Goal: Task Accomplishment & Management: Use online tool/utility

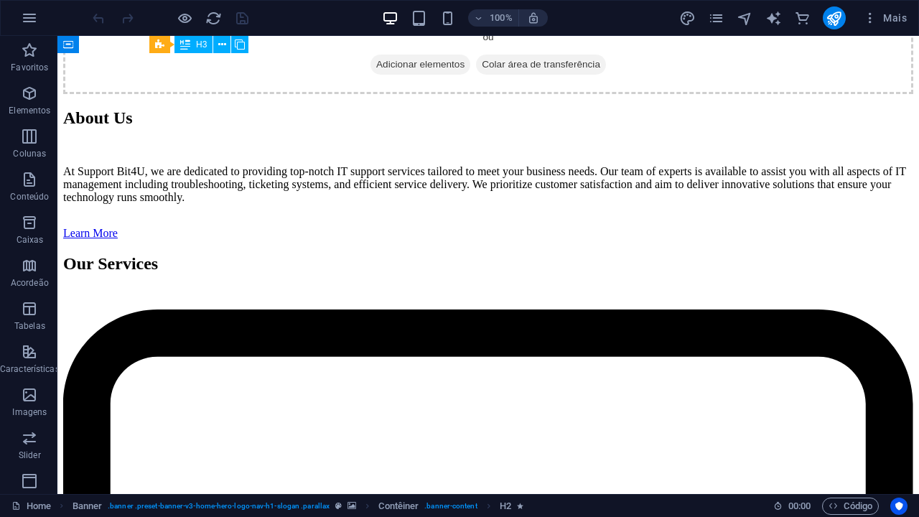
scroll to position [2171, 0]
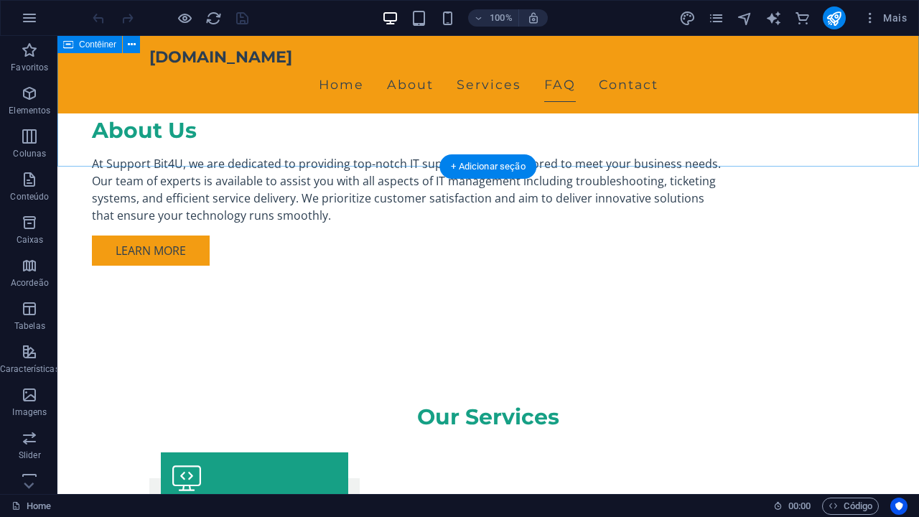
scroll to position [1091, 0]
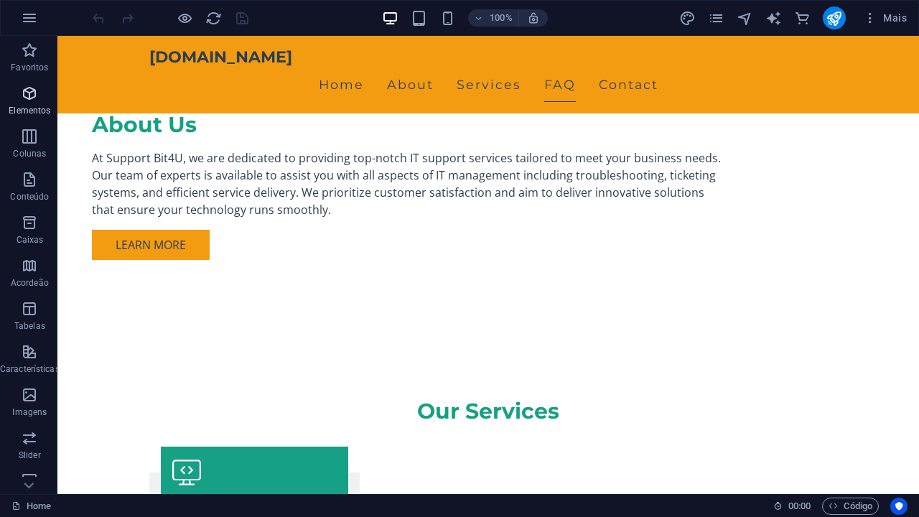
click at [32, 107] on p "Elementos" at bounding box center [30, 110] width 42 height 11
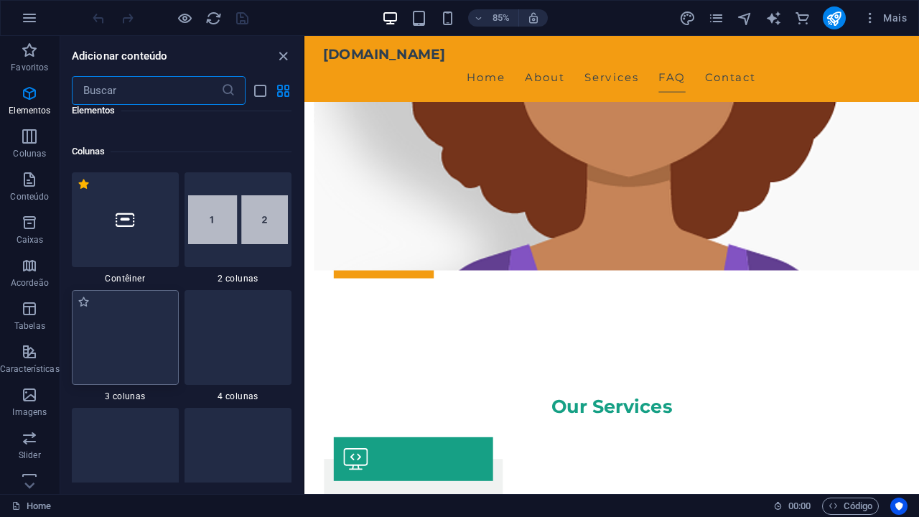
scroll to position [689, 0]
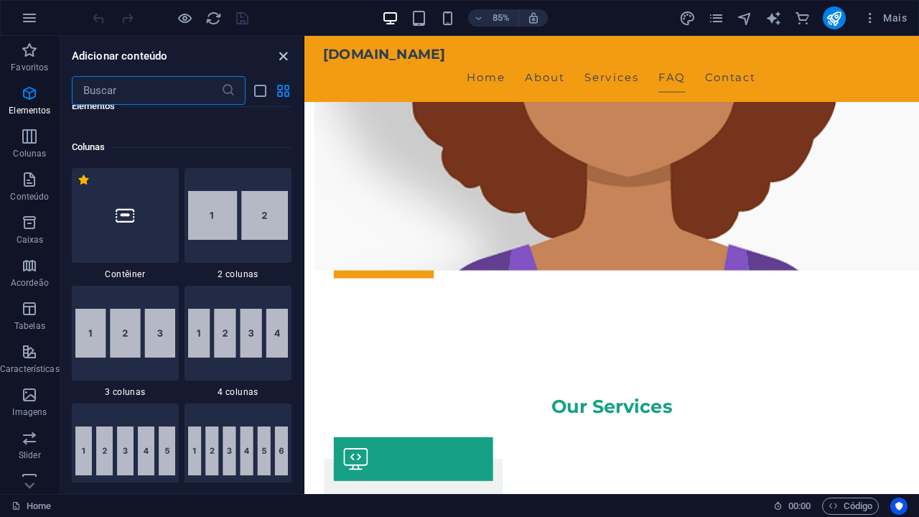
click at [282, 55] on icon "close panel" at bounding box center [283, 56] width 17 height 17
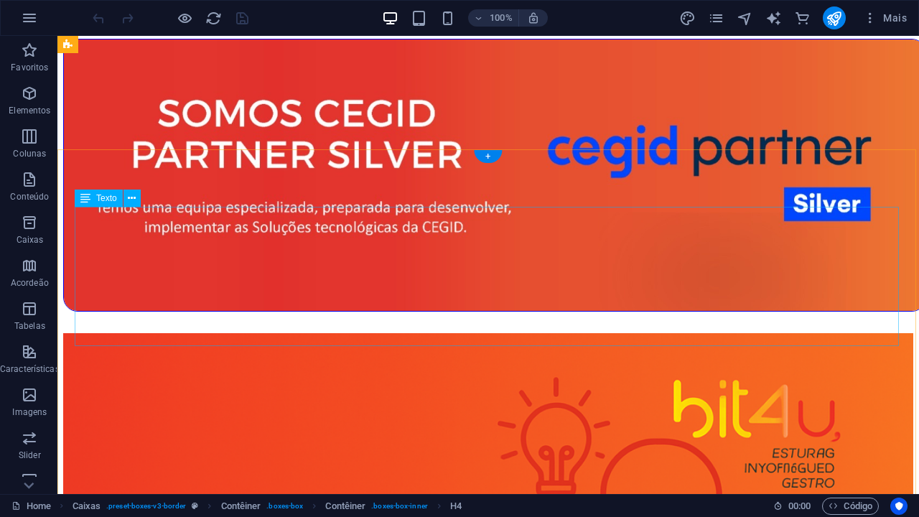
scroll to position [1284, 1]
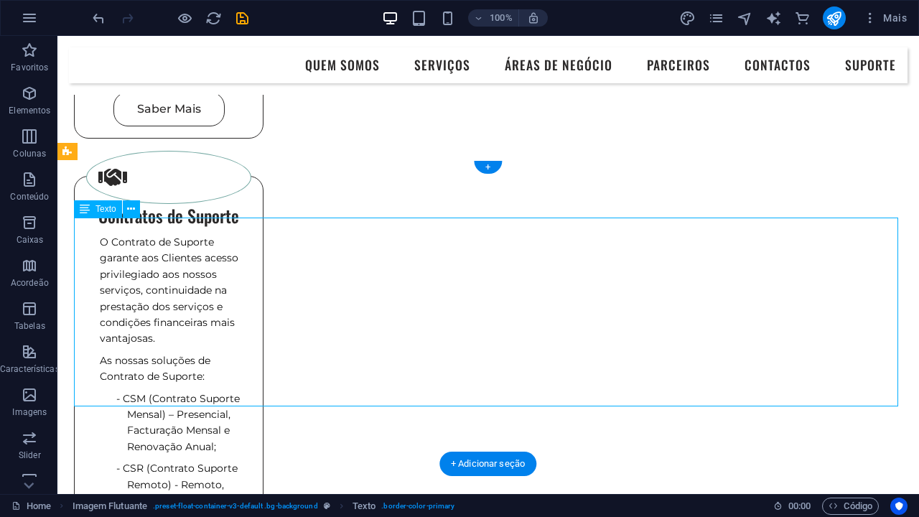
drag, startPoint x: 445, startPoint y: 296, endPoint x: 447, endPoint y: 343, distance: 46.7
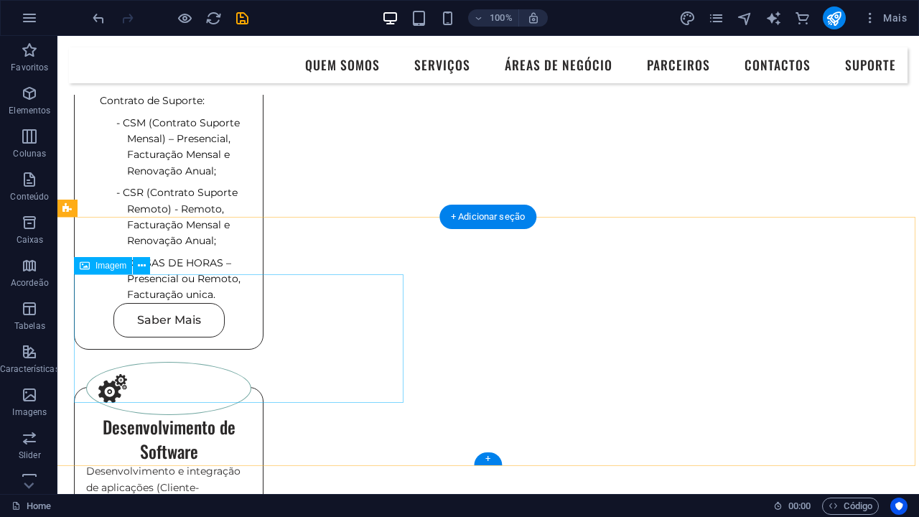
scroll to position [1589, 1]
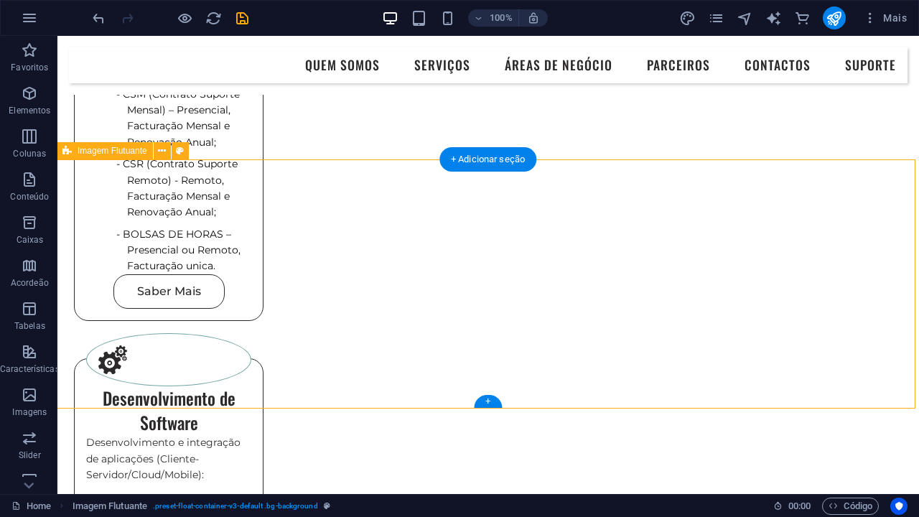
drag, startPoint x: 229, startPoint y: 200, endPoint x: 230, endPoint y: 226, distance: 25.1
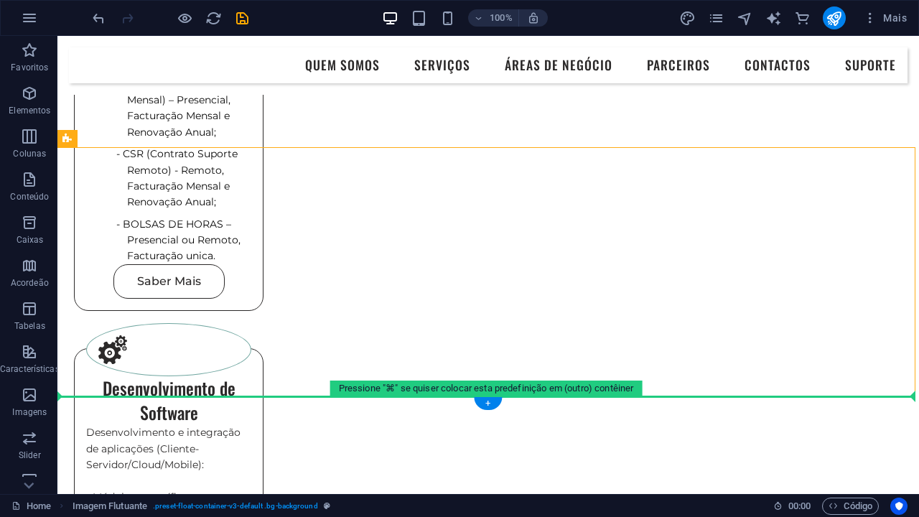
scroll to position [1602, 1]
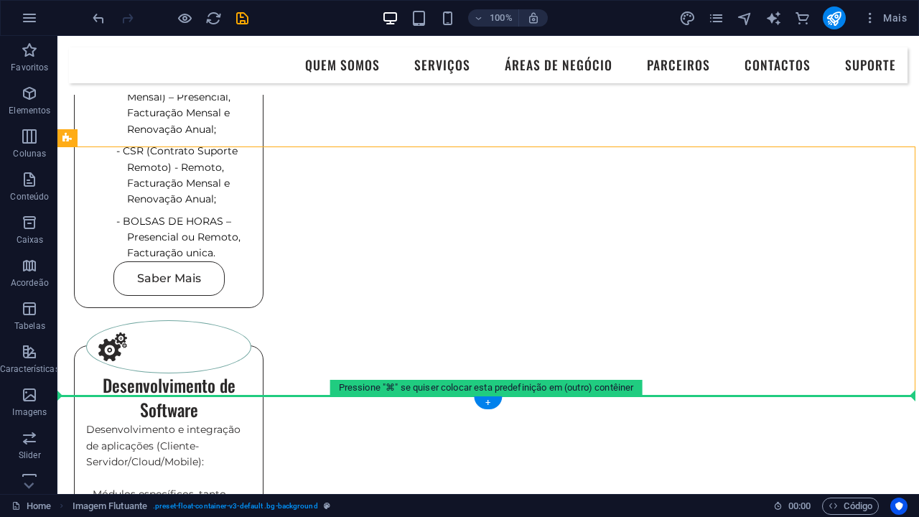
drag, startPoint x: 361, startPoint y: 380, endPoint x: 366, endPoint y: 409, distance: 29.9
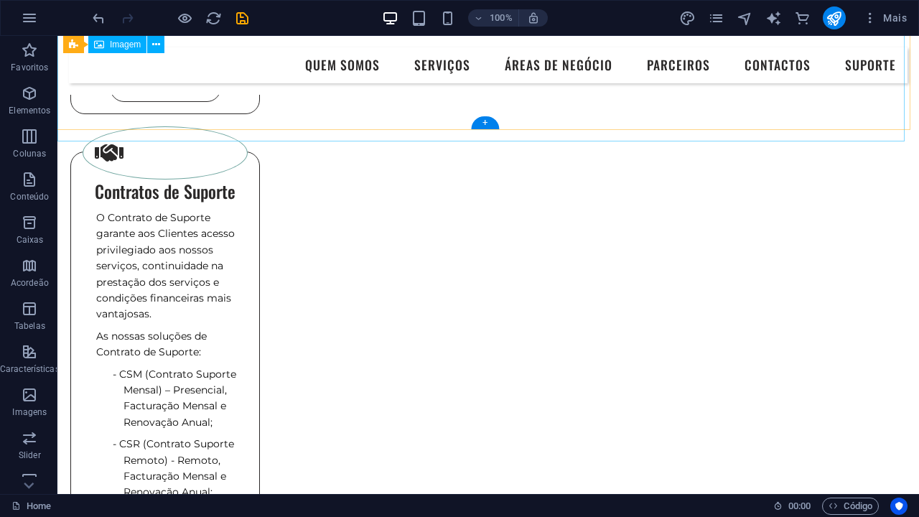
scroll to position [1314, 6]
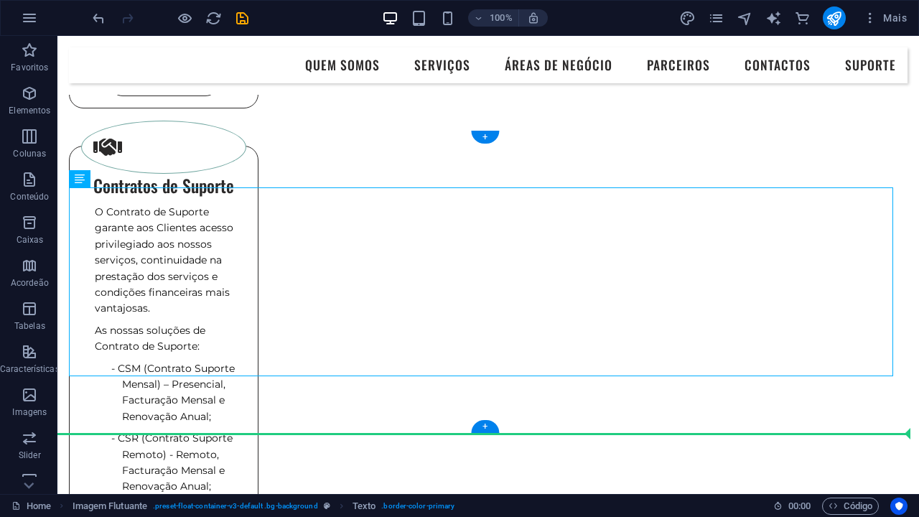
drag, startPoint x: 306, startPoint y: 340, endPoint x: 305, endPoint y: 378, distance: 37.4
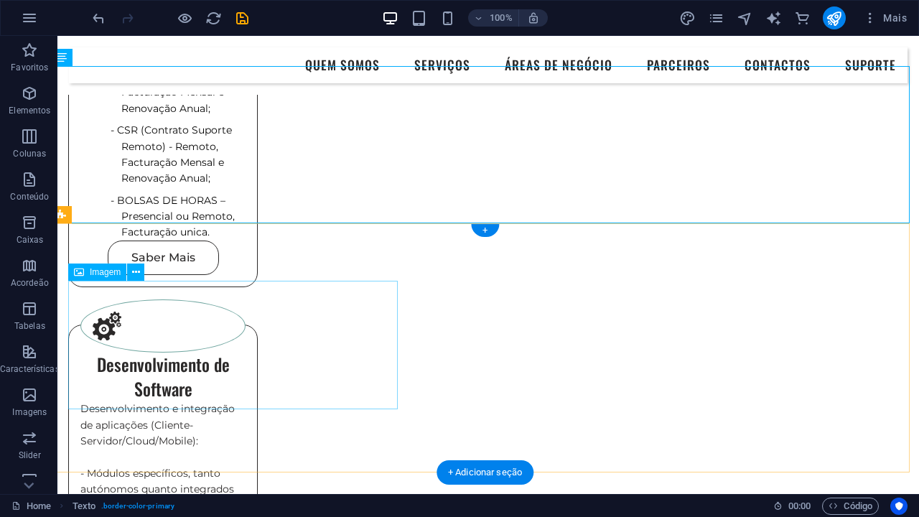
scroll to position [1623, 6]
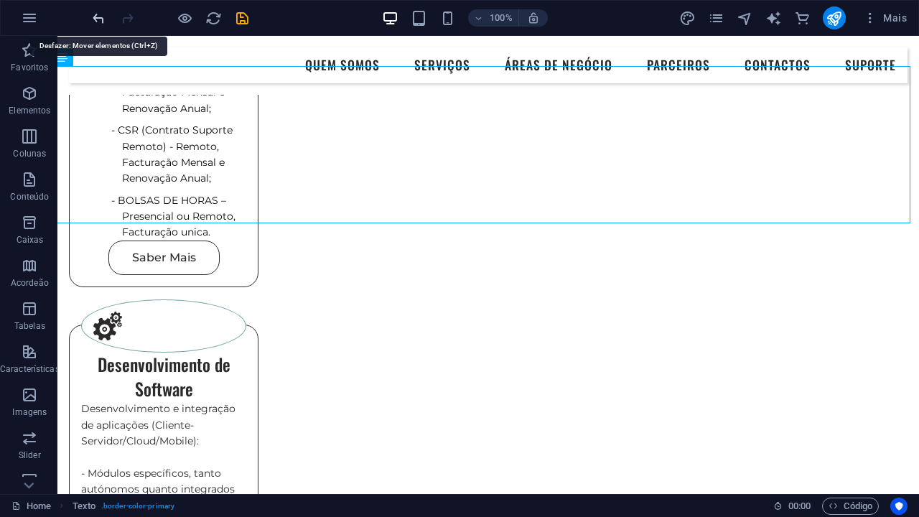
click at [96, 17] on icon "undo" at bounding box center [99, 18] width 17 height 17
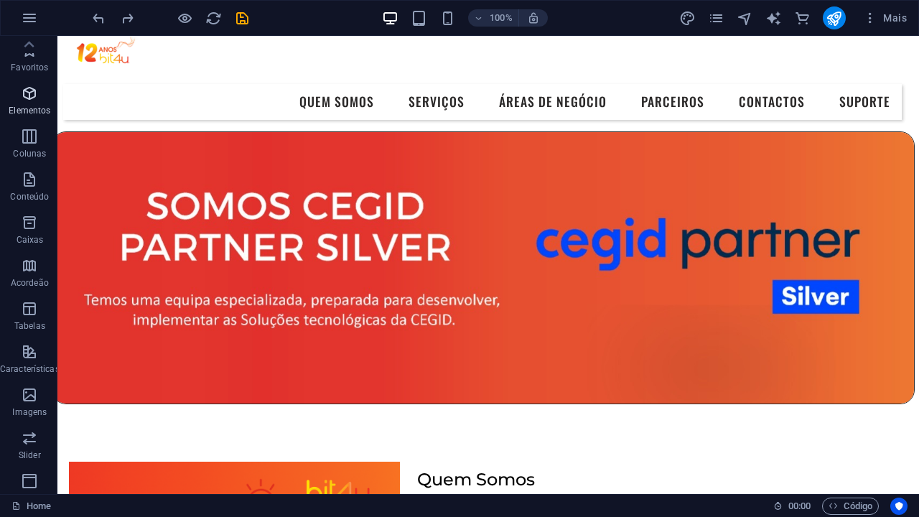
scroll to position [0, 0]
click at [29, 108] on p "Elementos" at bounding box center [30, 110] width 42 height 11
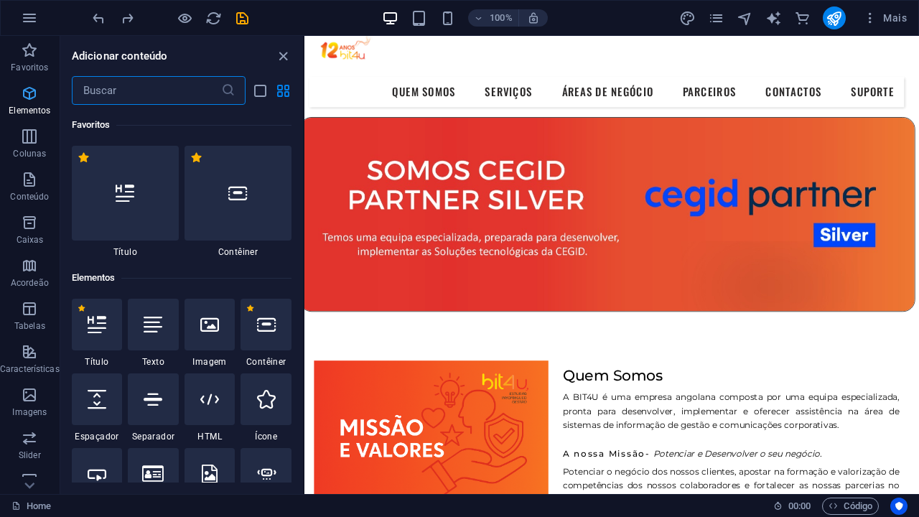
click at [27, 94] on icon "button" at bounding box center [29, 93] width 17 height 17
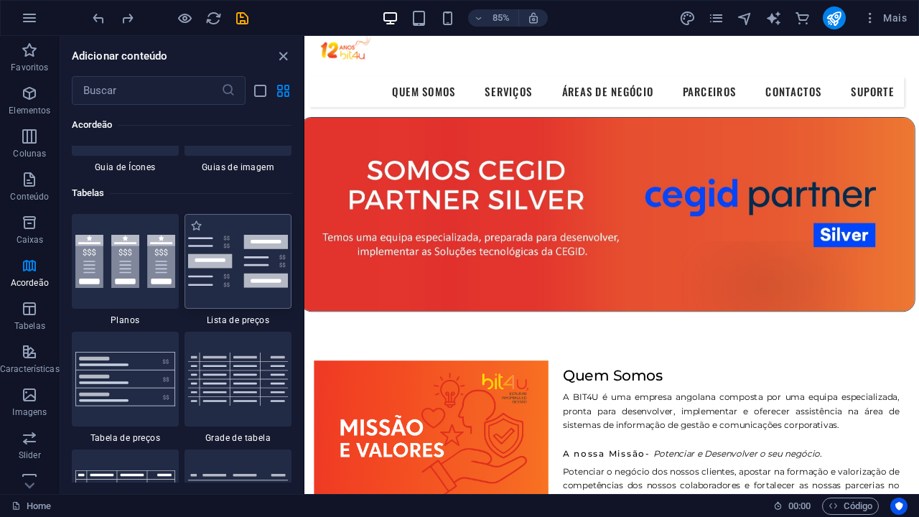
scroll to position [4915, 0]
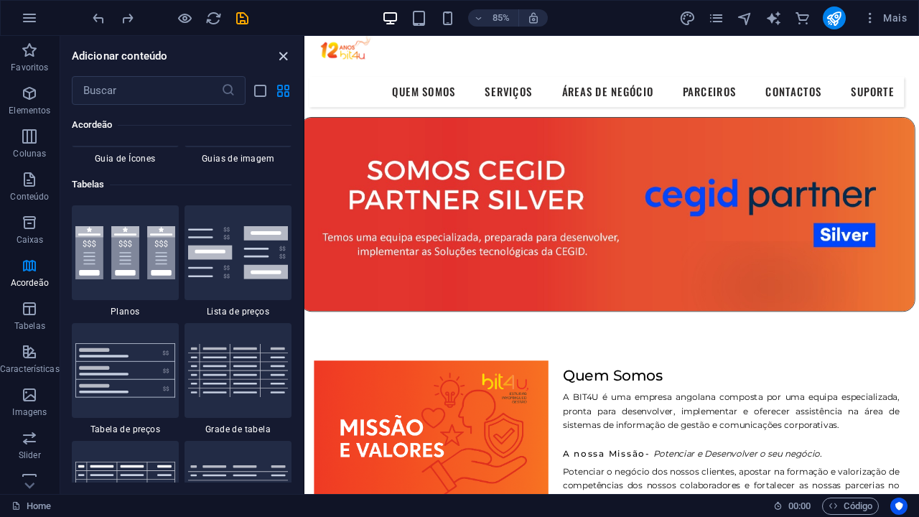
click at [279, 57] on icon "close panel" at bounding box center [283, 56] width 17 height 17
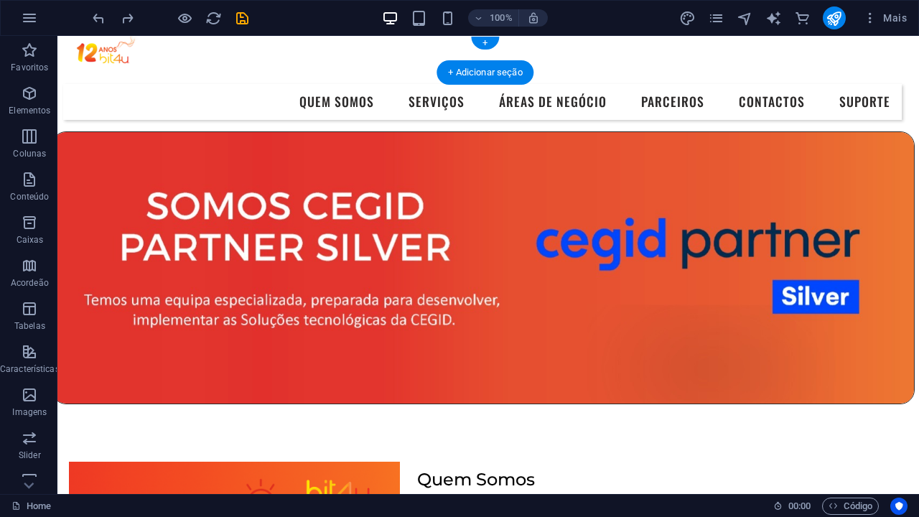
click at [113, 55] on div at bounding box center [482, 54] width 827 height 37
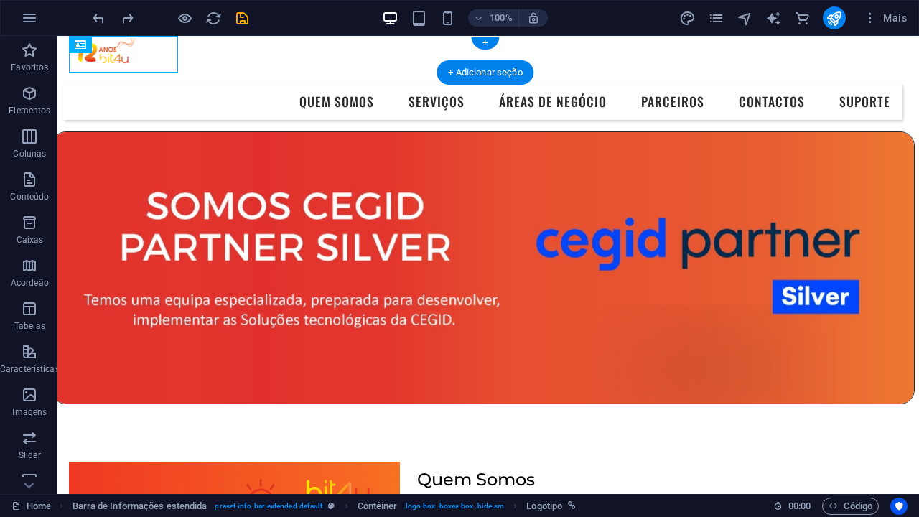
click at [113, 55] on div at bounding box center [482, 54] width 827 height 37
click at [167, 56] on div at bounding box center [482, 54] width 827 height 37
click at [132, 62] on div at bounding box center [482, 54] width 827 height 37
click at [143, 47] on span "Logotipo" at bounding box center [159, 44] width 33 height 9
click at [188, 47] on icon at bounding box center [191, 44] width 8 height 15
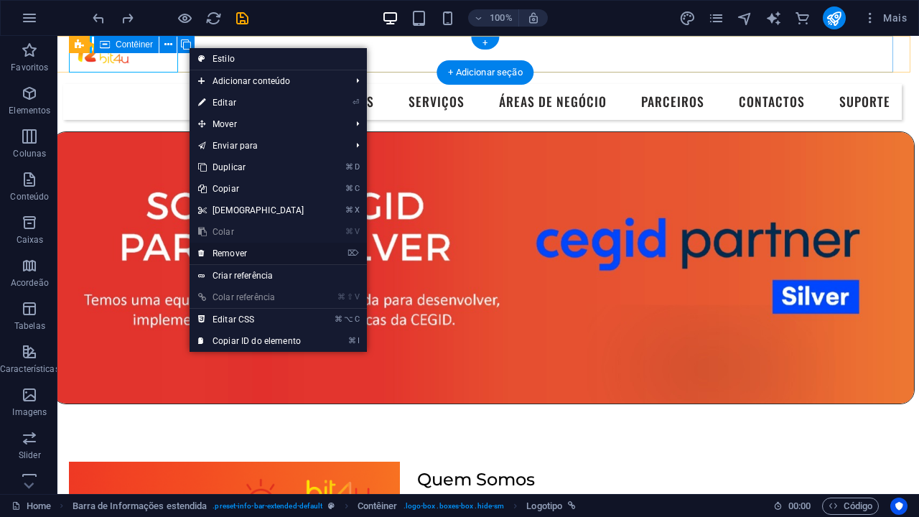
click at [228, 253] on link "⌦ Remover" at bounding box center [252, 254] width 124 height 22
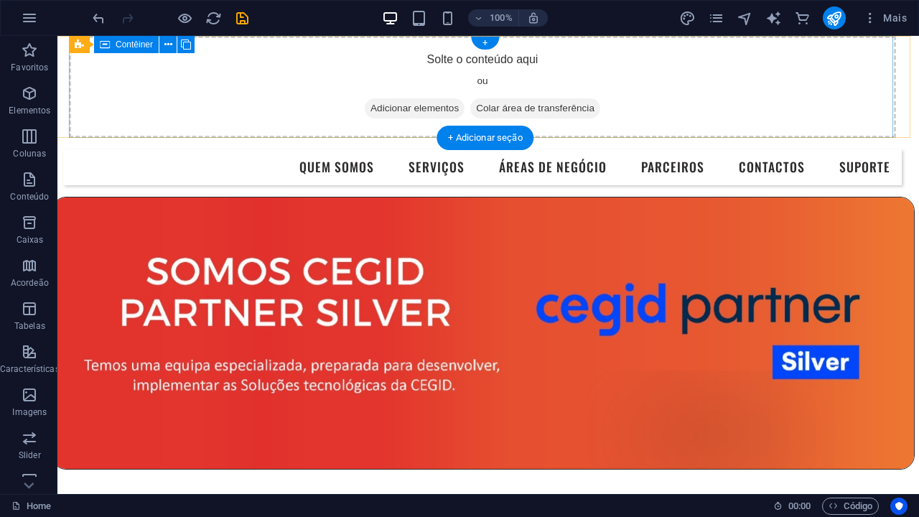
click at [376, 106] on span "Adicionar elementos" at bounding box center [415, 108] width 100 height 20
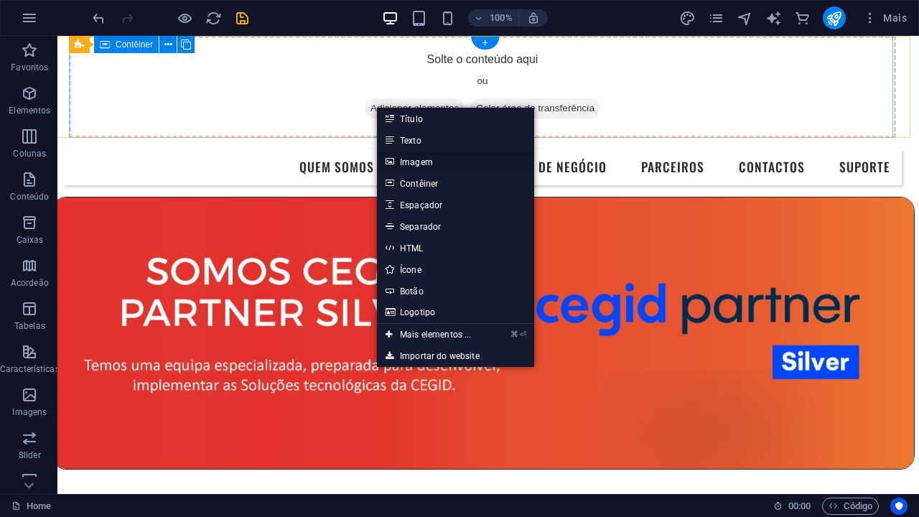
click at [421, 164] on link "Imagem" at bounding box center [455, 162] width 157 height 22
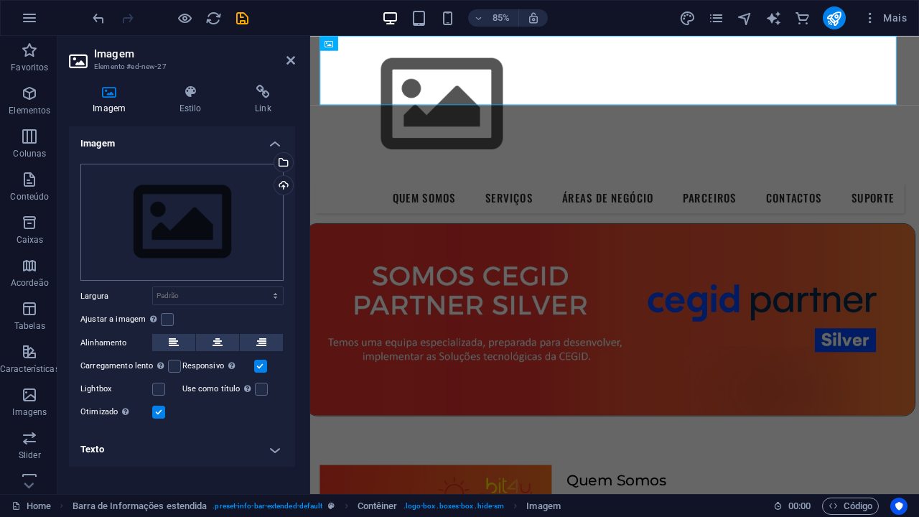
scroll to position [0, 5]
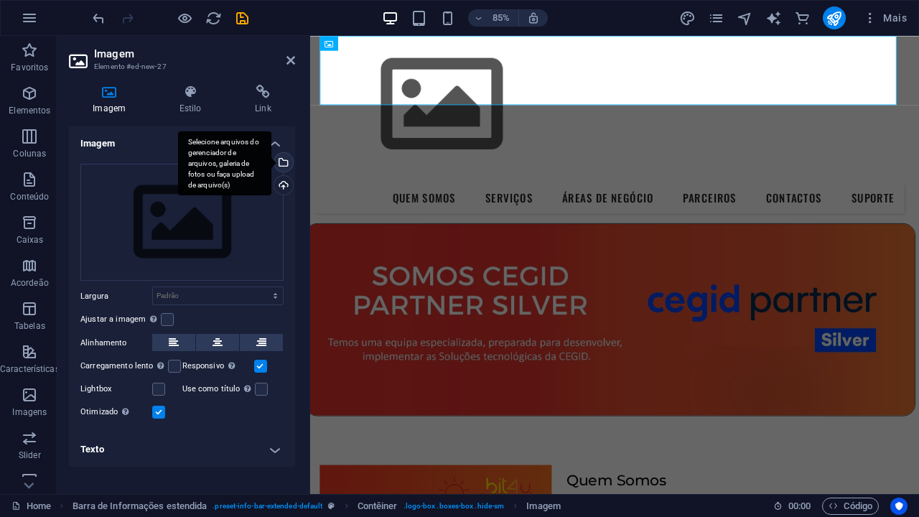
click at [282, 162] on div "Selecione arquivos do gerenciador de arquivos, galeria de fotos ou faça upload …" at bounding box center [283, 164] width 22 height 22
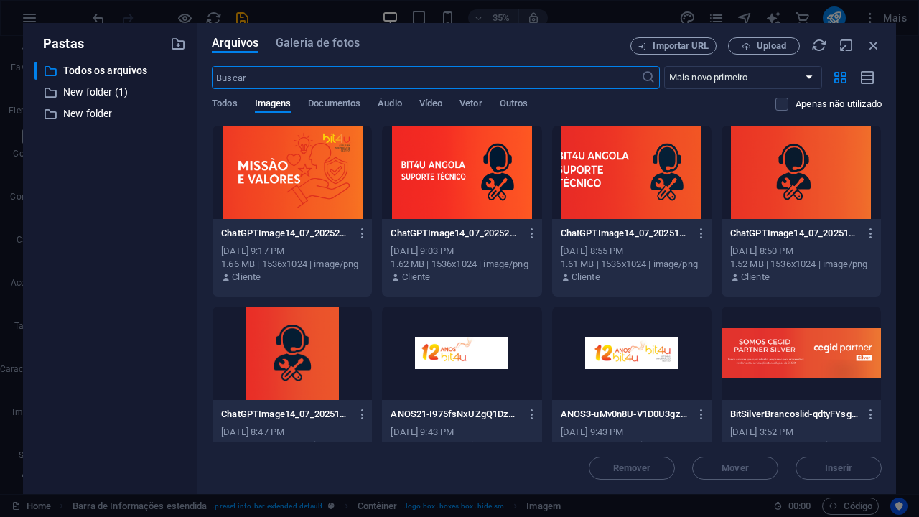
scroll to position [0, 0]
click at [757, 46] on span "Upload" at bounding box center [771, 46] width 29 height 9
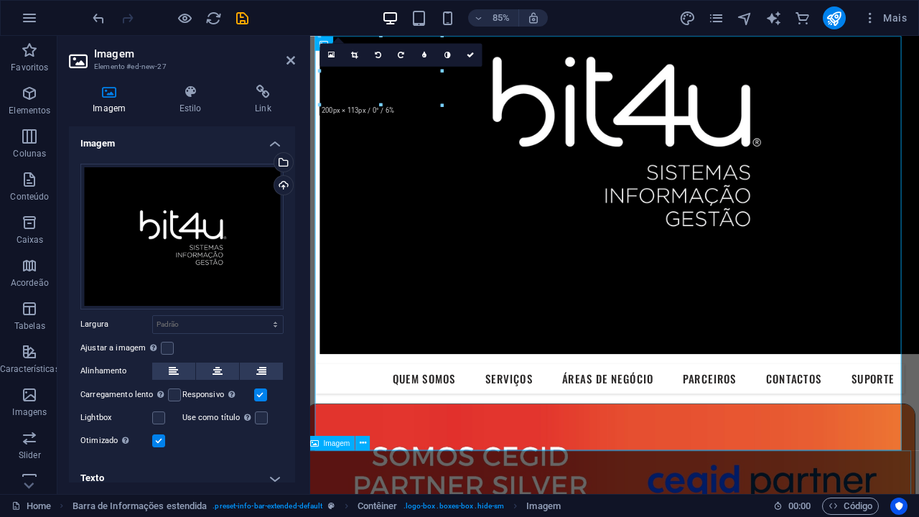
scroll to position [0, 6]
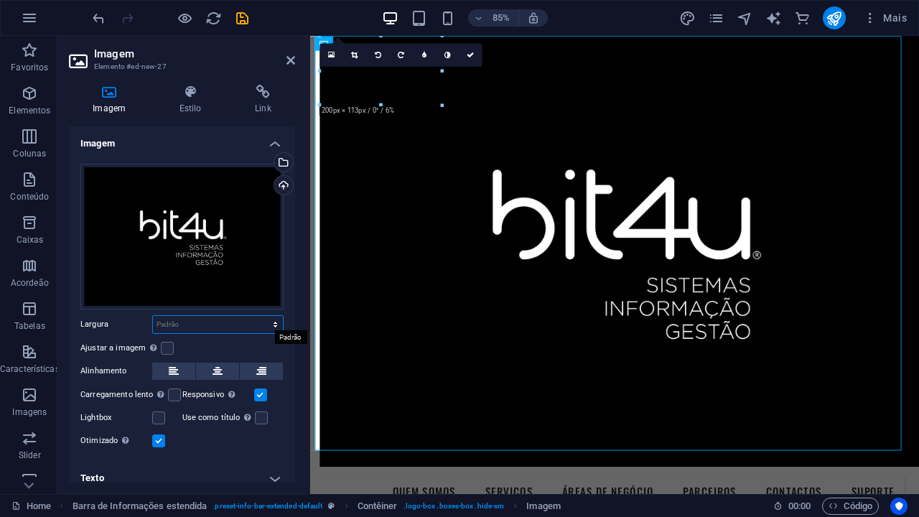
click at [263, 321] on select "Padrão automático px rem % em vh vw" at bounding box center [218, 324] width 130 height 17
select select "px"
type input "961"
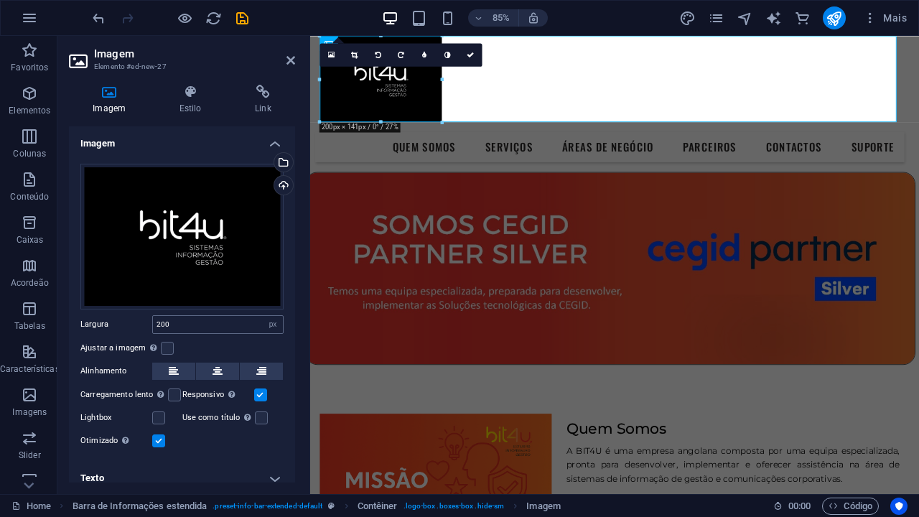
click at [198, 330] on div "200 Padrão automático px rem % em vh vw" at bounding box center [217, 324] width 131 height 19
click at [192, 326] on input "200" at bounding box center [218, 324] width 130 height 17
type input "2"
type input "150"
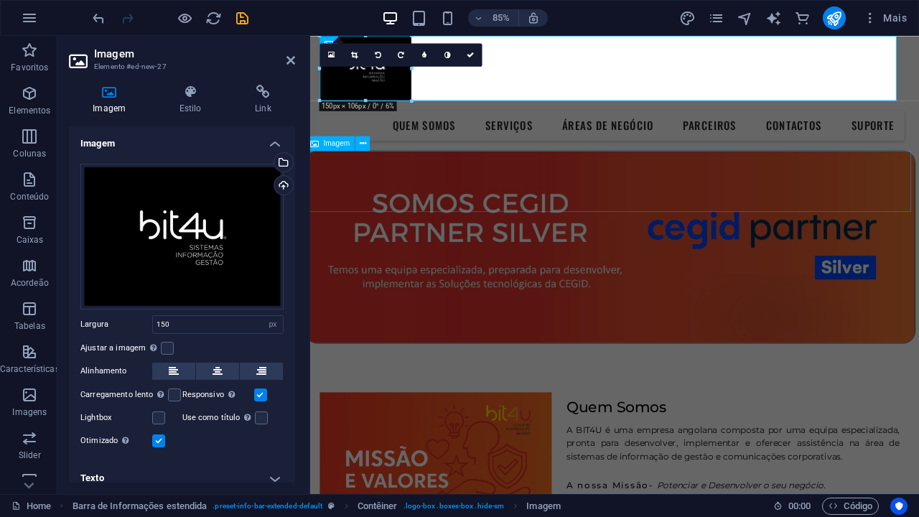
click at [340, 179] on figure at bounding box center [663, 284] width 717 height 227
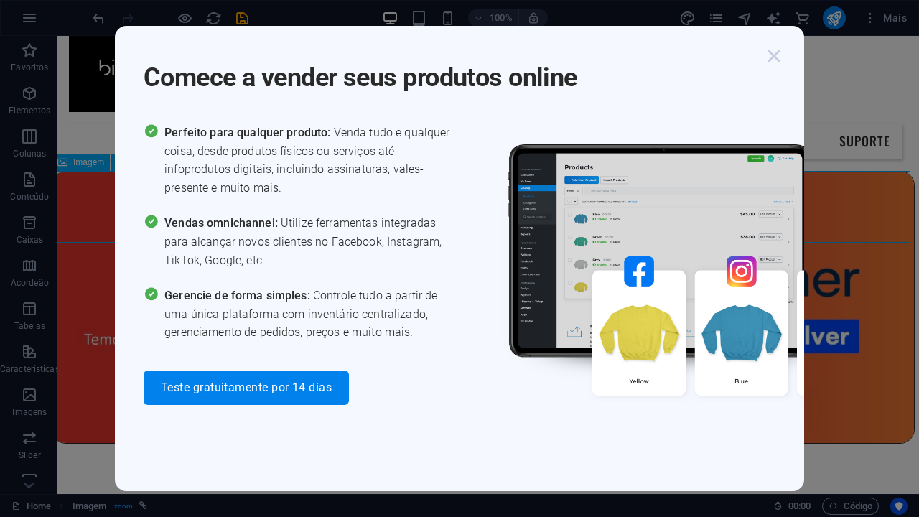
click at [777, 63] on icon "button" at bounding box center [774, 56] width 26 height 26
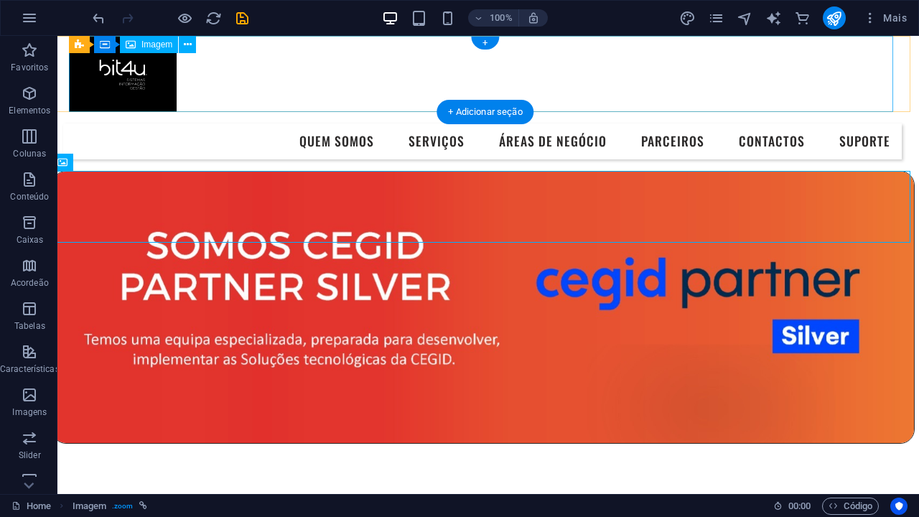
click at [149, 66] on figure at bounding box center [482, 74] width 827 height 76
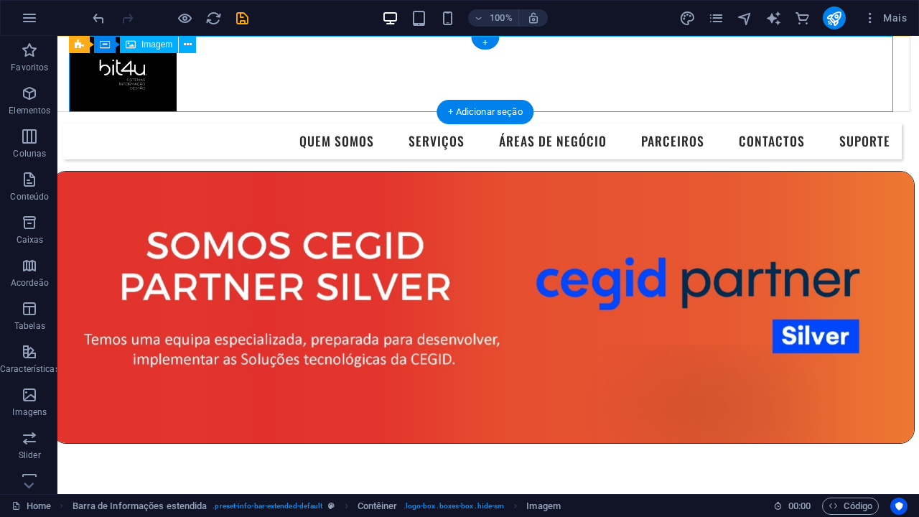
click at [407, 57] on figure at bounding box center [482, 74] width 827 height 76
click at [184, 47] on icon at bounding box center [188, 44] width 8 height 15
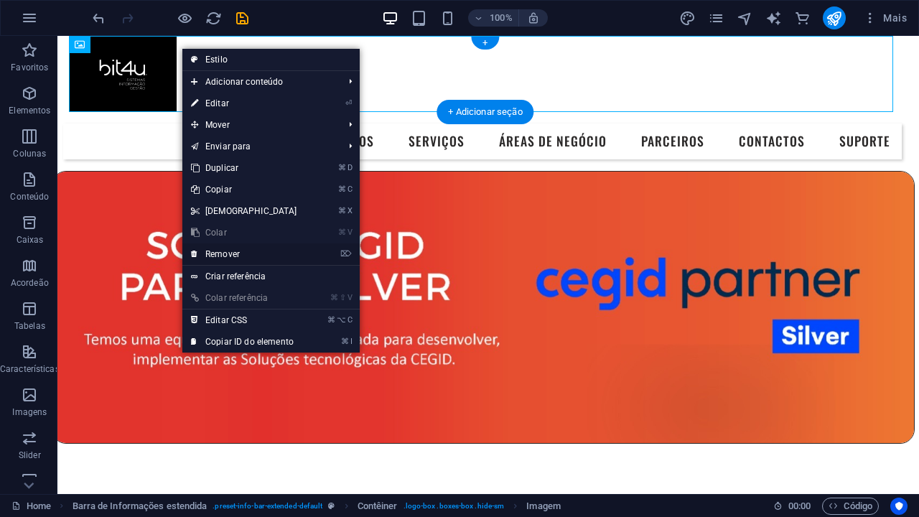
click at [226, 251] on link "⌦ Remover" at bounding box center [244, 254] width 124 height 22
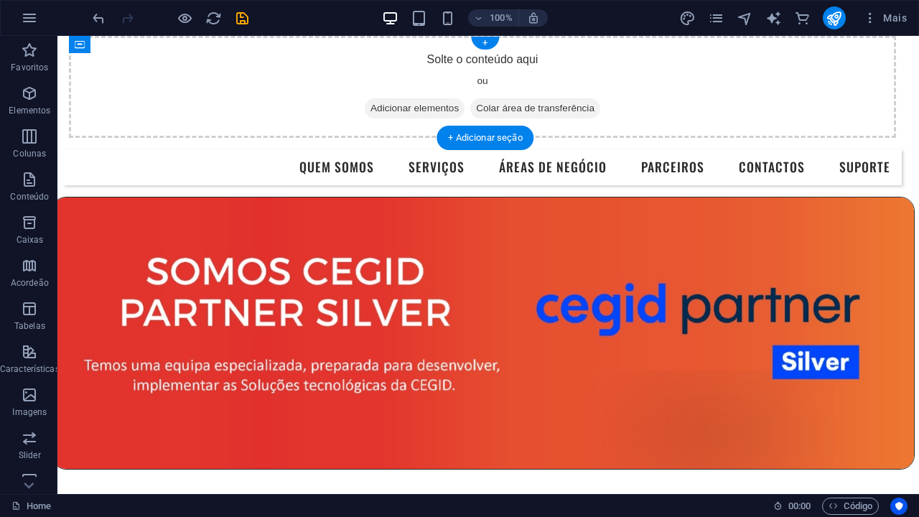
click at [148, 45] on div "Solte o conteúdo aqui ou Adicionar elementos Colar área de transferência" at bounding box center [482, 87] width 827 height 102
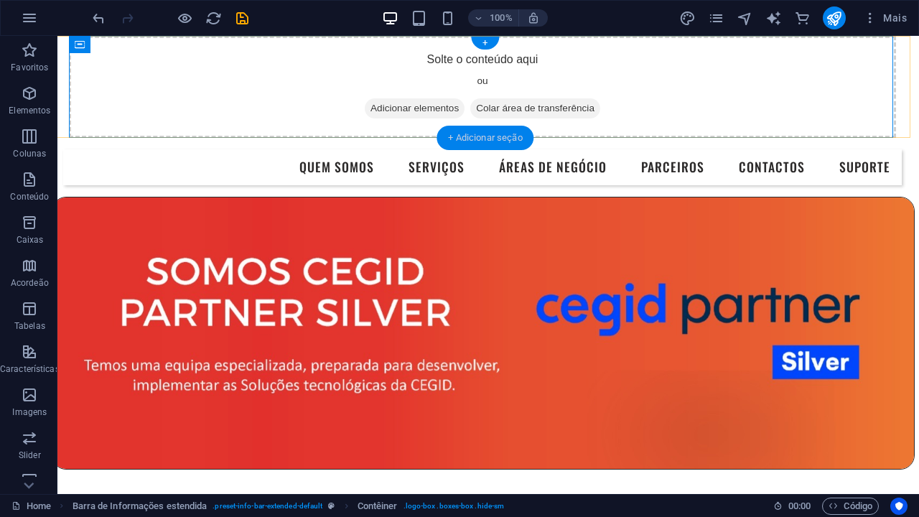
click at [455, 134] on div "+ Adicionar seção" at bounding box center [485, 138] width 97 height 24
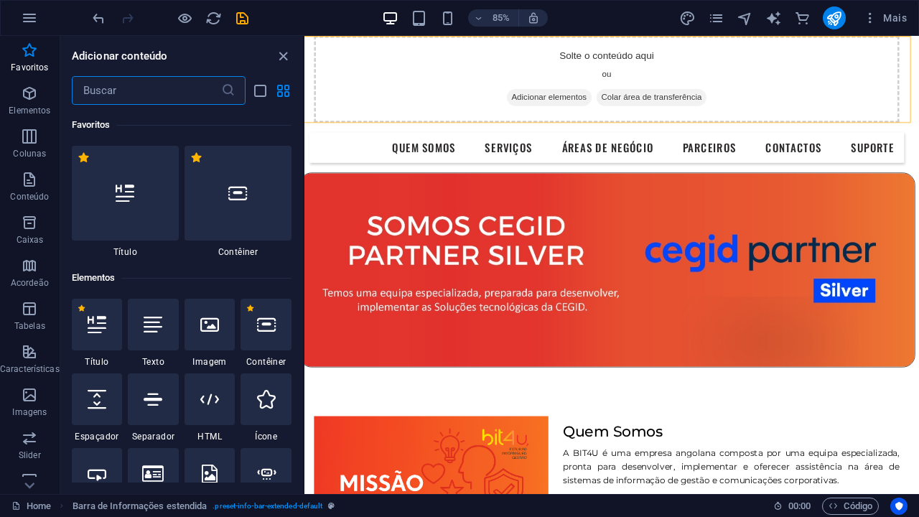
scroll to position [70, 0]
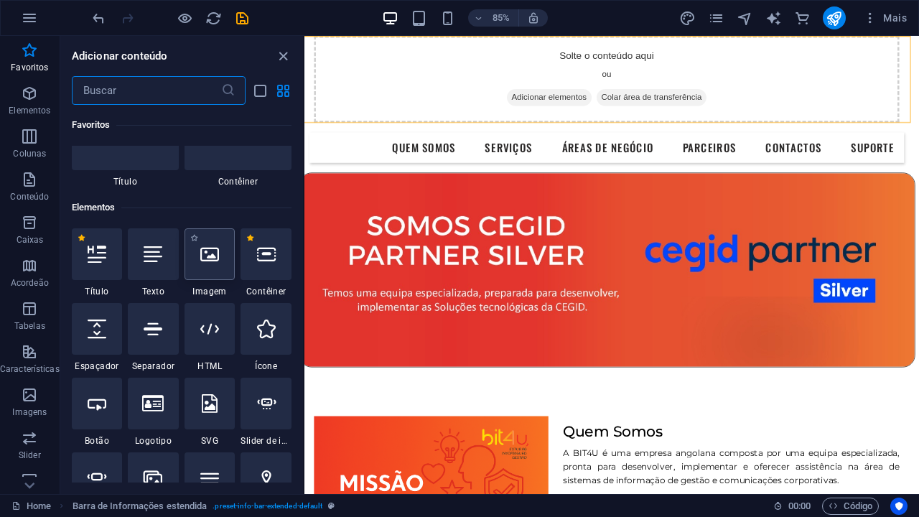
click at [199, 275] on div at bounding box center [210, 254] width 51 height 52
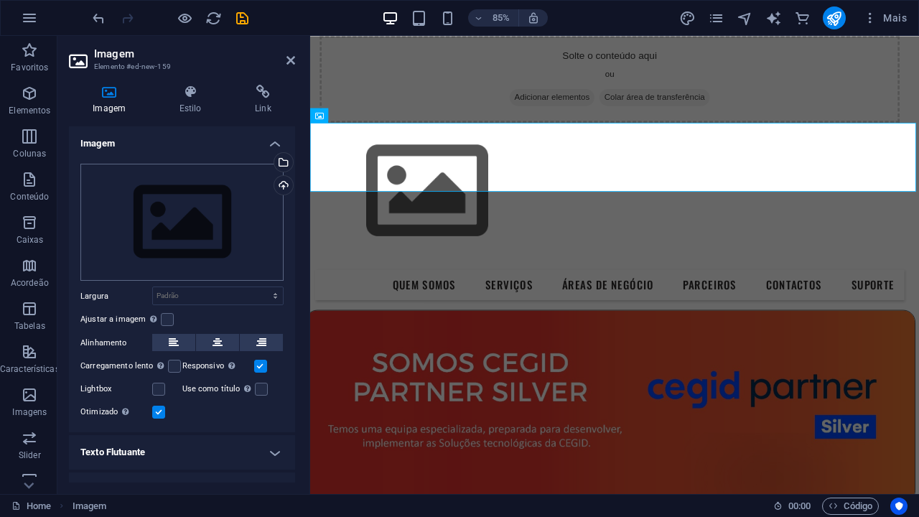
scroll to position [0, 0]
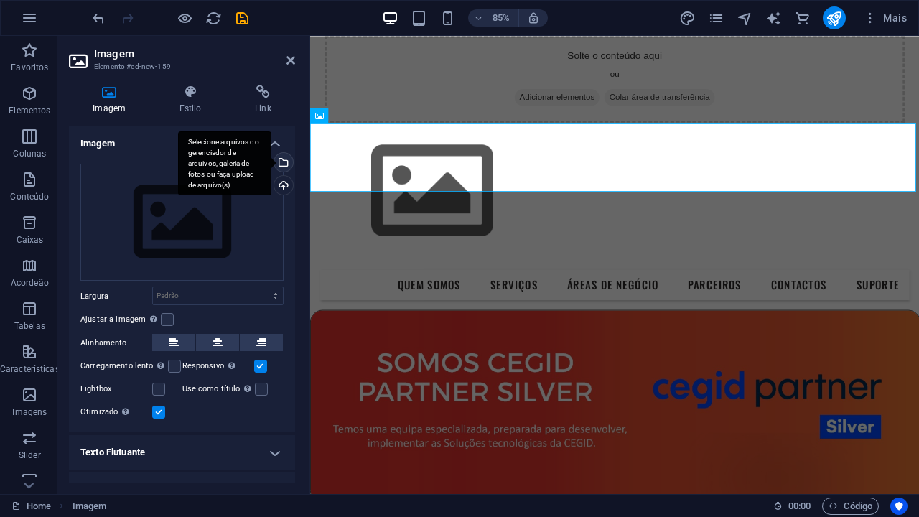
click at [272, 162] on div "Selecione arquivos do gerenciador de arquivos, galeria de fotos ou faça upload …" at bounding box center [224, 163] width 93 height 65
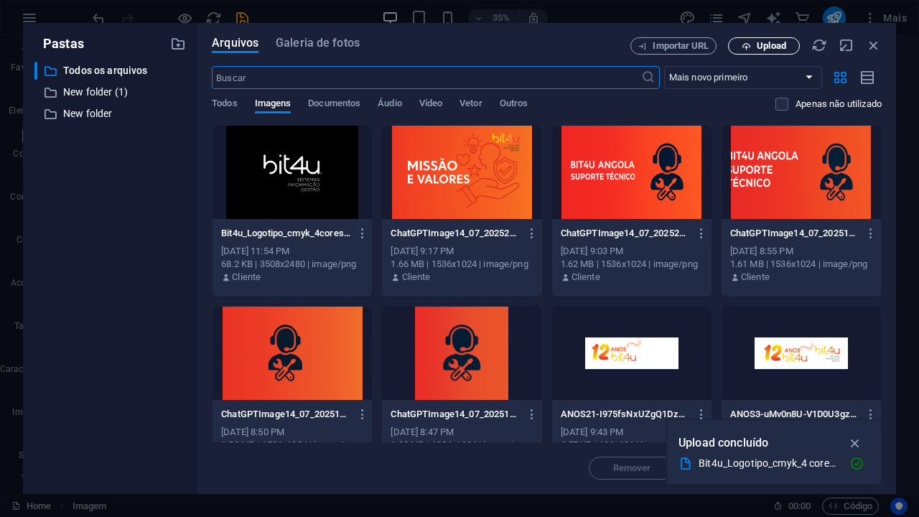
click at [758, 50] on span "Upload" at bounding box center [771, 46] width 29 height 9
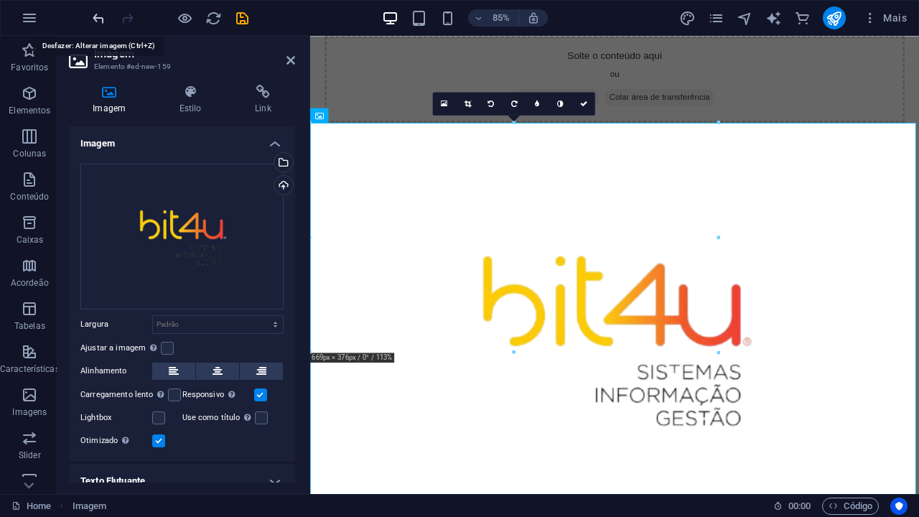
click at [97, 17] on icon "undo" at bounding box center [99, 18] width 17 height 17
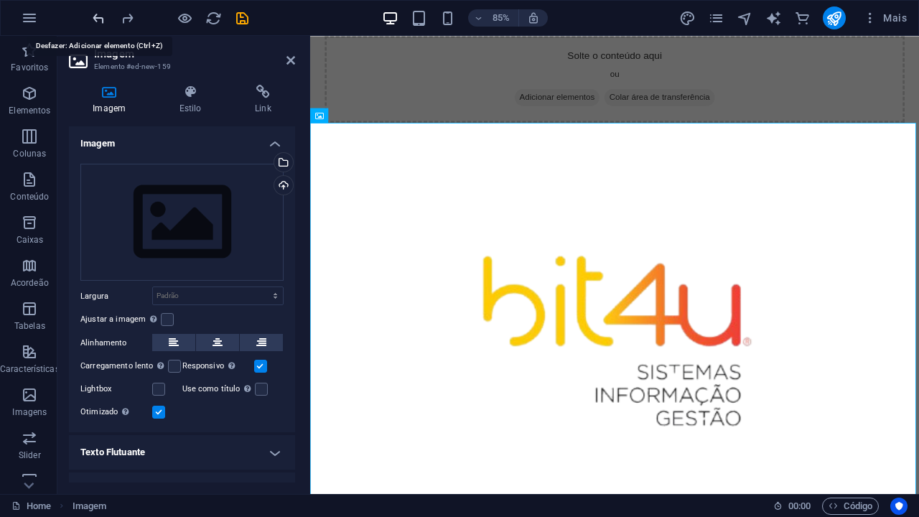
click at [97, 17] on icon "undo" at bounding box center [99, 18] width 17 height 17
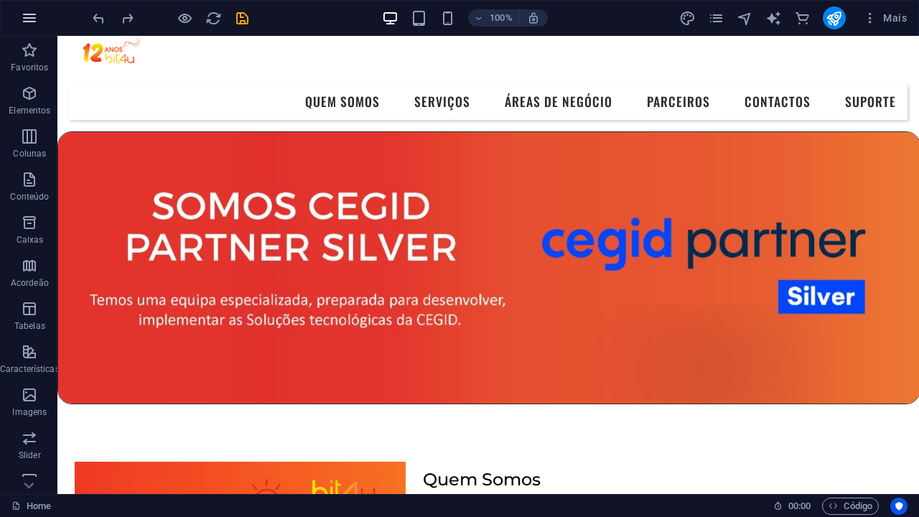
click at [27, 19] on icon "button" at bounding box center [29, 17] width 17 height 17
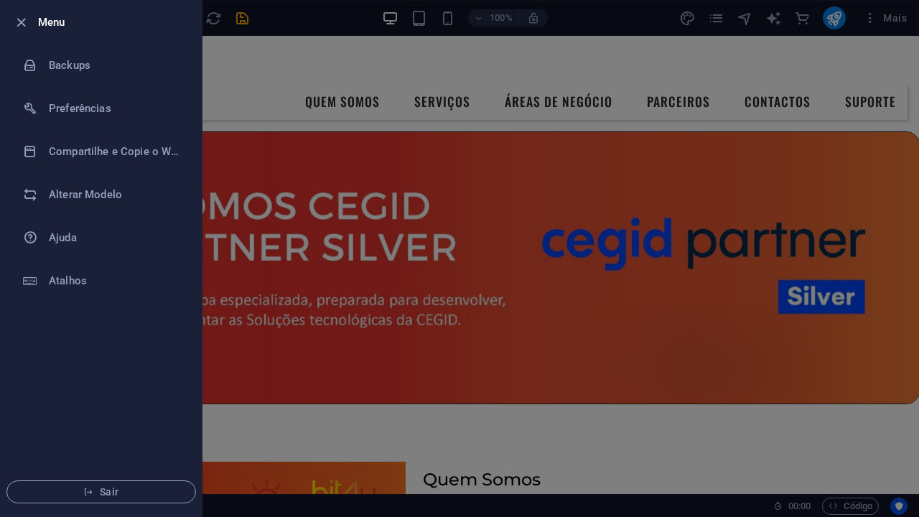
click at [374, 181] on div at bounding box center [459, 258] width 919 height 517
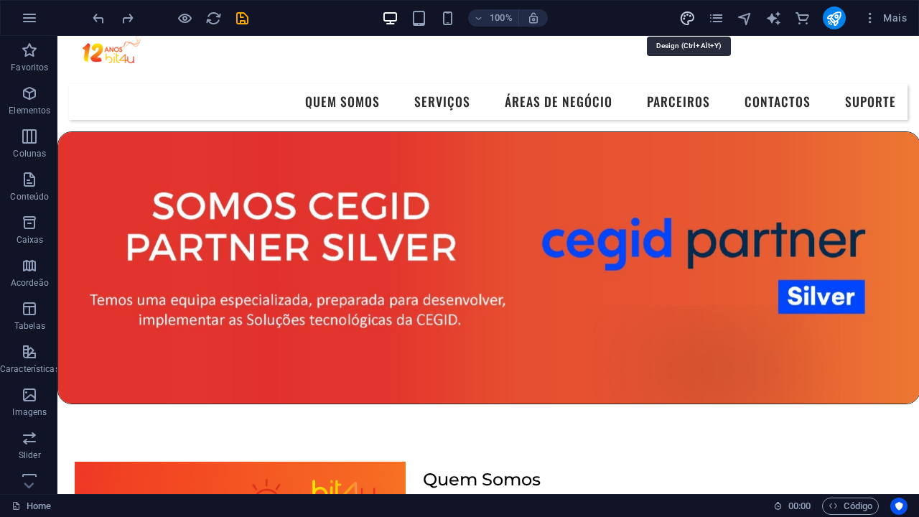
click at [687, 14] on icon "design" at bounding box center [687, 18] width 17 height 17
select select "rem"
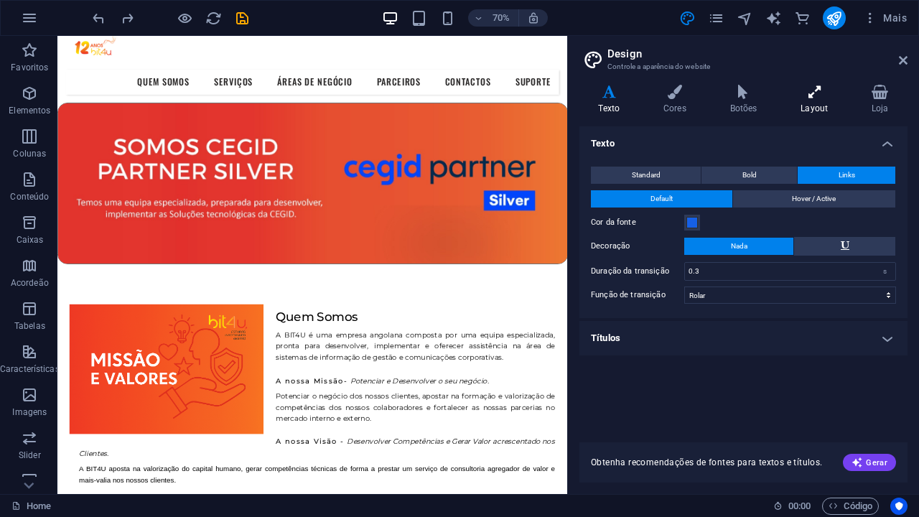
click at [822, 103] on h4 "Layout" at bounding box center [817, 100] width 71 height 30
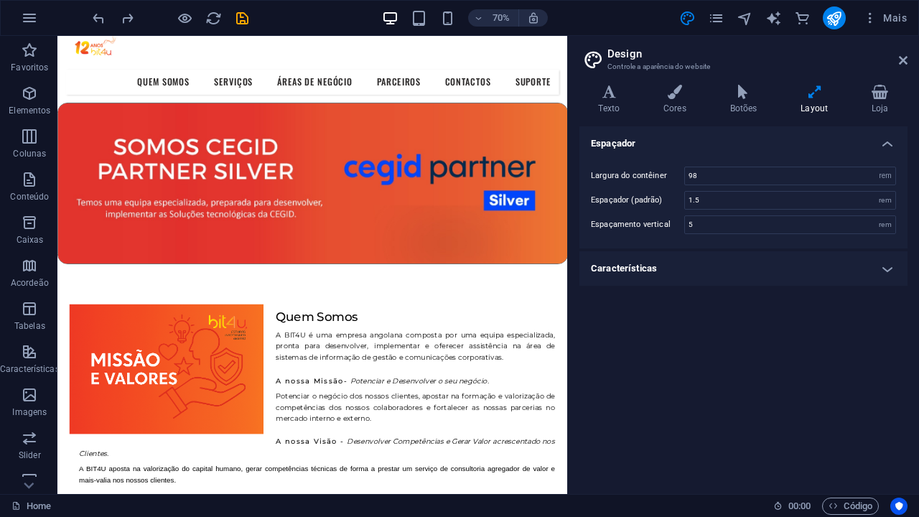
click at [888, 266] on h4 "Características" at bounding box center [744, 268] width 328 height 34
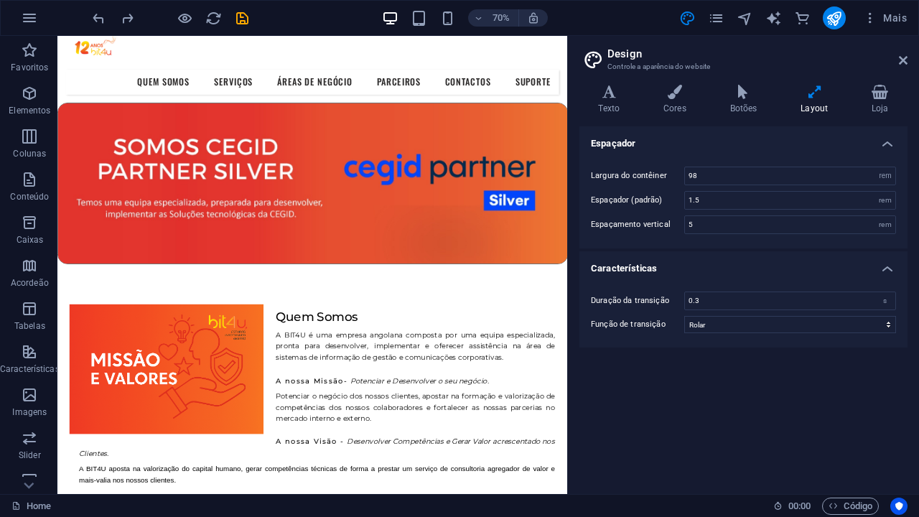
click at [888, 266] on h4 "Características" at bounding box center [744, 264] width 328 height 26
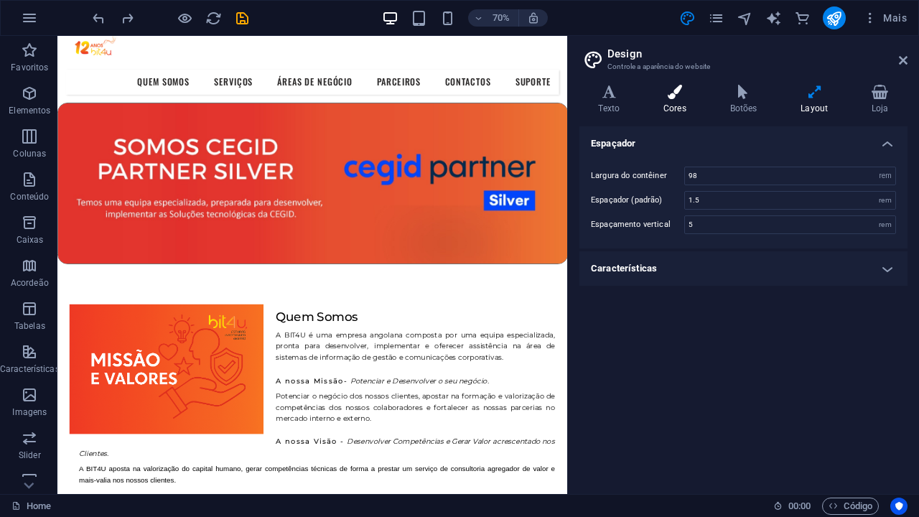
click at [667, 101] on h4 "Cores" at bounding box center [678, 100] width 67 height 30
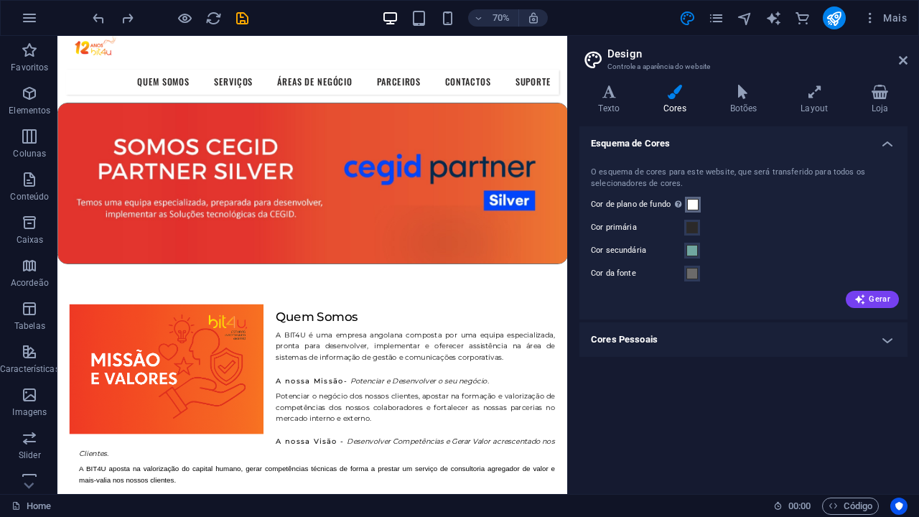
click at [692, 199] on span at bounding box center [692, 204] width 11 height 11
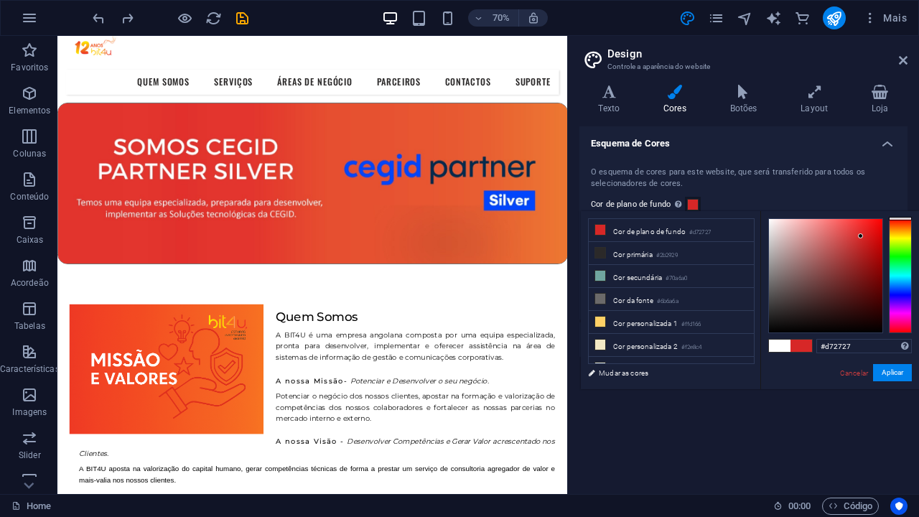
drag, startPoint x: 769, startPoint y: 218, endPoint x: 861, endPoint y: 236, distance: 94.4
click at [861, 236] on div at bounding box center [860, 235] width 5 height 5
click at [898, 378] on button "Aplicar" at bounding box center [892, 372] width 39 height 17
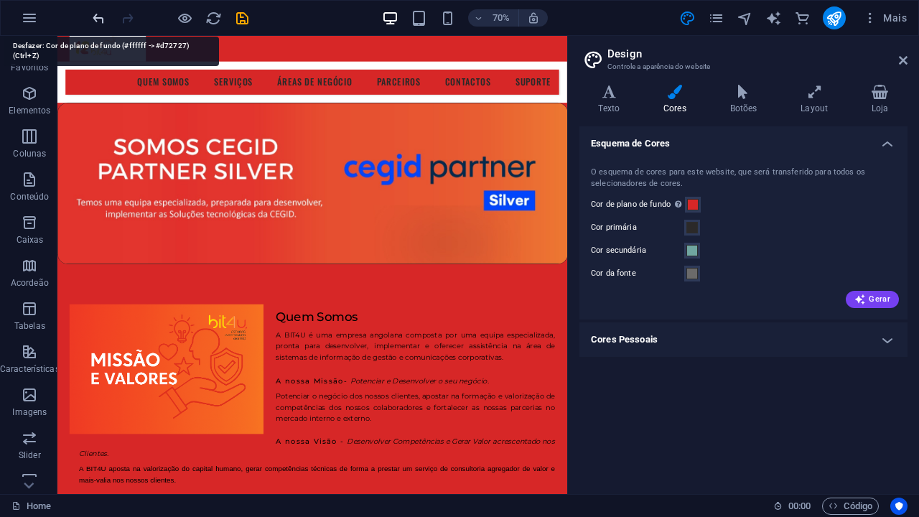
click at [102, 22] on icon "undo" at bounding box center [99, 18] width 17 height 17
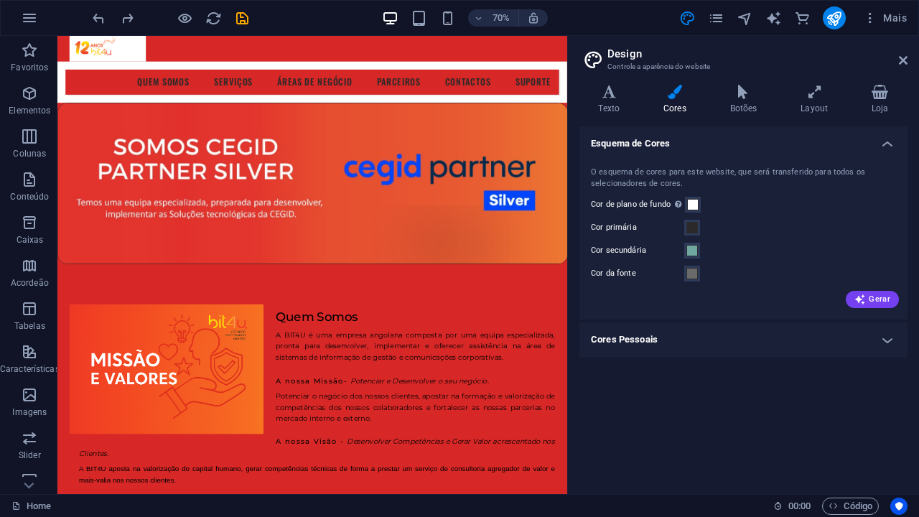
click at [883, 337] on h4 "Cores Pessoais" at bounding box center [744, 339] width 328 height 34
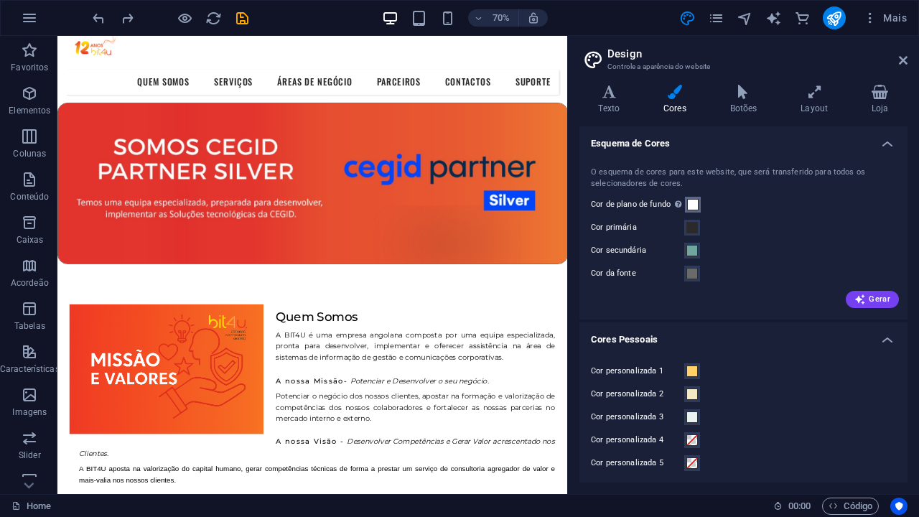
click at [694, 208] on span at bounding box center [692, 204] width 11 height 11
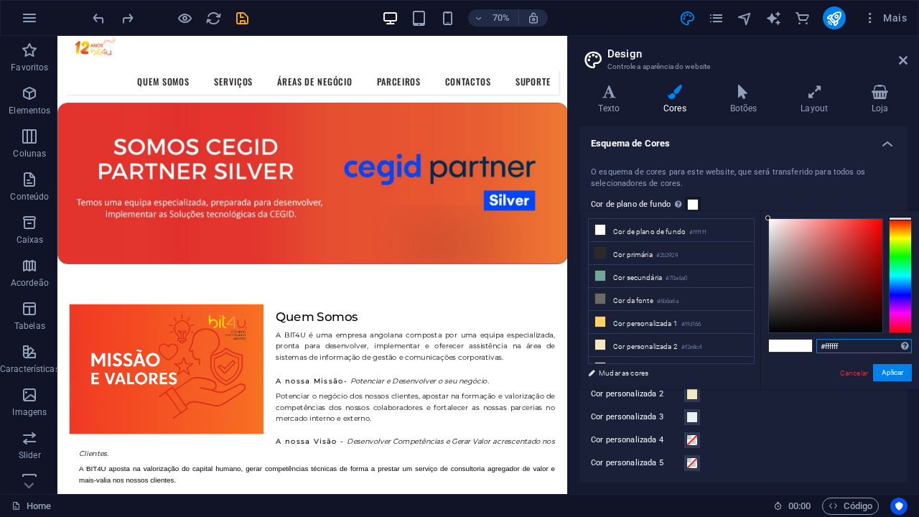
click at [853, 350] on input "#ffffff" at bounding box center [865, 346] width 96 height 14
type input "#ff3131"
click at [890, 375] on button "Aplicar" at bounding box center [892, 372] width 39 height 17
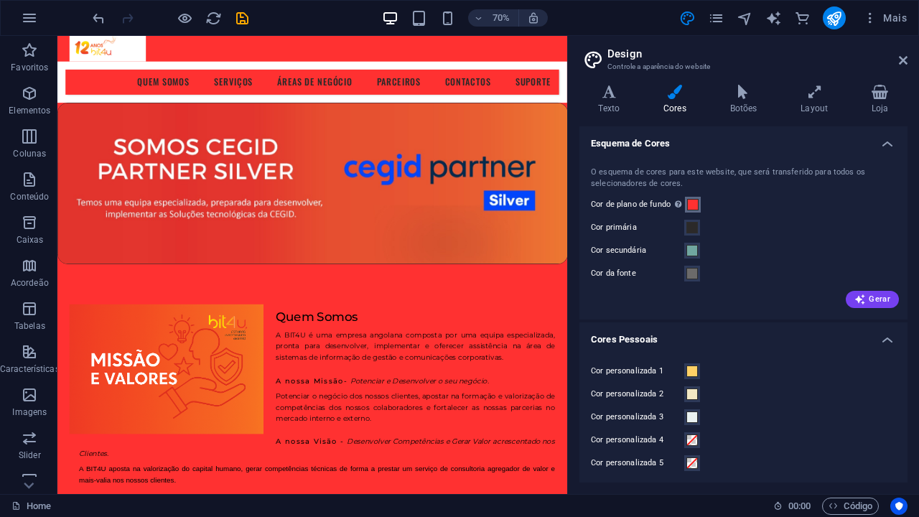
click at [696, 208] on span at bounding box center [692, 204] width 11 height 11
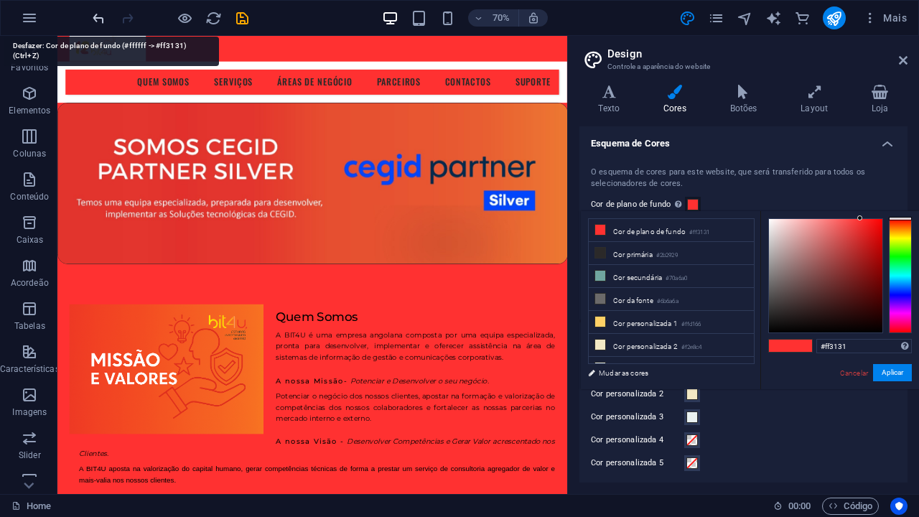
click at [96, 17] on icon "undo" at bounding box center [99, 18] width 17 height 17
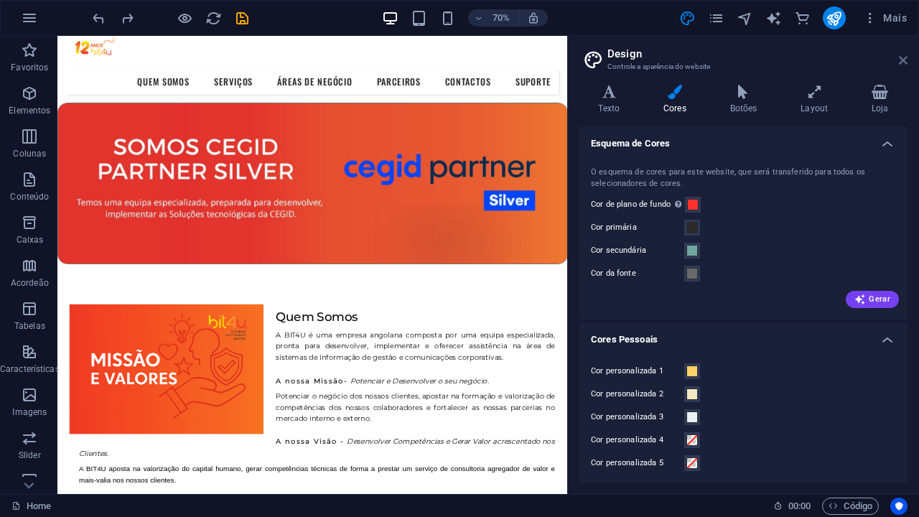
click at [903, 64] on icon at bounding box center [903, 60] width 9 height 11
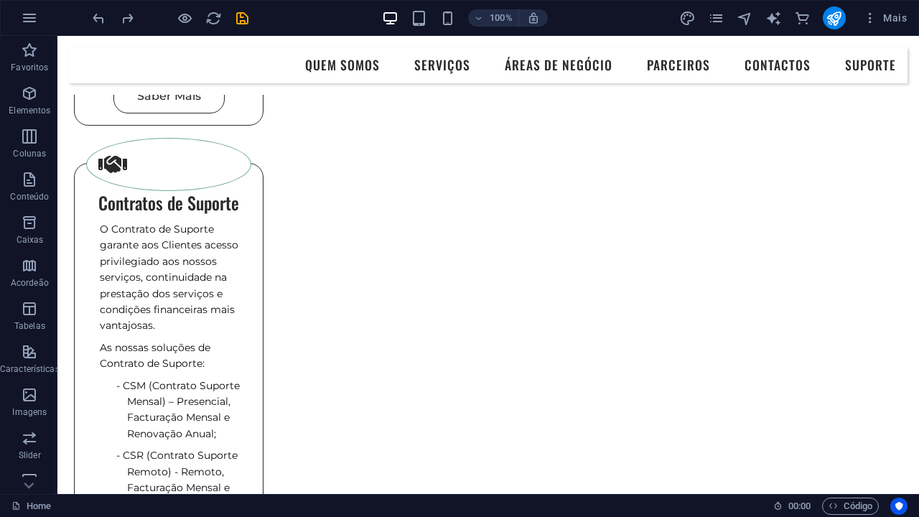
scroll to position [1297, 6]
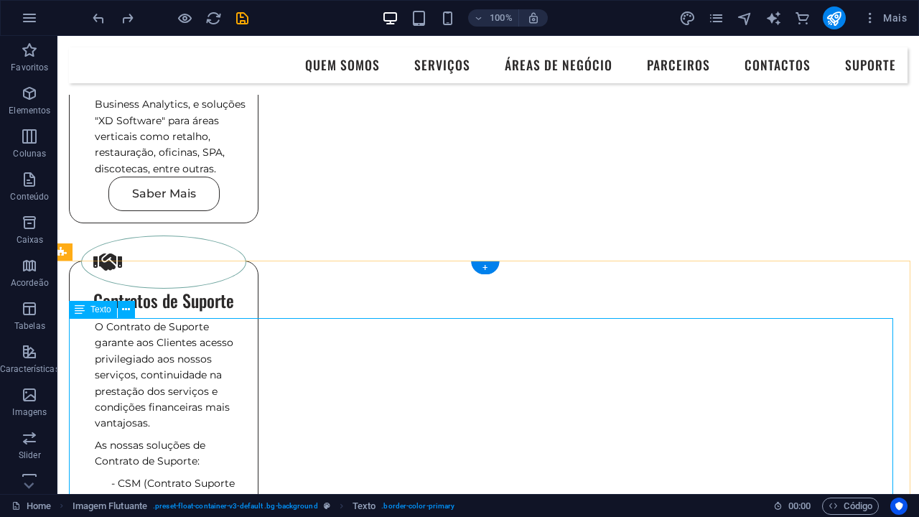
scroll to position [1181, 6]
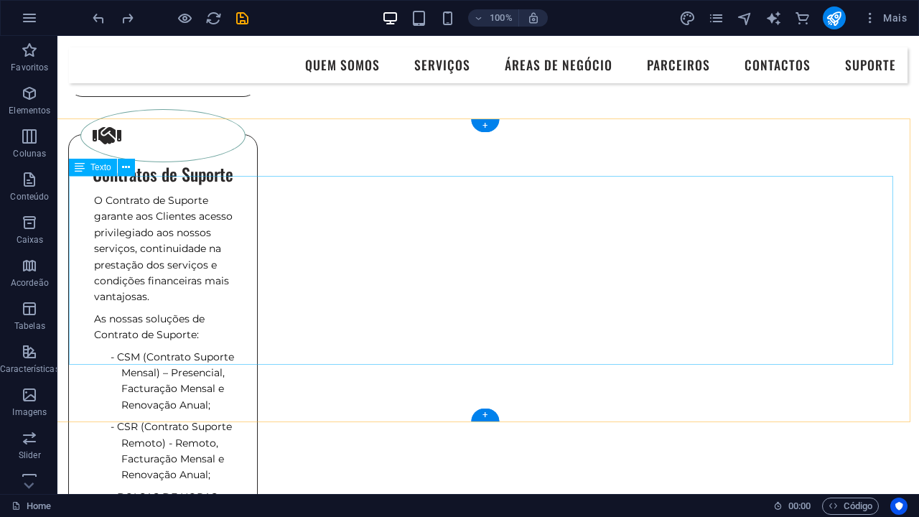
scroll to position [1326, 6]
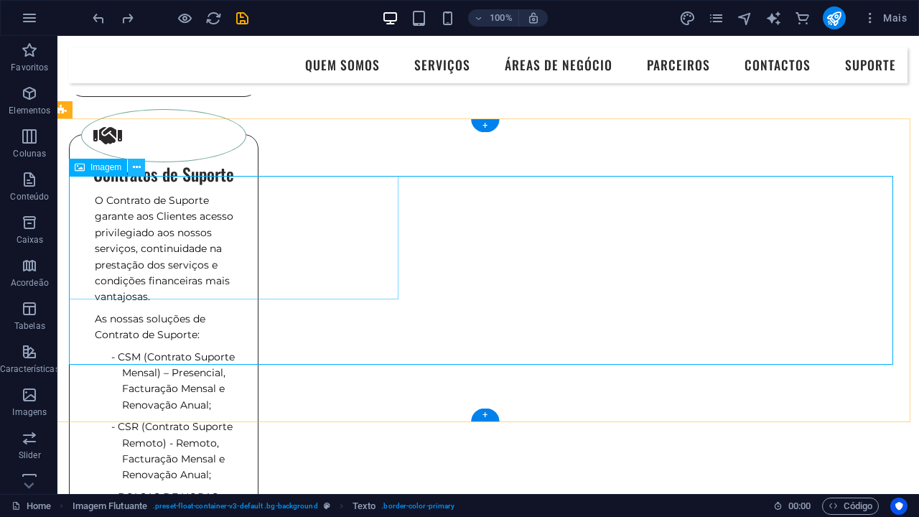
click at [134, 167] on icon at bounding box center [137, 167] width 8 height 15
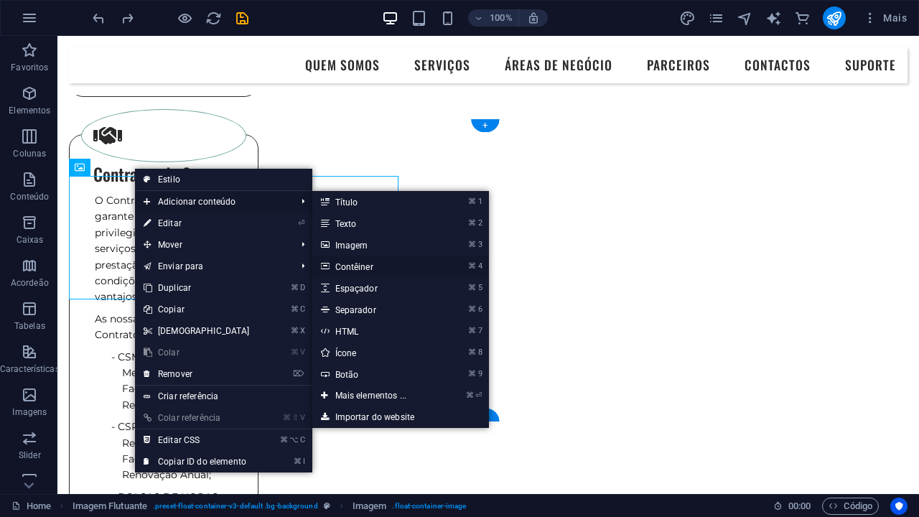
click at [361, 274] on link "⌘ 4 Contêiner" at bounding box center [374, 267] width 124 height 22
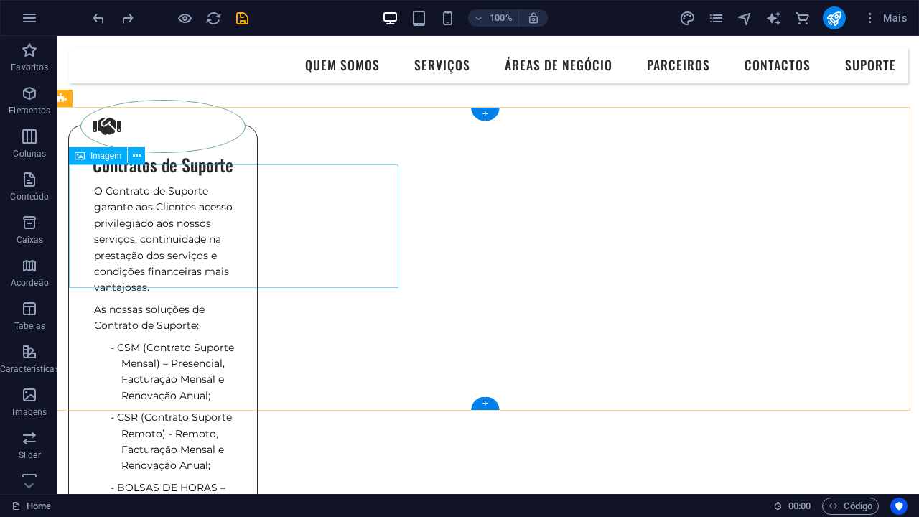
scroll to position [1337, 6]
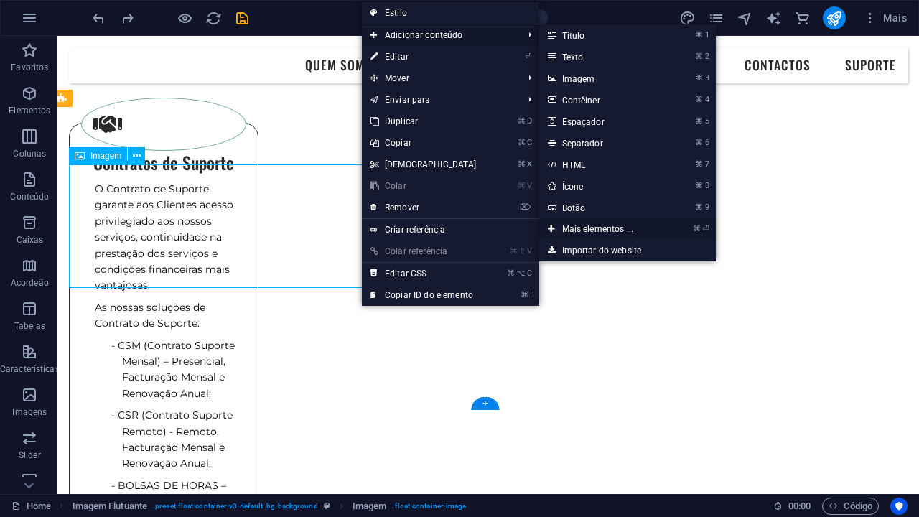
click at [576, 233] on link "⌘ ⏎ Mais elementos ..." at bounding box center [601, 229] width 124 height 22
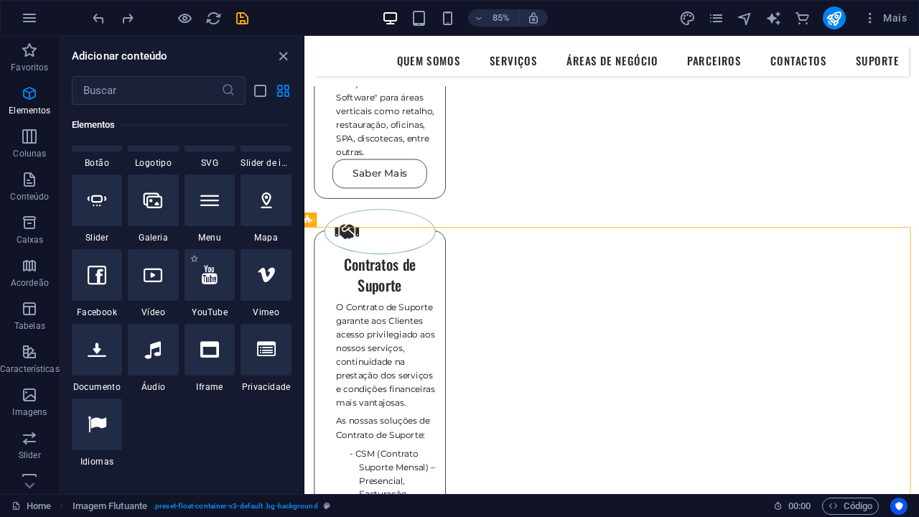
scroll to position [349, 0]
click at [215, 369] on div at bounding box center [210, 349] width 51 height 52
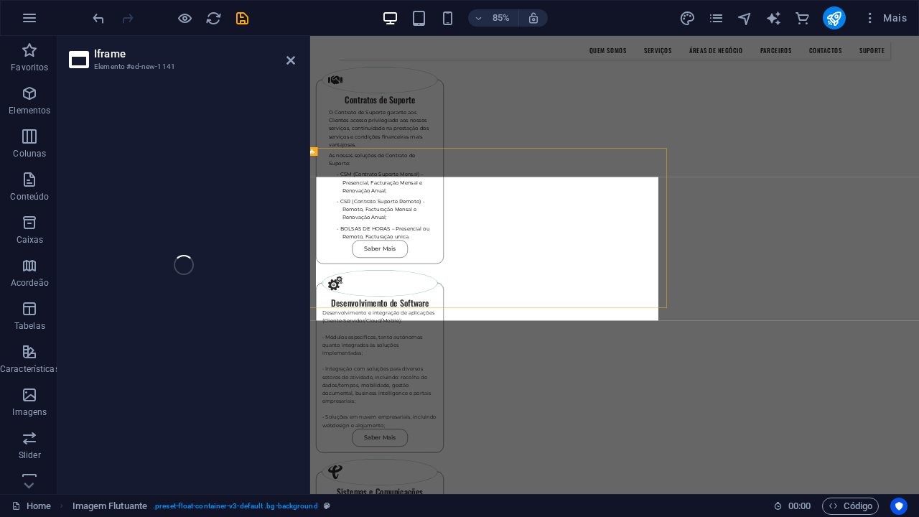
select select "%"
select select "px"
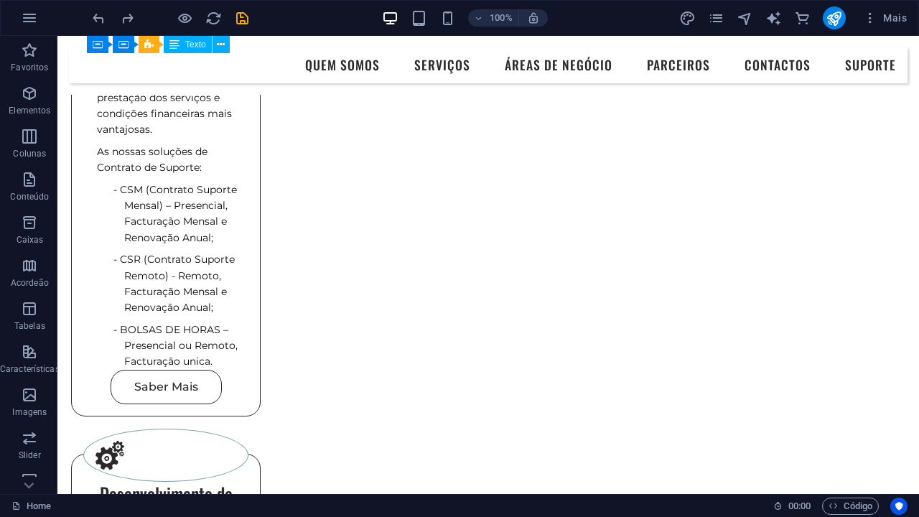
scroll to position [1479, 3]
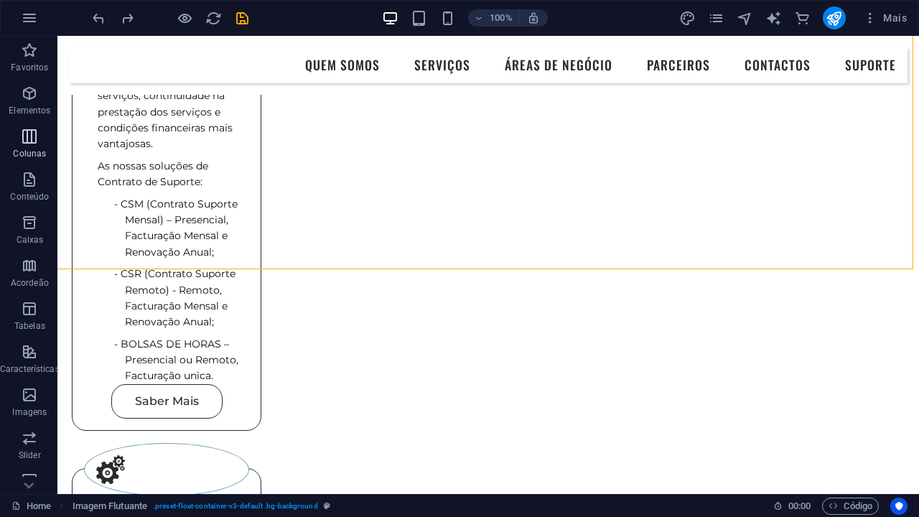
click at [17, 147] on span "Colunas" at bounding box center [30, 145] width 60 height 34
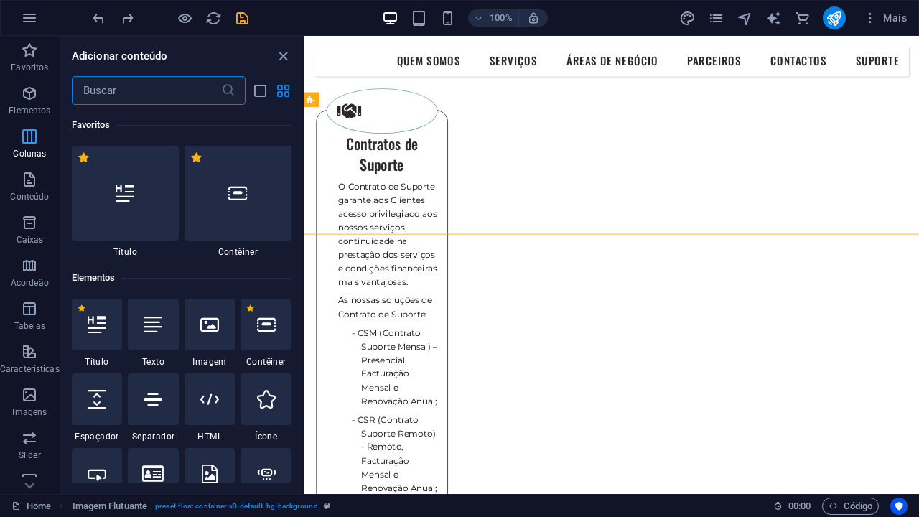
scroll to position [711, 0]
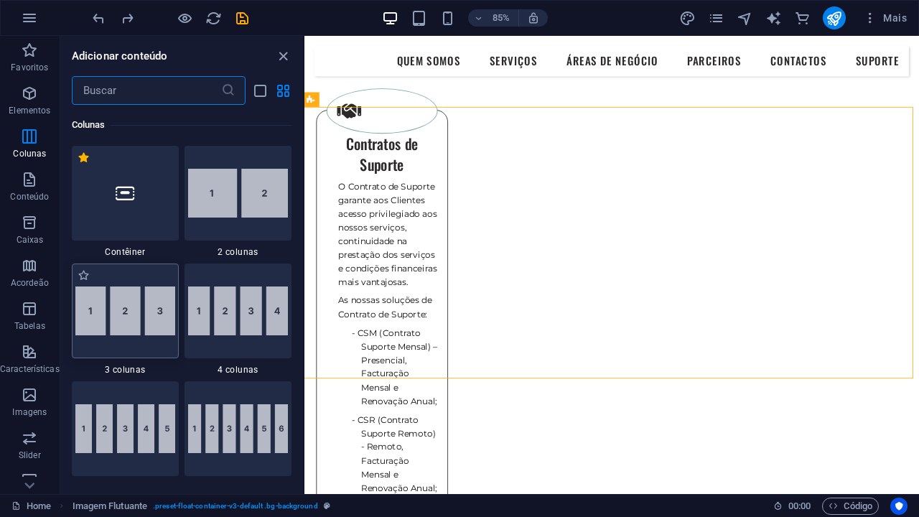
click at [127, 328] on img at bounding box center [125, 311] width 100 height 49
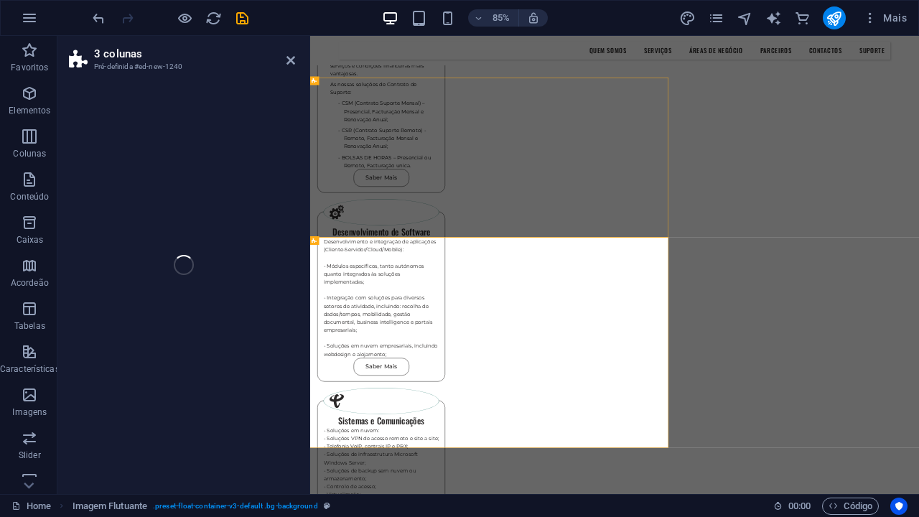
select select "rem"
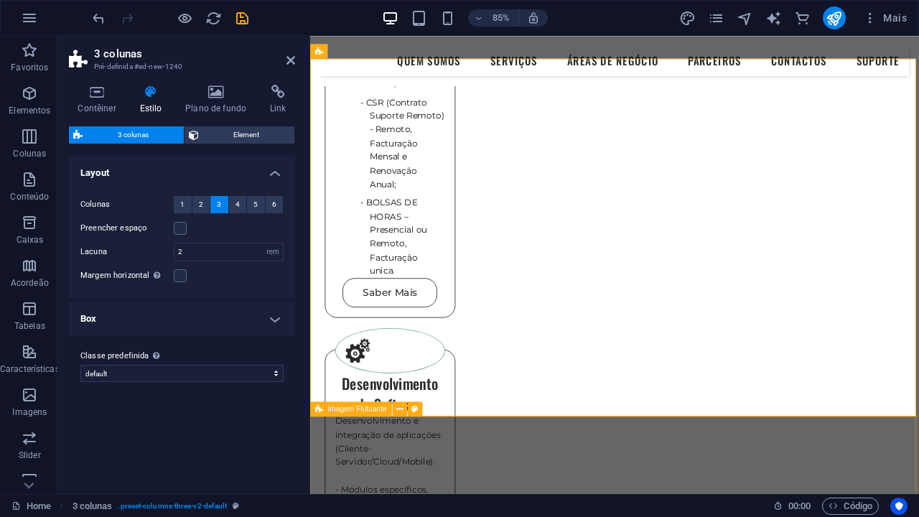
scroll to position [1866, 0]
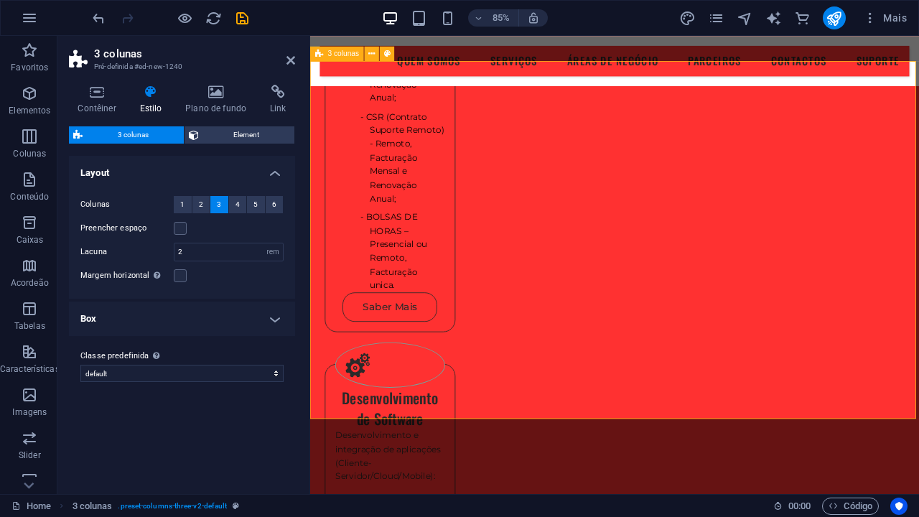
click at [152, 99] on h4 "Estilo" at bounding box center [154, 100] width 46 height 30
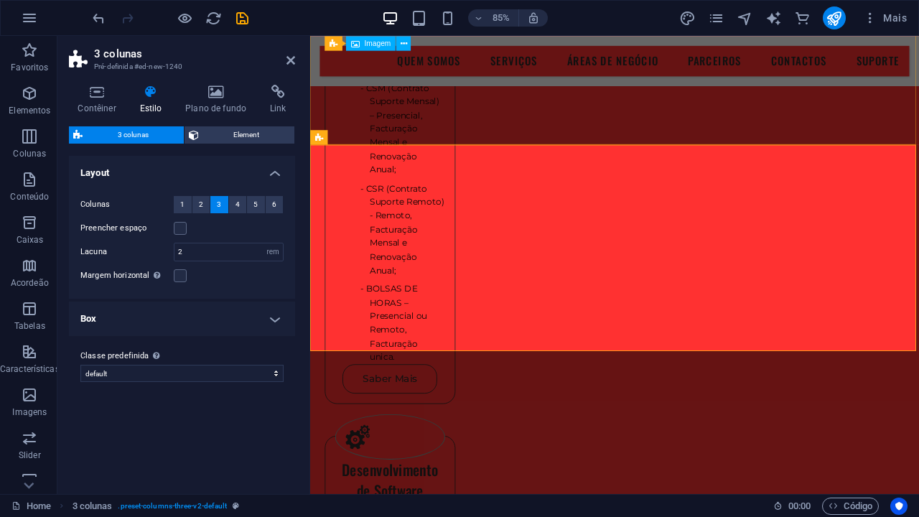
scroll to position [1768, 0]
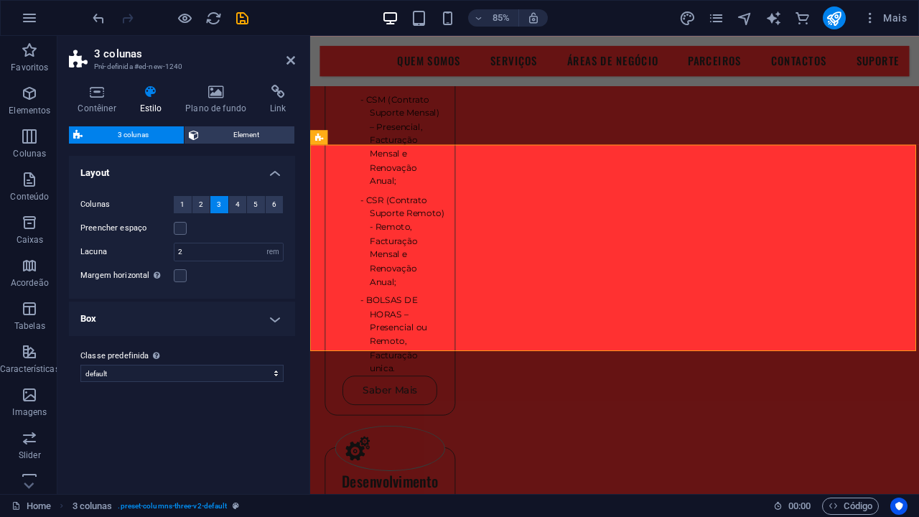
click at [152, 93] on icon at bounding box center [151, 92] width 40 height 14
click at [143, 93] on icon at bounding box center [151, 92] width 40 height 14
click at [208, 92] on icon at bounding box center [216, 92] width 79 height 14
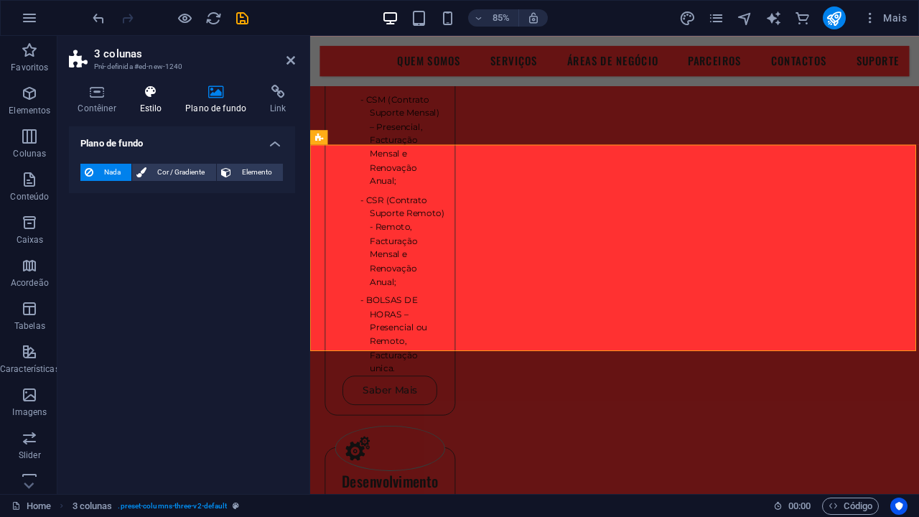
click at [147, 103] on h4 "Estilo" at bounding box center [154, 100] width 46 height 30
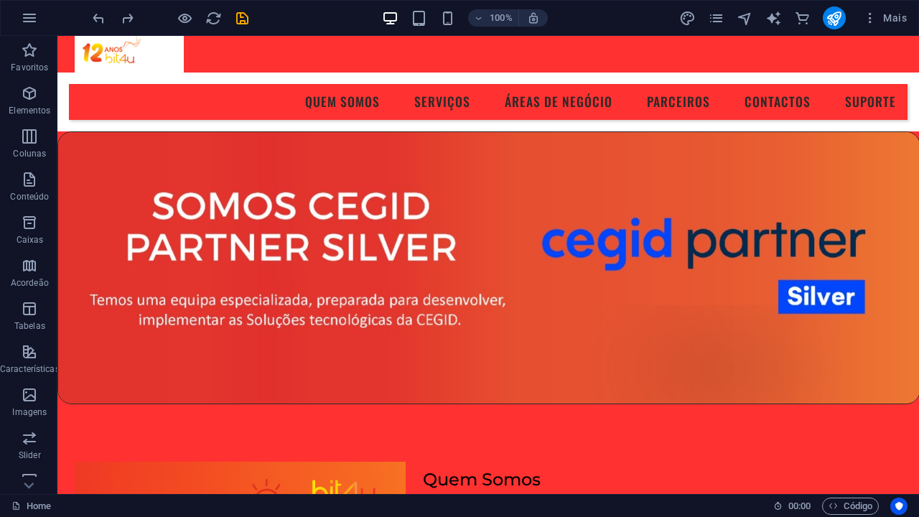
scroll to position [0, 0]
click at [693, 23] on icon "design" at bounding box center [687, 18] width 17 height 17
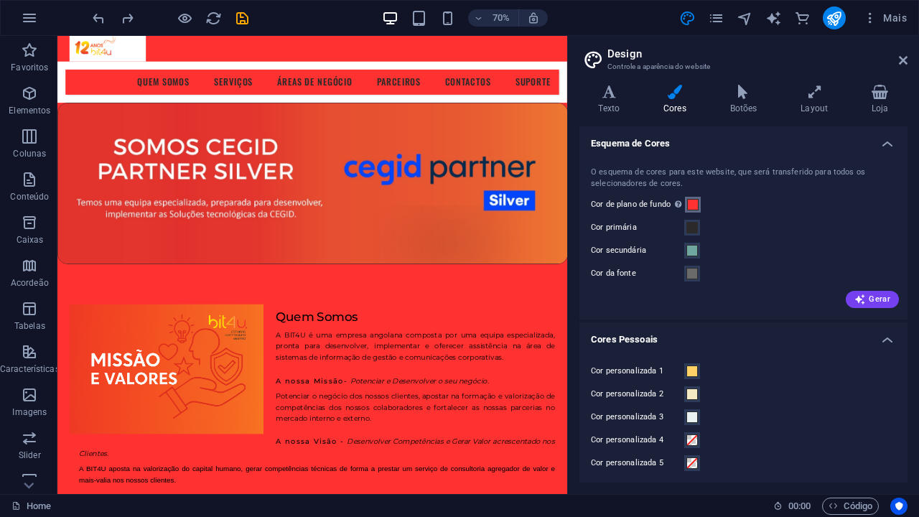
click at [687, 200] on span at bounding box center [692, 204] width 11 height 11
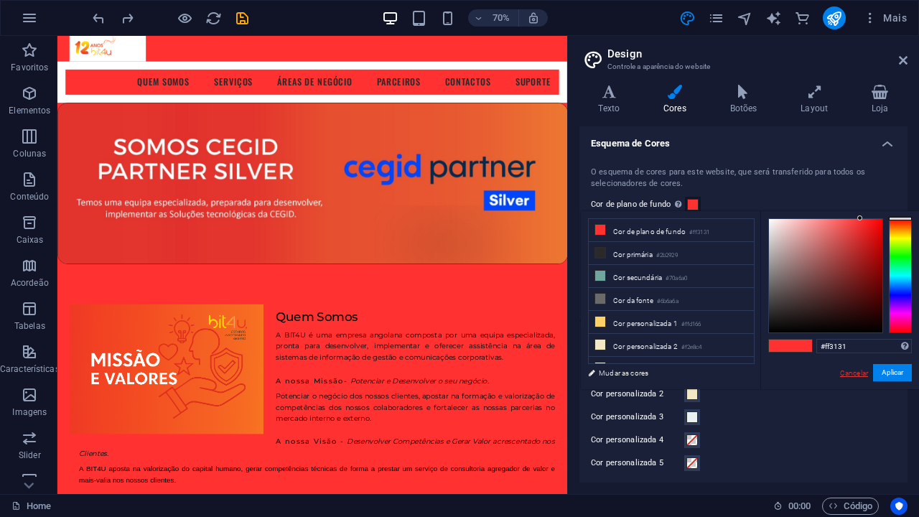
click at [863, 372] on link "Cancelar" at bounding box center [854, 373] width 31 height 11
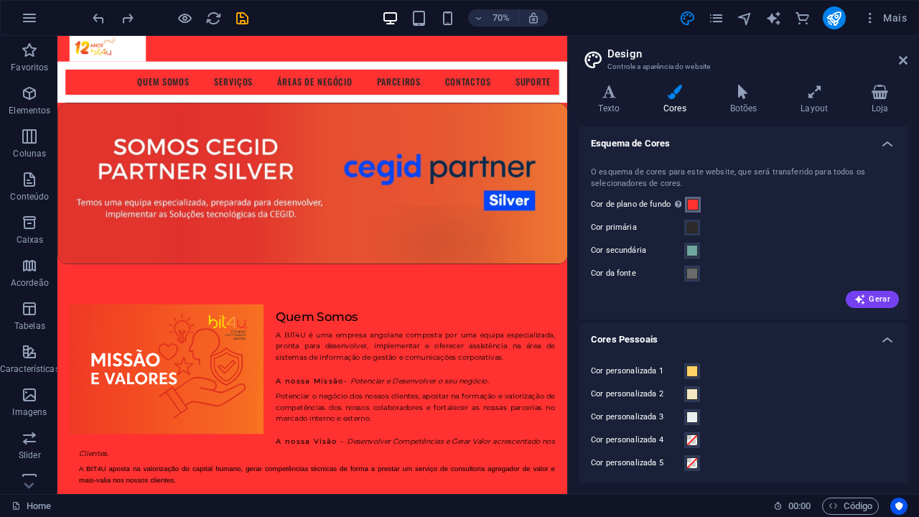
click at [692, 203] on span at bounding box center [692, 204] width 11 height 11
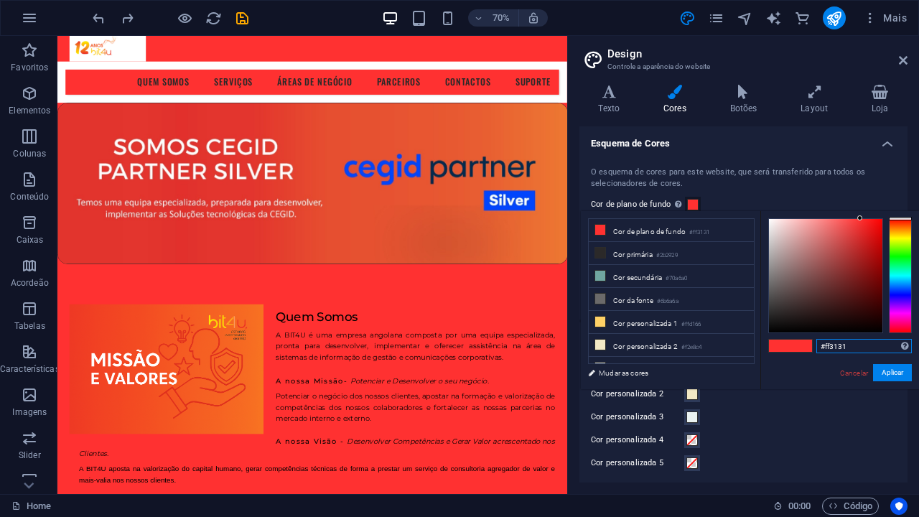
click at [856, 351] on input "#ff3131" at bounding box center [865, 346] width 96 height 14
type input "#"
type input "b"
type input "#fafafa"
drag, startPoint x: 860, startPoint y: 218, endPoint x: 765, endPoint y: 221, distance: 94.8
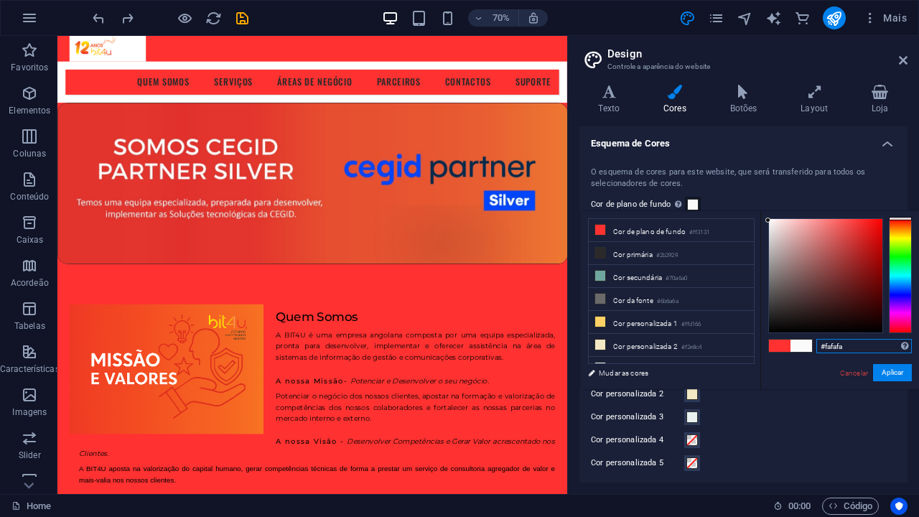
click at [765, 221] on div "#fafafa Formatos suportados #0852ed rgb(8, 82, 237) rgba(8, 82, 237, 90%) hsv(2…" at bounding box center [840, 404] width 159 height 386
click at [887, 375] on button "Aplicar" at bounding box center [892, 372] width 39 height 17
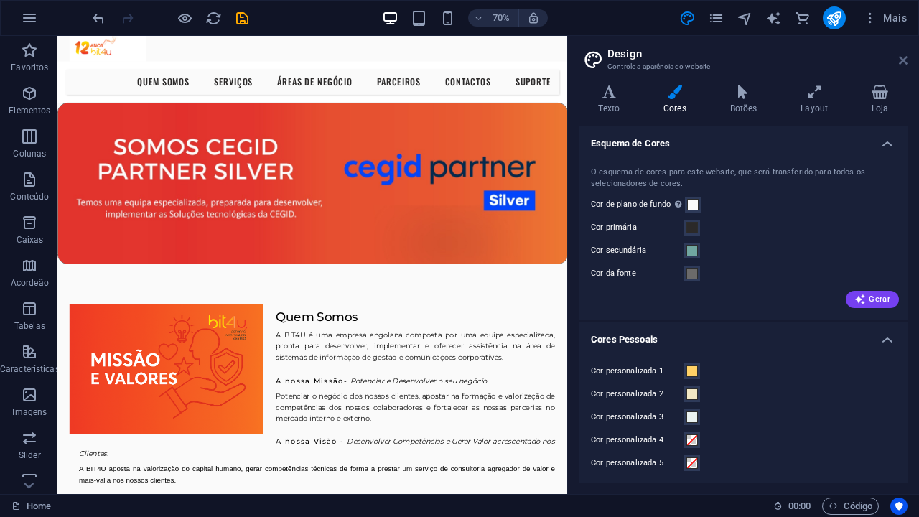
click at [905, 62] on icon at bounding box center [903, 60] width 9 height 11
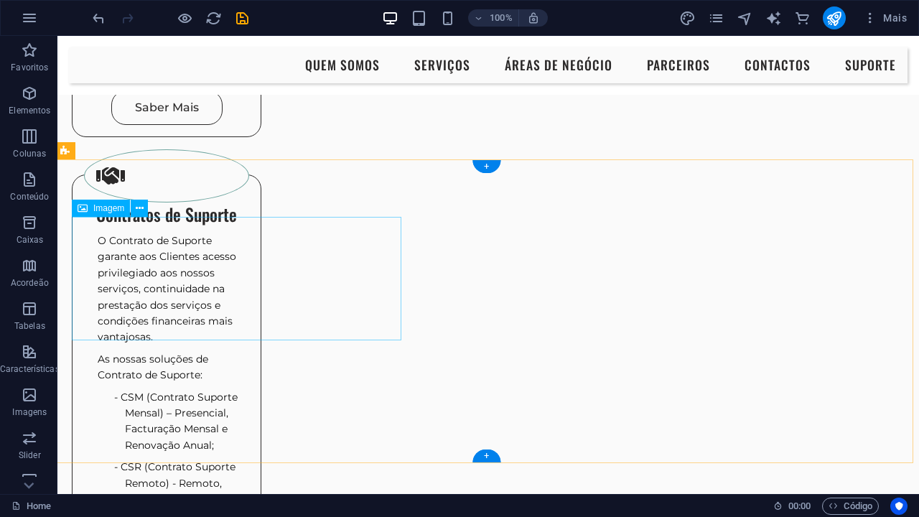
scroll to position [1284, 3]
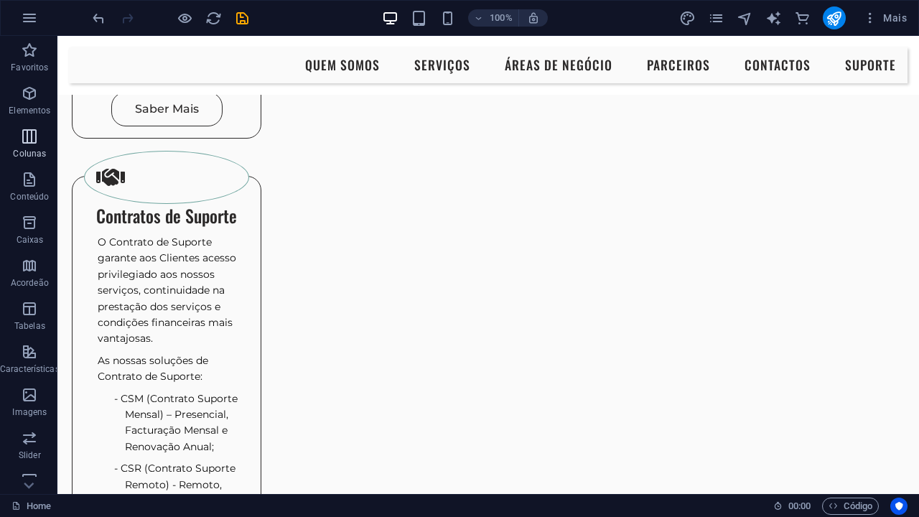
click at [19, 146] on span "Colunas" at bounding box center [30, 145] width 60 height 34
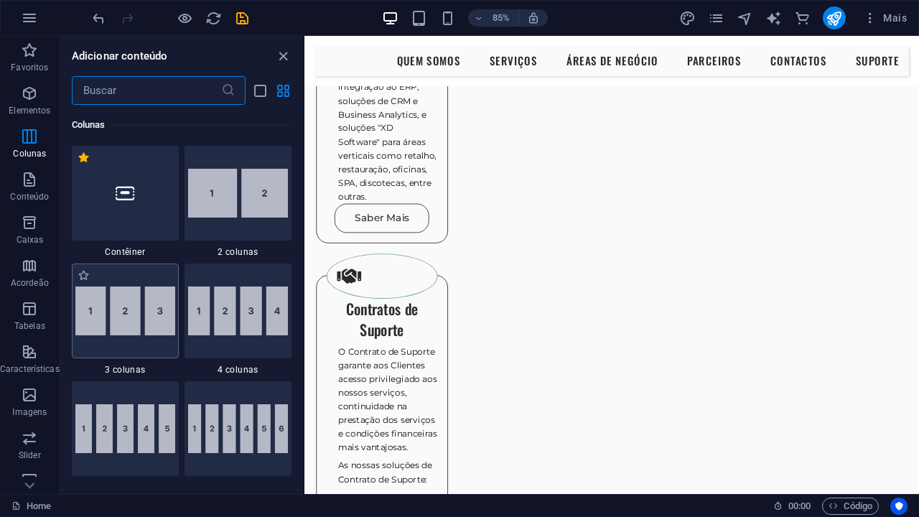
scroll to position [711, 0]
click at [149, 337] on div at bounding box center [125, 311] width 107 height 95
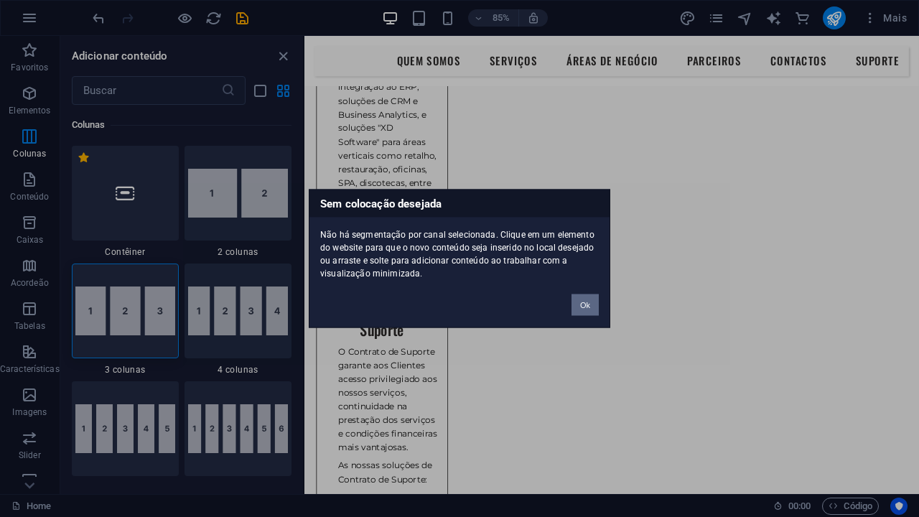
click at [580, 305] on button "Ok" at bounding box center [585, 305] width 27 height 22
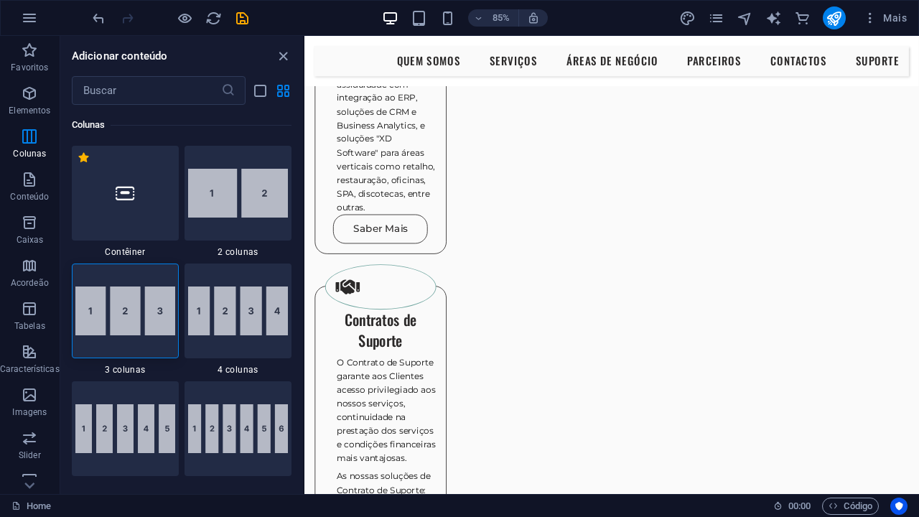
scroll to position [1250, 4]
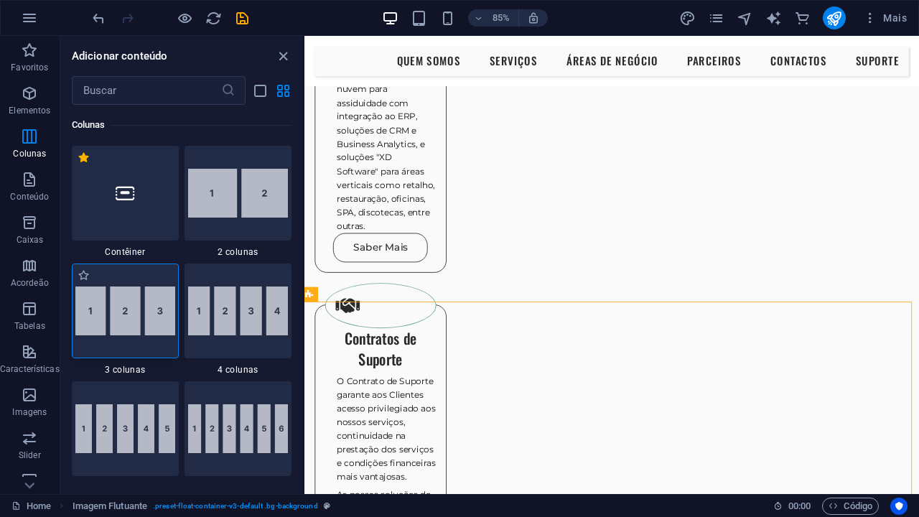
click at [125, 330] on img at bounding box center [125, 311] width 100 height 49
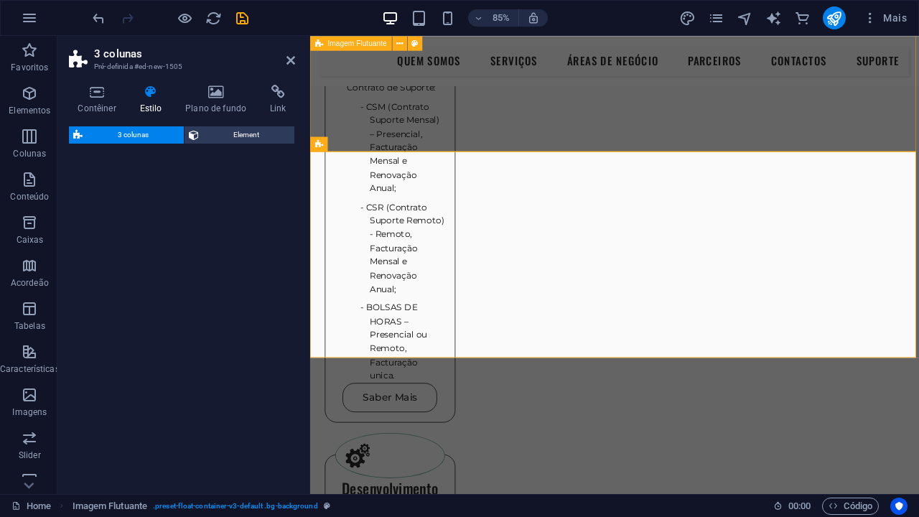
select select "rem"
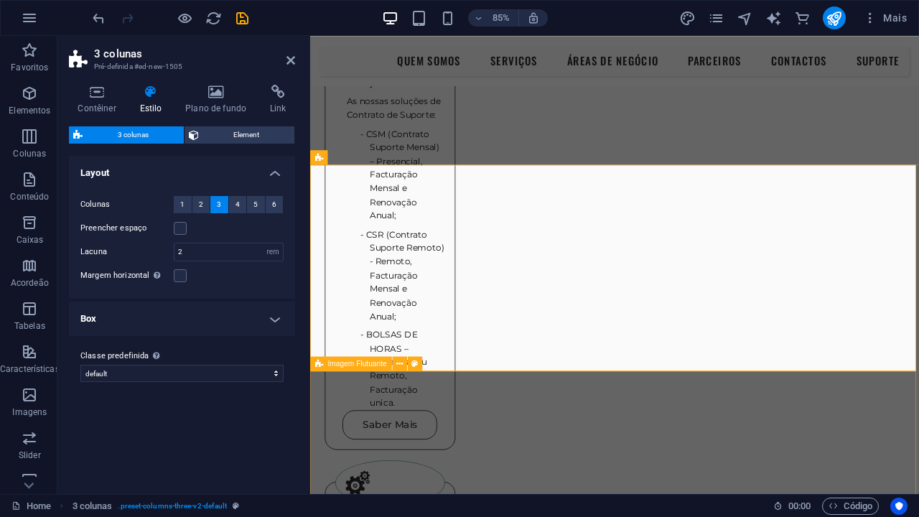
scroll to position [1761, 0]
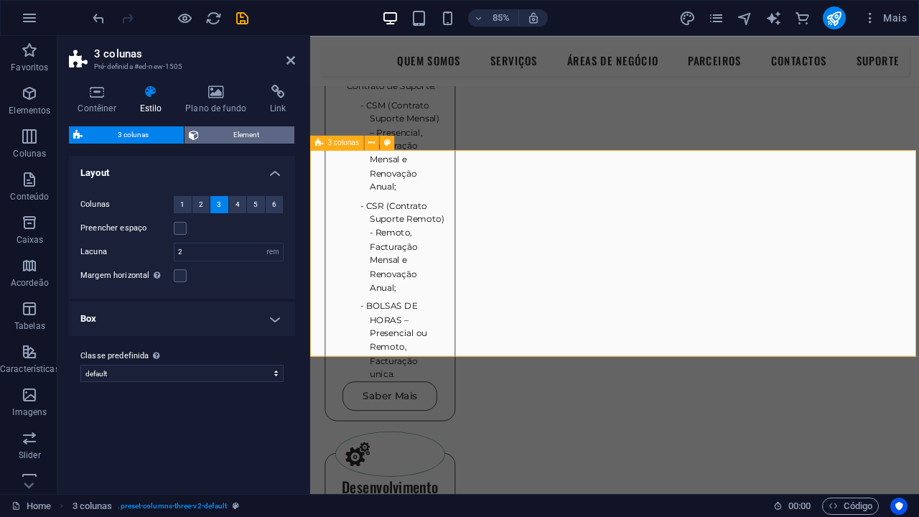
click at [234, 137] on span "Element" at bounding box center [247, 134] width 88 height 17
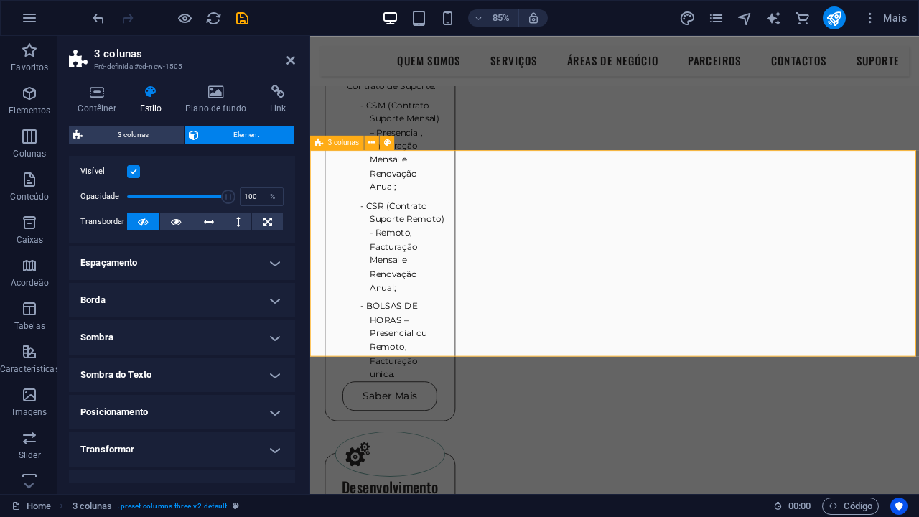
scroll to position [23, 0]
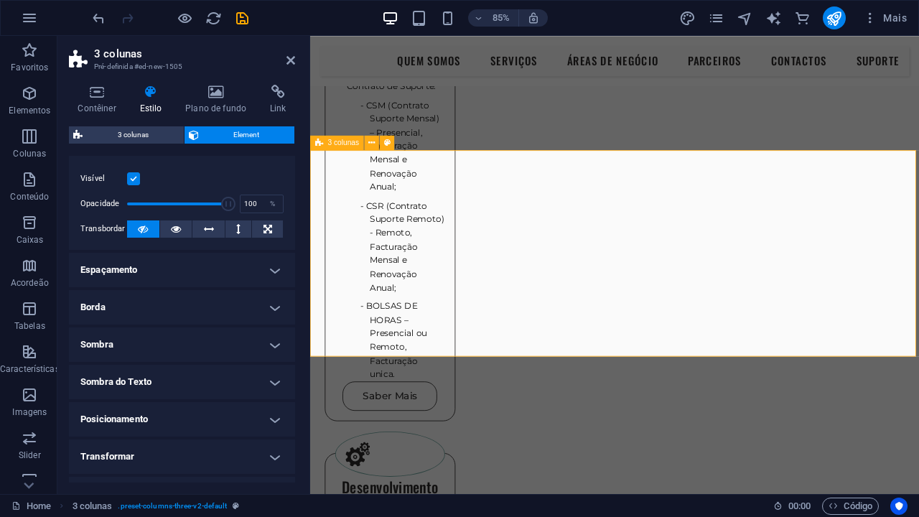
click at [164, 271] on h4 "Espaçamento" at bounding box center [182, 270] width 226 height 34
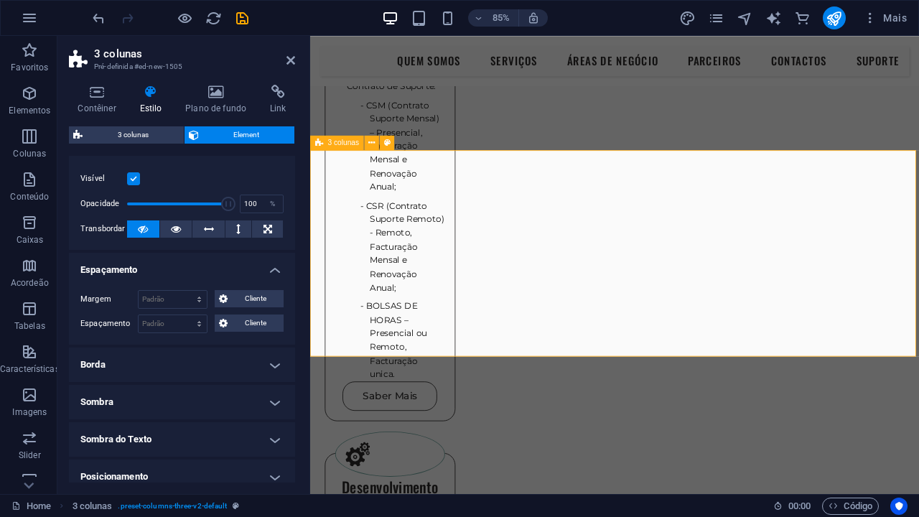
click at [268, 270] on h4 "Espaçamento" at bounding box center [182, 266] width 226 height 26
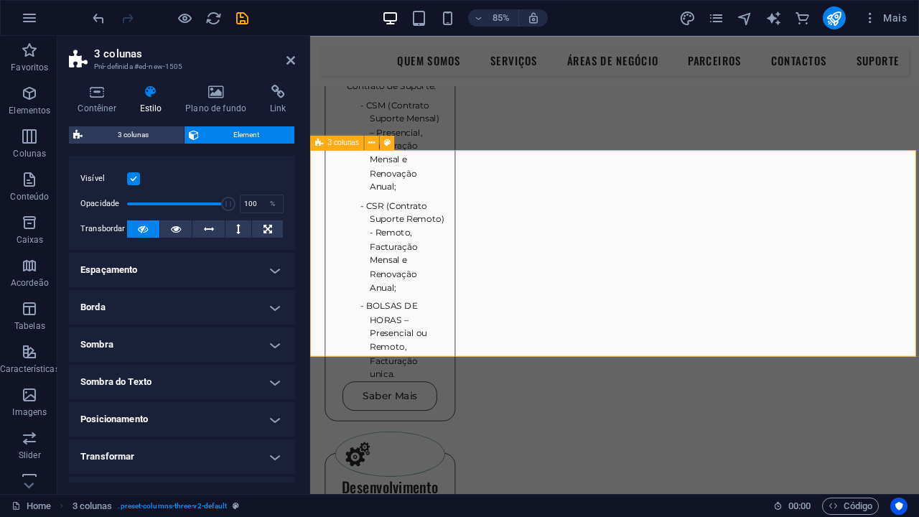
click at [159, 307] on h4 "Borda" at bounding box center [182, 307] width 226 height 34
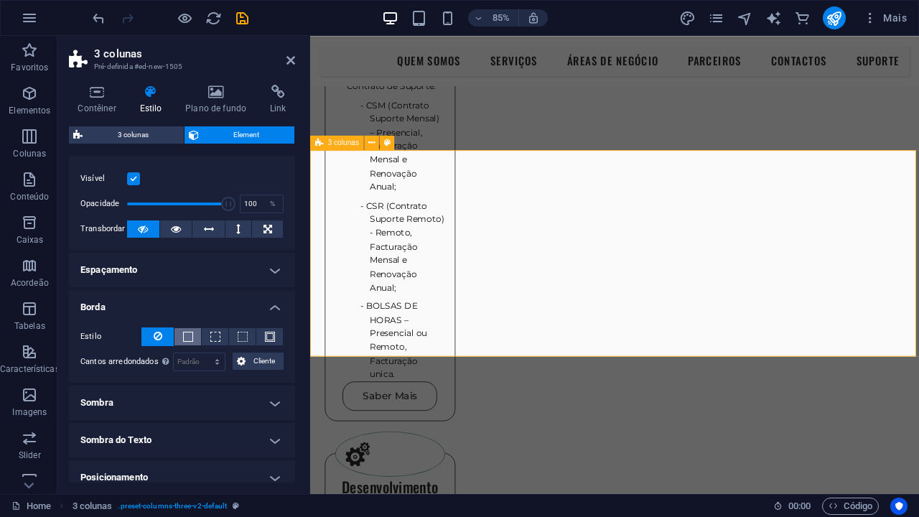
click at [187, 335] on button at bounding box center [188, 336] width 27 height 17
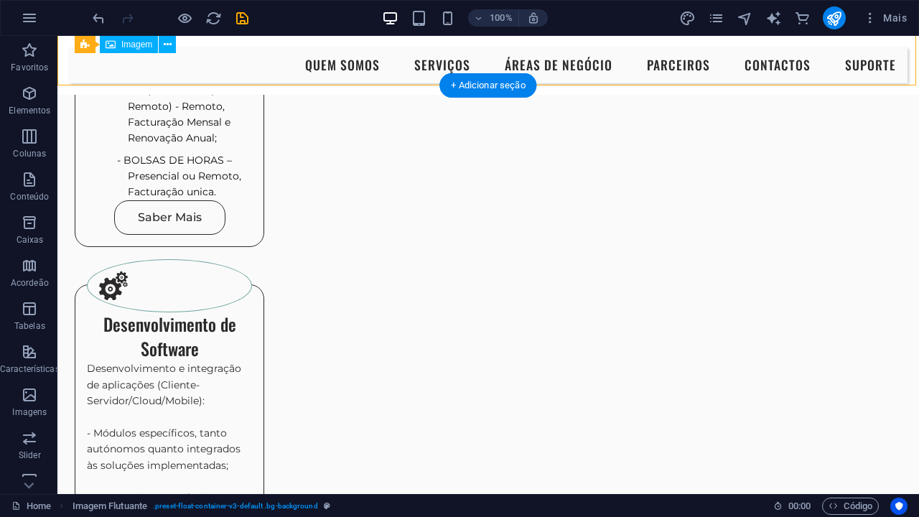
scroll to position [1662, 0]
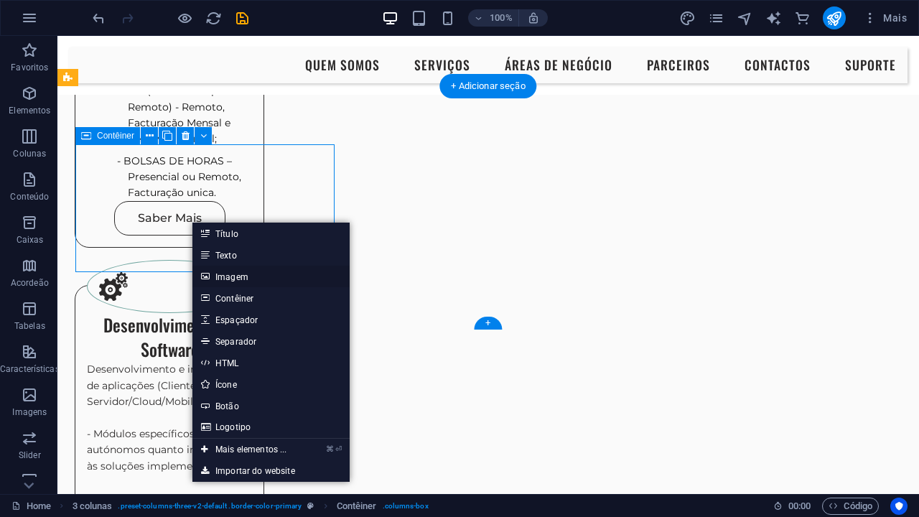
click at [229, 275] on link "Imagem" at bounding box center [270, 277] width 157 height 22
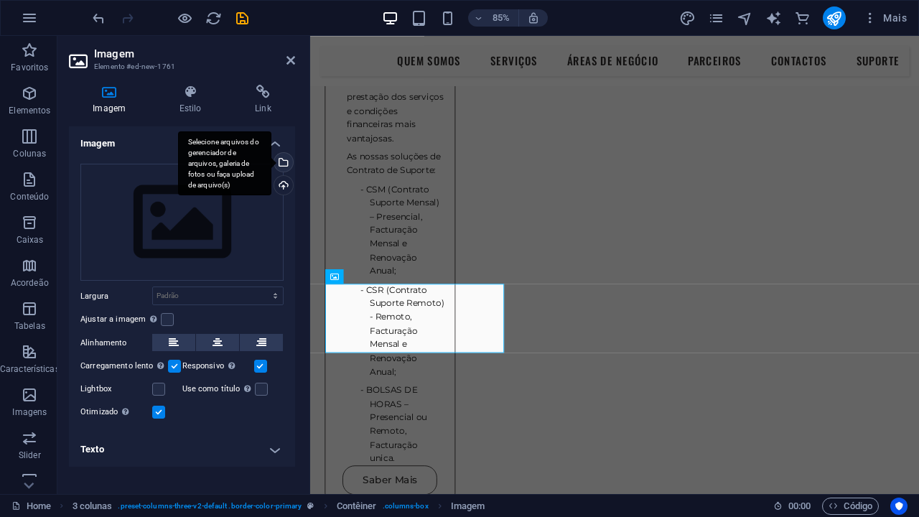
click at [272, 163] on div "Selecione arquivos do gerenciador de arquivos, galeria de fotos ou faça upload …" at bounding box center [224, 163] width 93 height 65
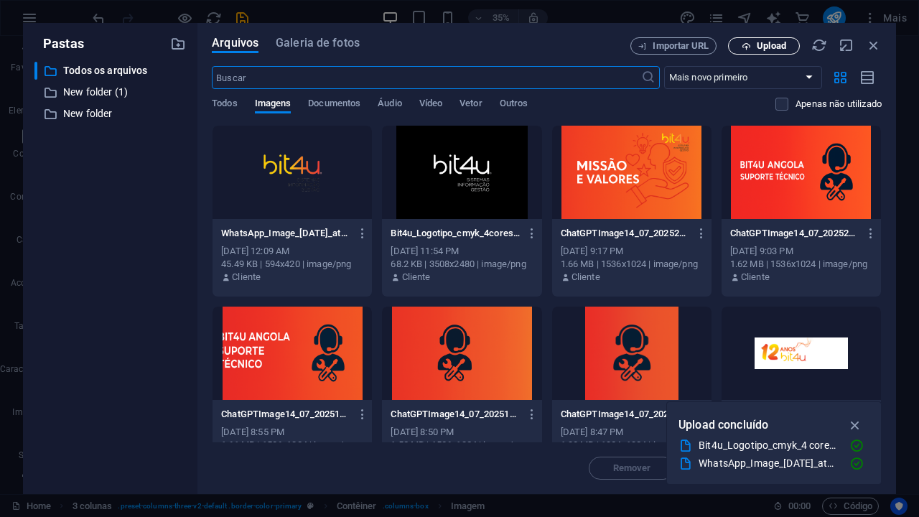
click at [753, 47] on span "Upload" at bounding box center [764, 46] width 59 height 9
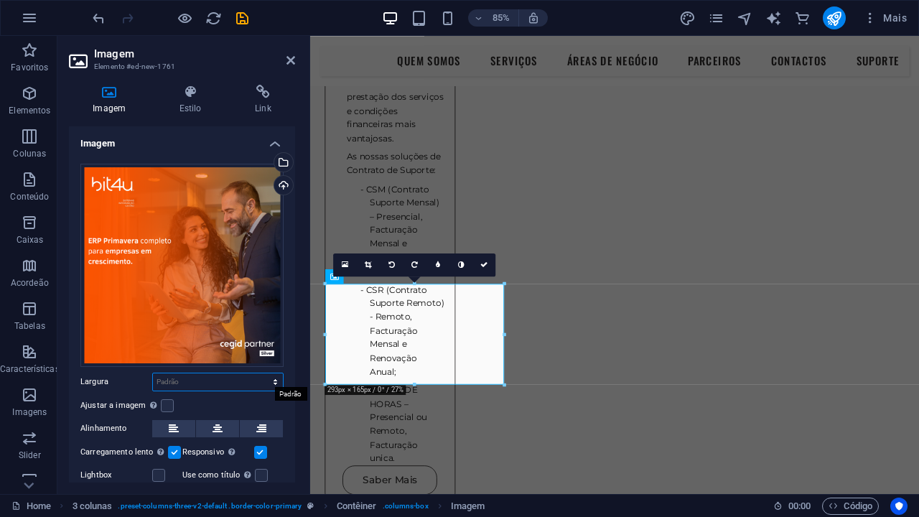
click at [251, 376] on select "Padrão automático px rem % em vh vw" at bounding box center [218, 381] width 130 height 17
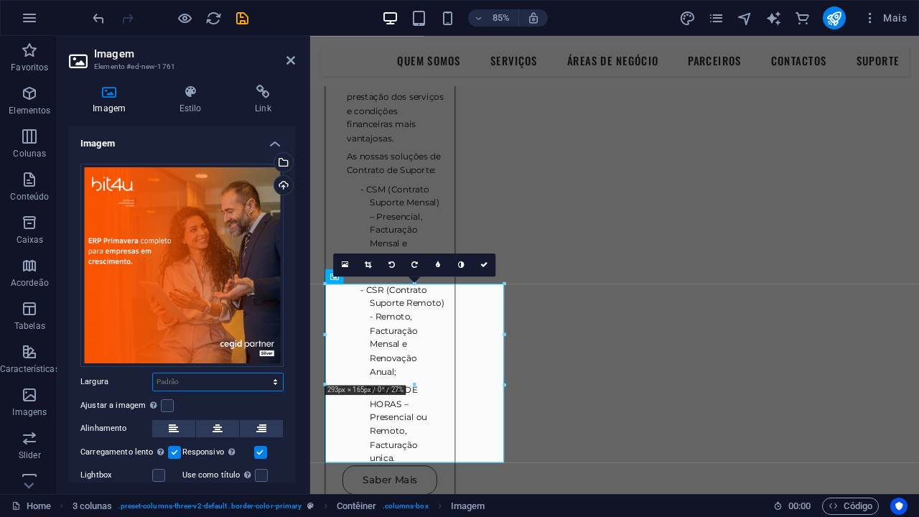
select select "px"
click at [198, 379] on input "293" at bounding box center [218, 381] width 130 height 17
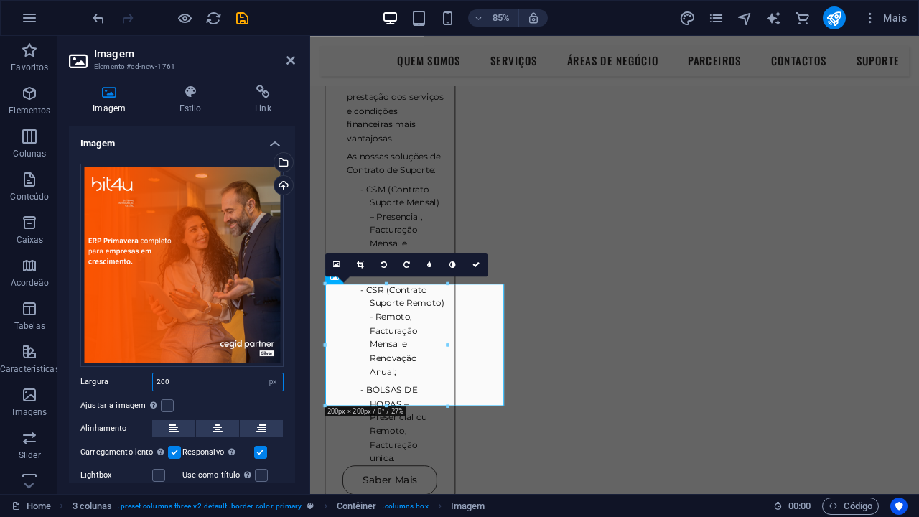
click at [175, 379] on input "200" at bounding box center [218, 381] width 130 height 17
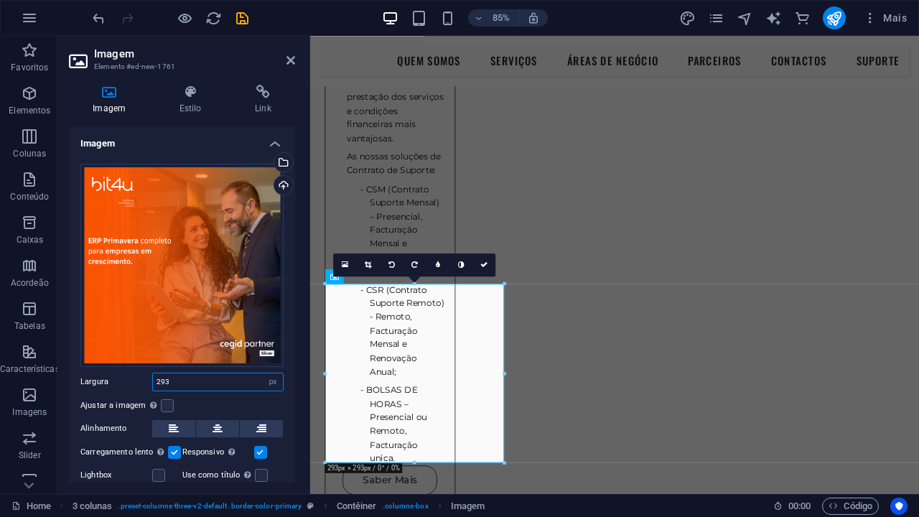
type input "293"
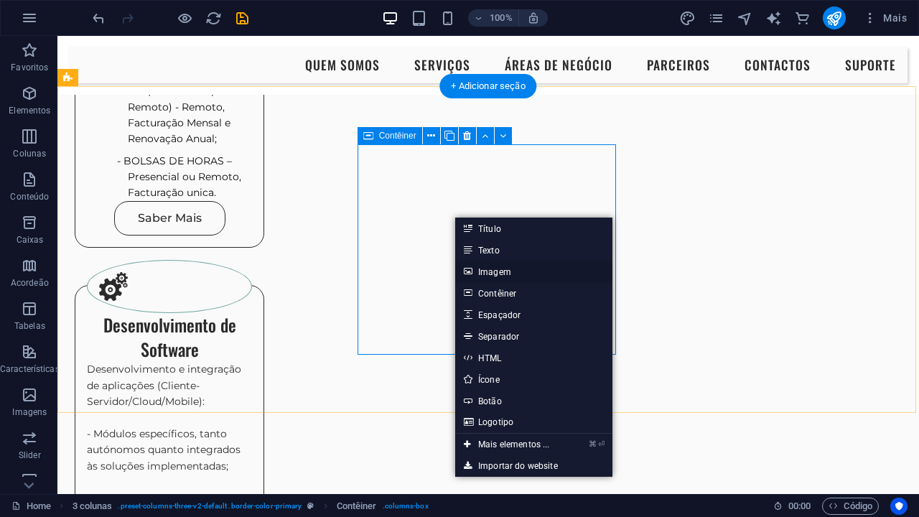
click at [486, 274] on link "Imagem" at bounding box center [533, 272] width 157 height 22
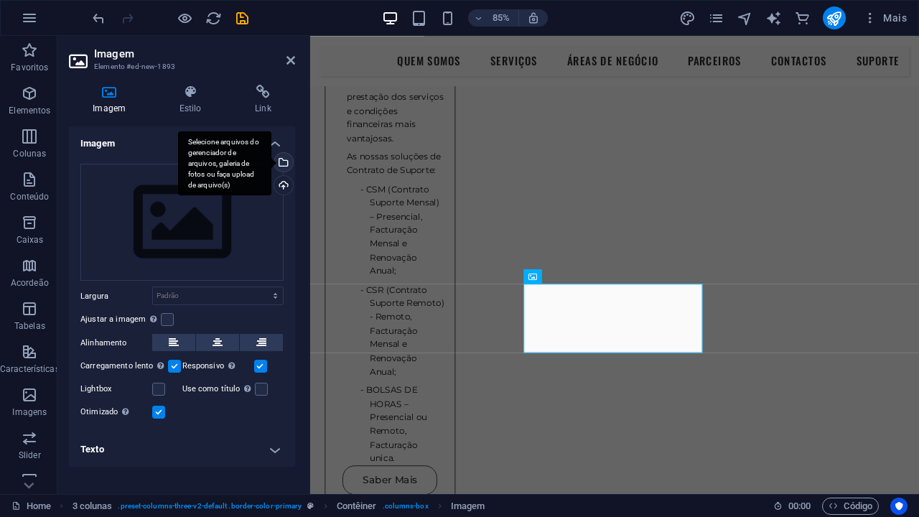
click at [282, 161] on div "Selecione arquivos do gerenciador de arquivos, galeria de fotos ou faça upload …" at bounding box center [283, 164] width 22 height 22
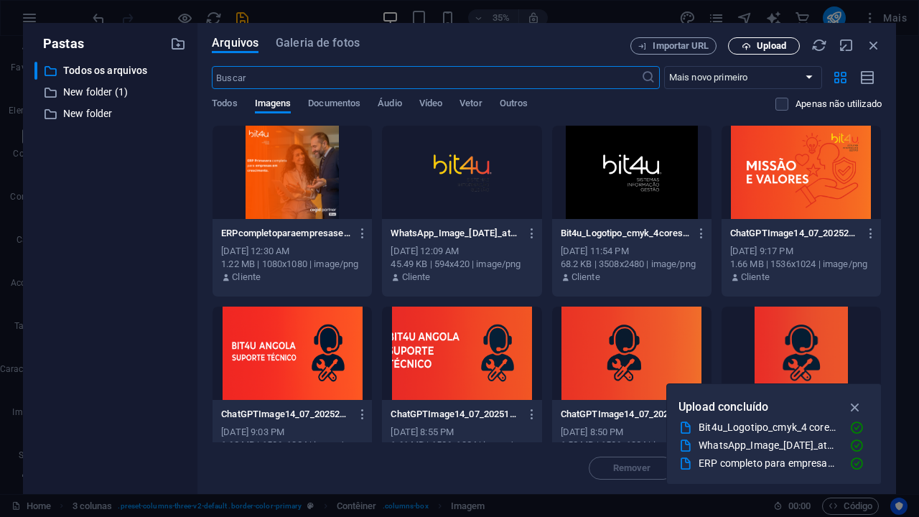
click at [742, 48] on icon "button" at bounding box center [746, 46] width 9 height 9
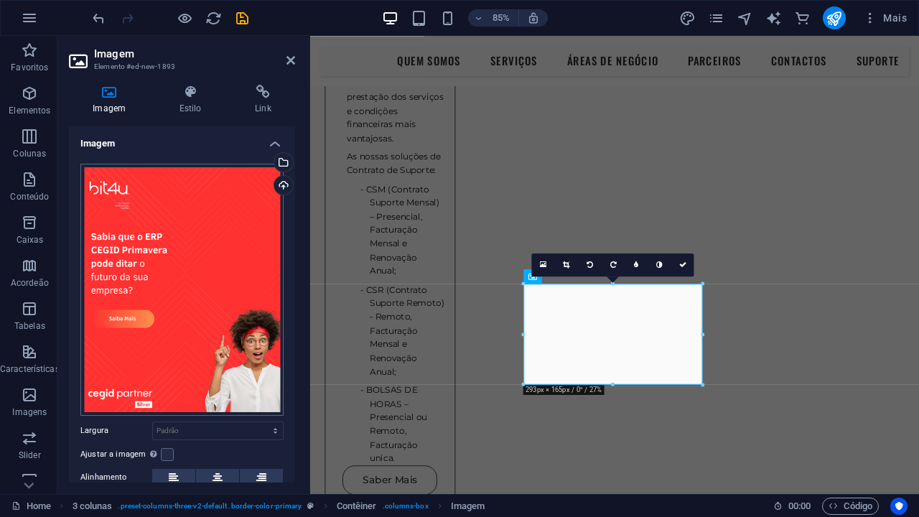
scroll to position [85, 0]
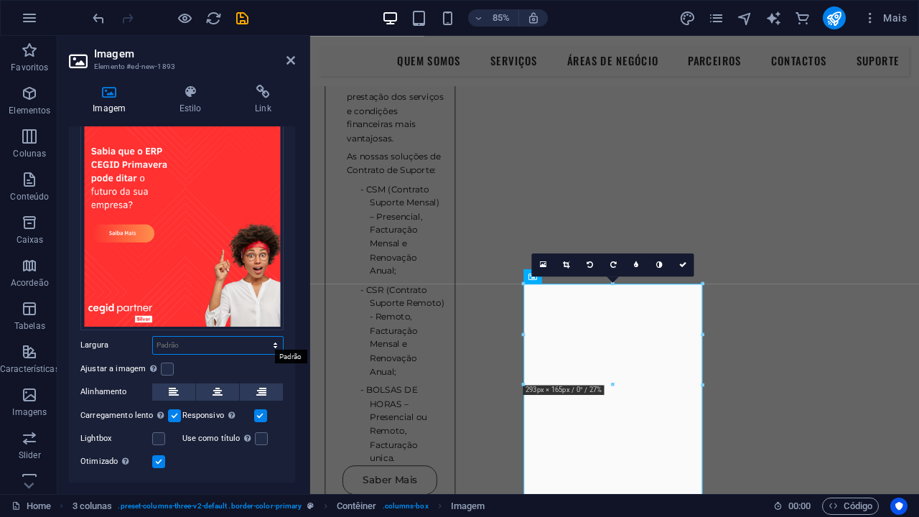
click at [213, 349] on select "Padrão automático px rem % em vh vw" at bounding box center [218, 345] width 130 height 17
select select "px"
type input "293"
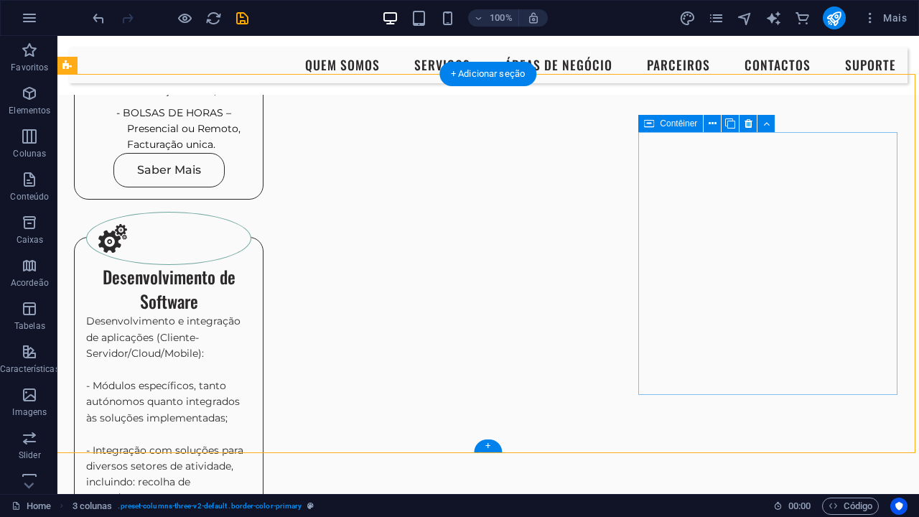
scroll to position [1664, 1]
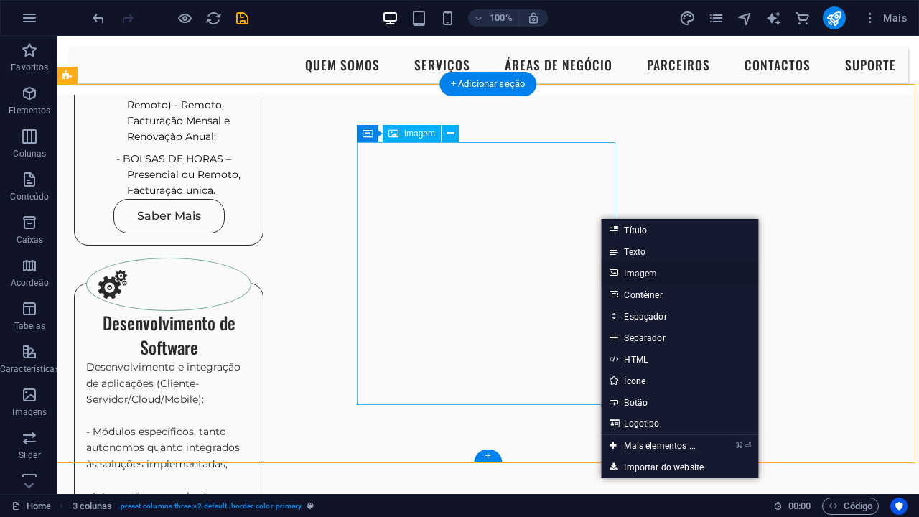
drag, startPoint x: 639, startPoint y: 276, endPoint x: 392, endPoint y: 282, distance: 246.4
click at [639, 276] on link "Imagem" at bounding box center [679, 273] width 157 height 22
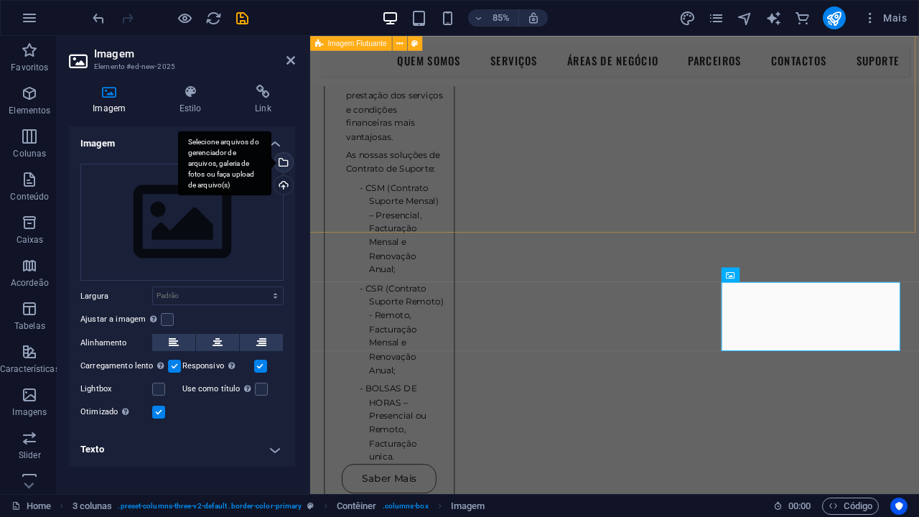
click at [282, 163] on div "Selecione arquivos do gerenciador de arquivos, galeria de fotos ou faça upload …" at bounding box center [283, 164] width 22 height 22
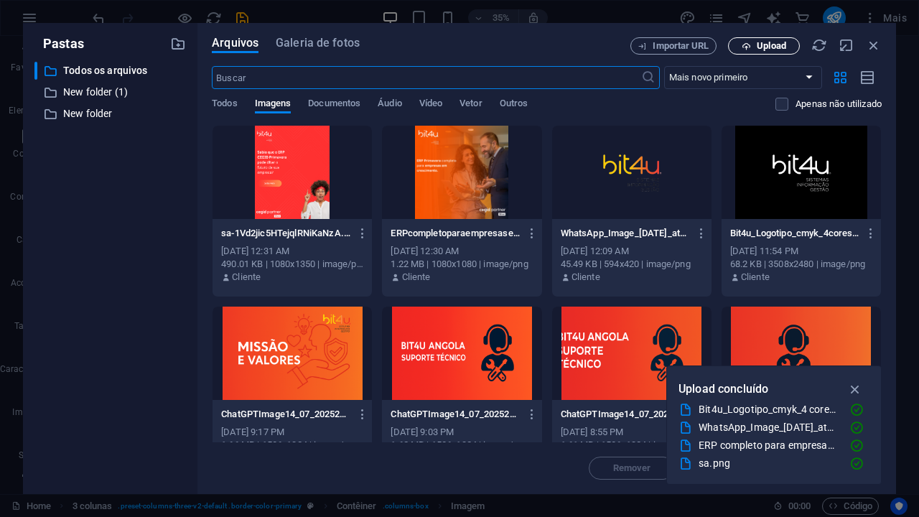
click at [758, 52] on button "Upload" at bounding box center [764, 45] width 72 height 17
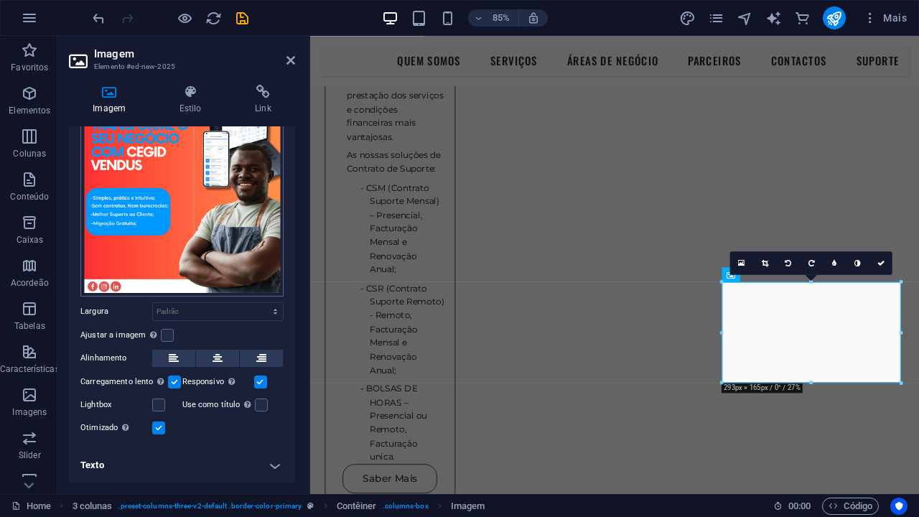
scroll to position [126, 0]
click at [255, 305] on select "Padrão automático px rem % em vh vw" at bounding box center [218, 311] width 130 height 17
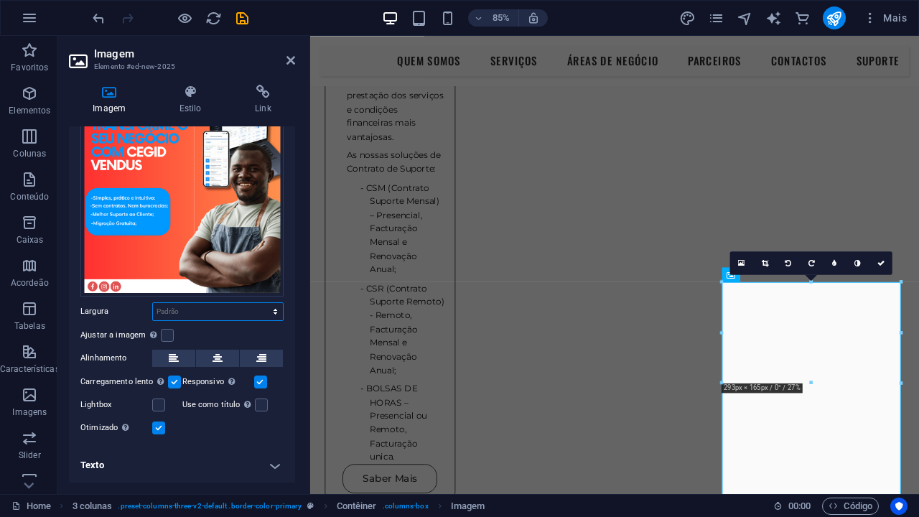
select select "px"
type input "293"
click at [287, 65] on icon at bounding box center [291, 60] width 9 height 11
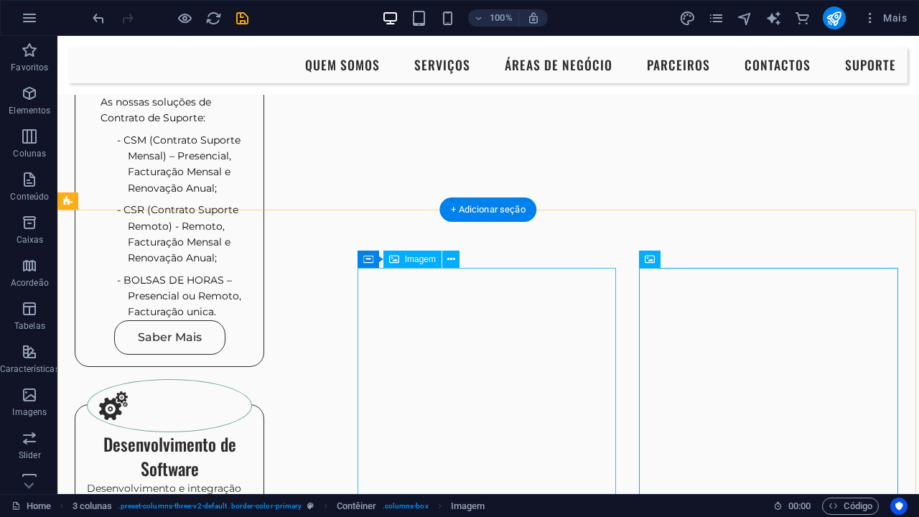
scroll to position [1513, 0]
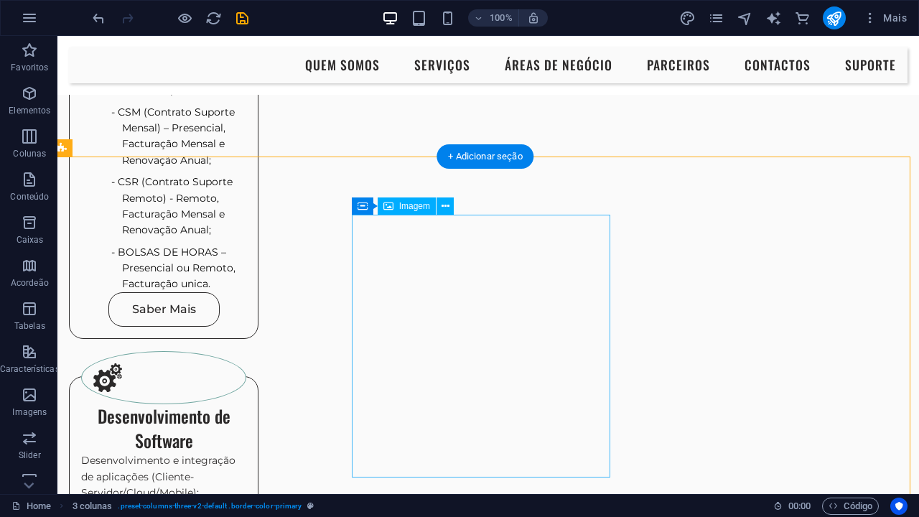
scroll to position [1559, 6]
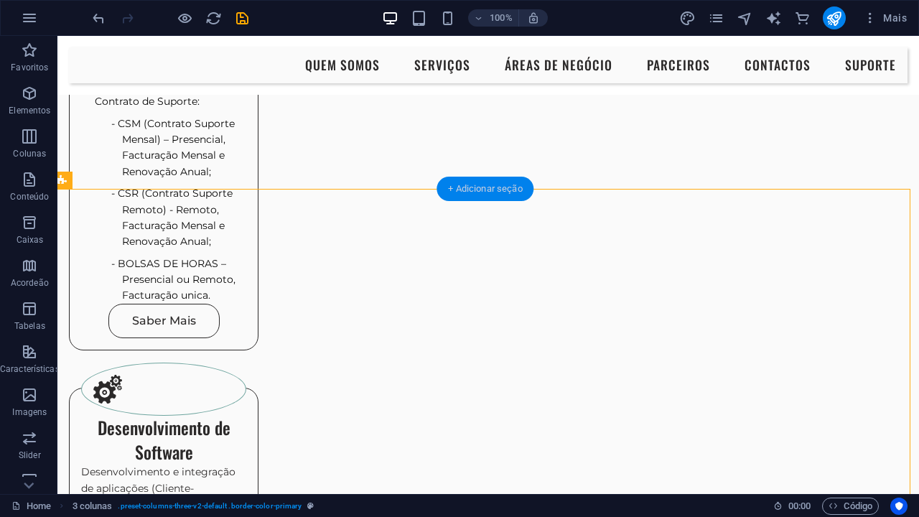
click at [454, 192] on div "+ Adicionar seção" at bounding box center [485, 189] width 97 height 24
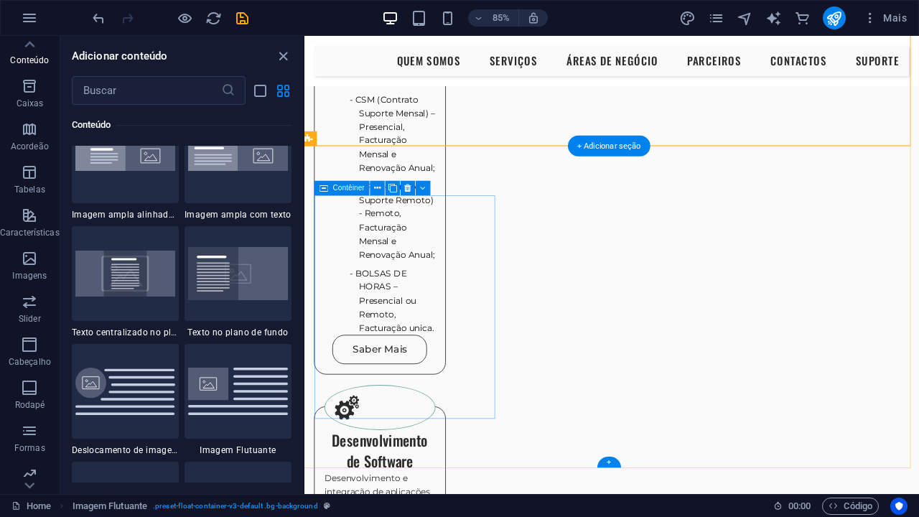
scroll to position [1753, 6]
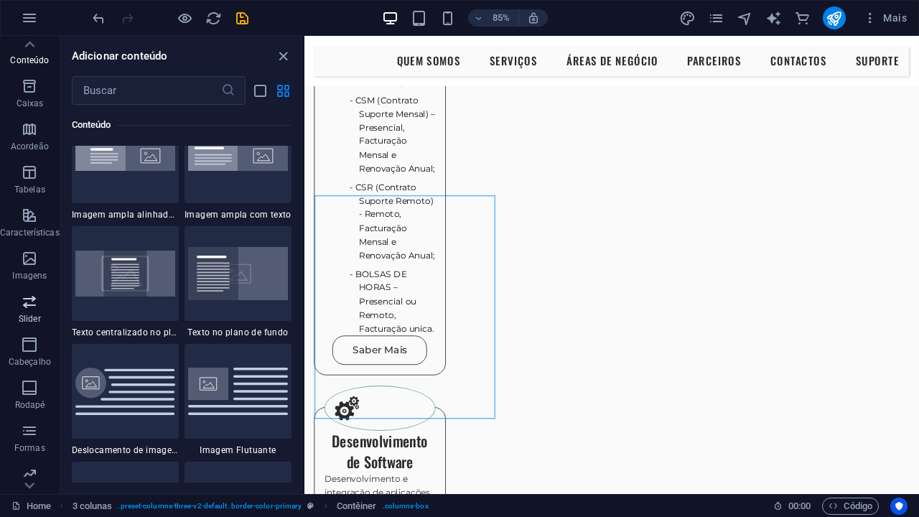
click at [24, 308] on icon "button" at bounding box center [29, 301] width 17 height 17
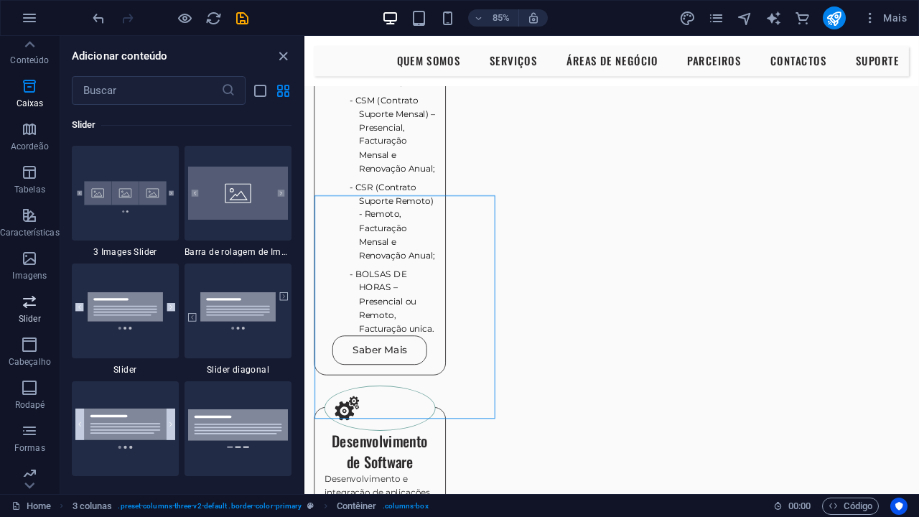
scroll to position [8143, 0]
click at [113, 223] on img at bounding box center [125, 193] width 100 height 67
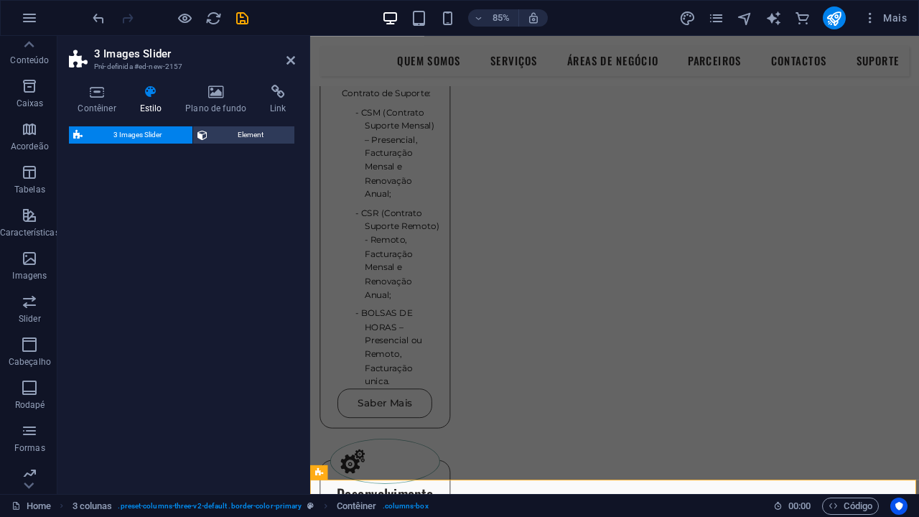
scroll to position [2191, 0]
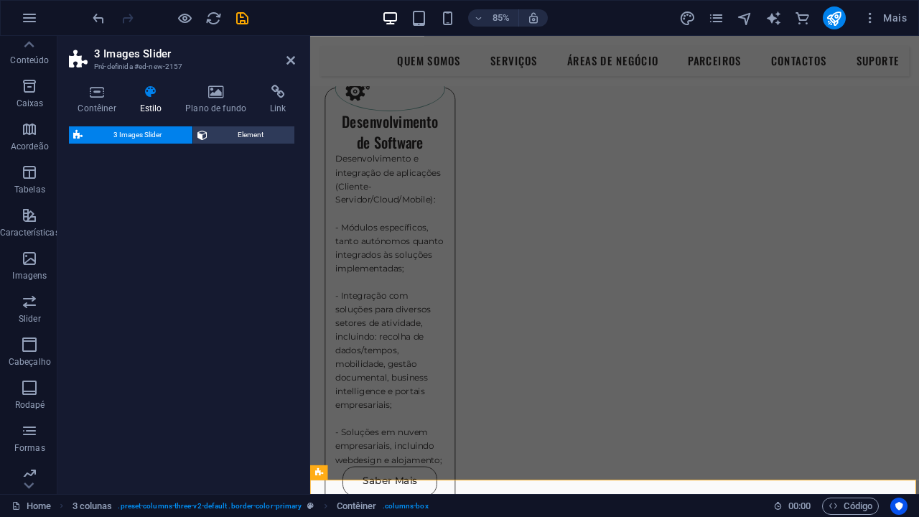
select select "rem"
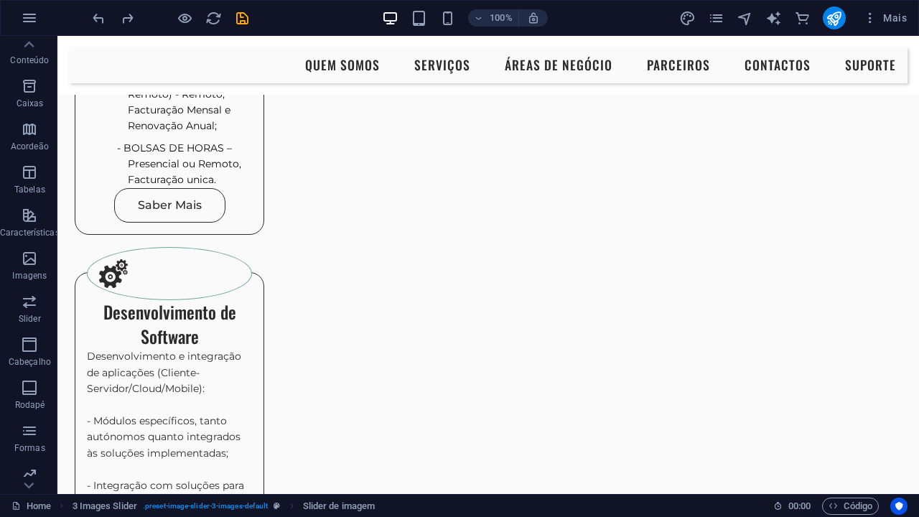
scroll to position [1679, 0]
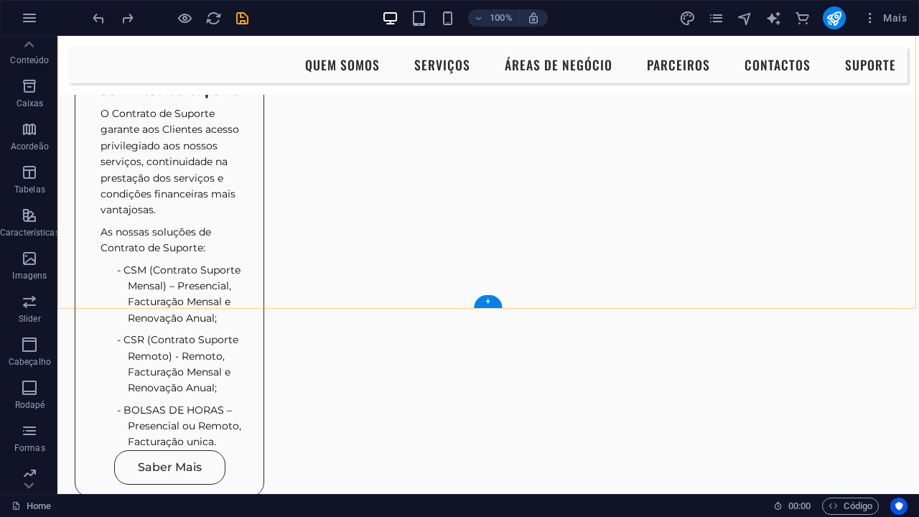
scroll to position [1439, 0]
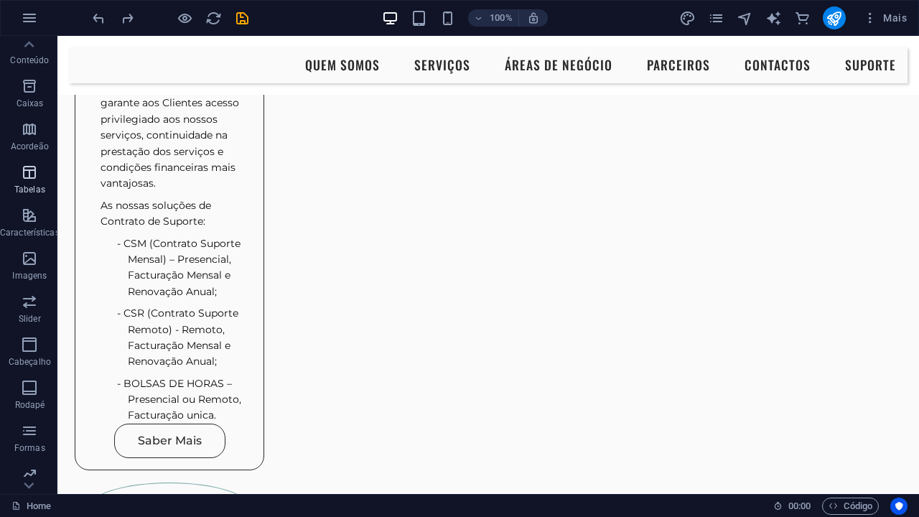
click at [24, 184] on p "Tabelas" at bounding box center [29, 189] width 31 height 11
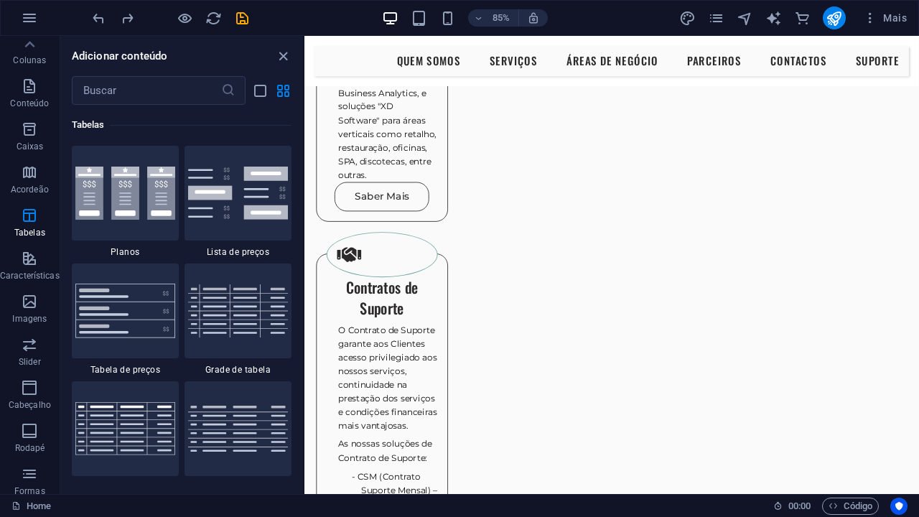
scroll to position [10, 0]
click at [22, 440] on p "Slider" at bounding box center [30, 445] width 22 height 11
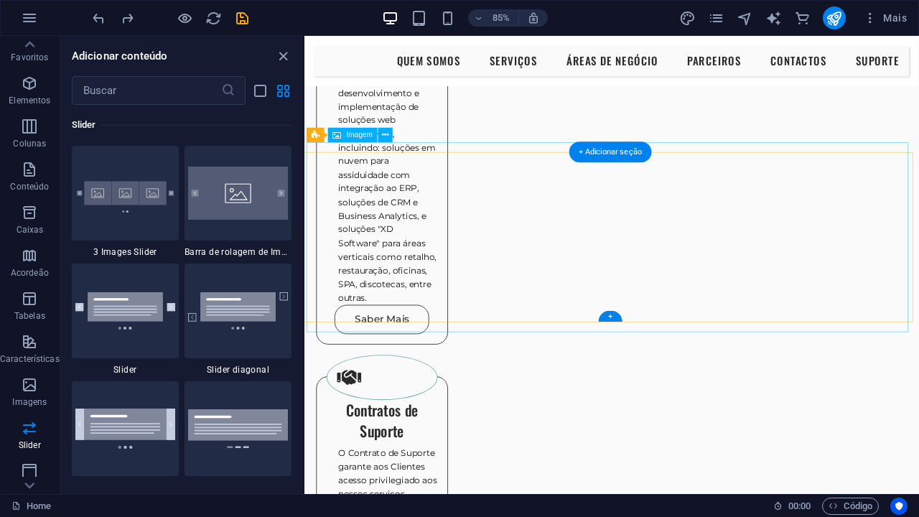
scroll to position [1223, 3]
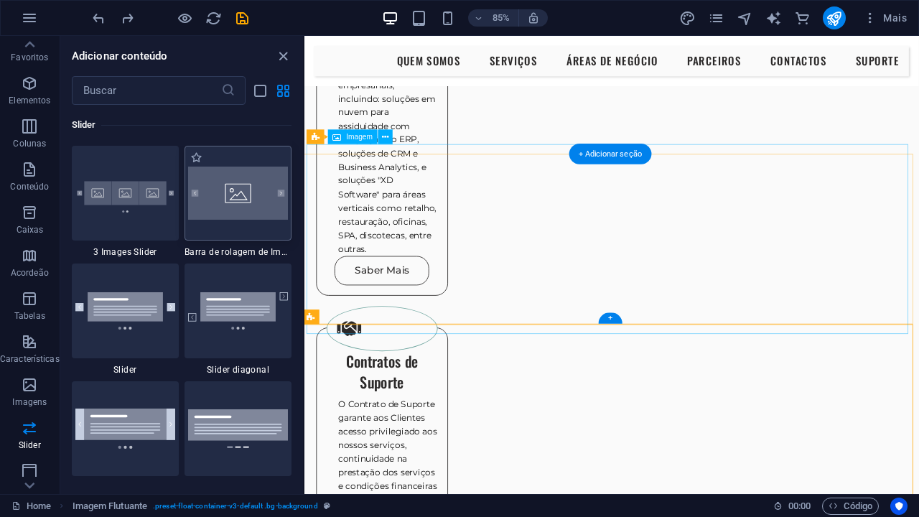
click at [203, 146] on div at bounding box center [238, 193] width 107 height 95
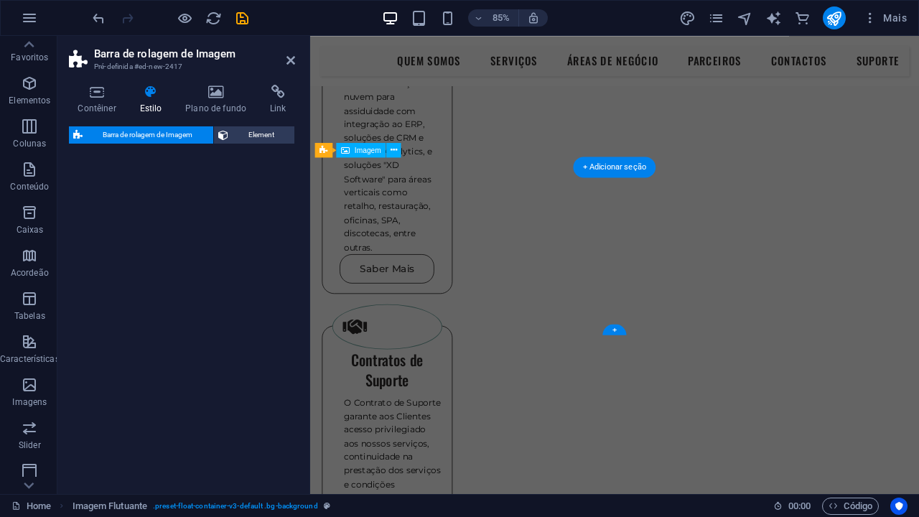
scroll to position [1839, 0]
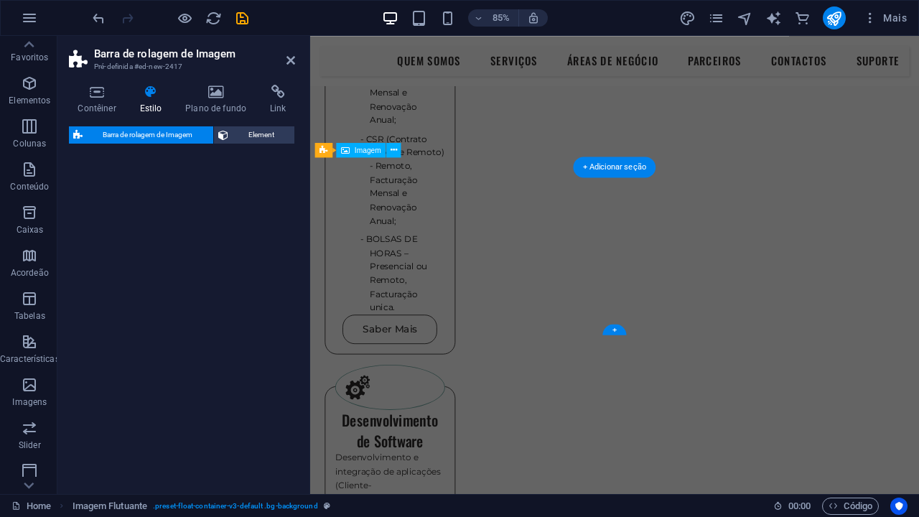
select select "rem"
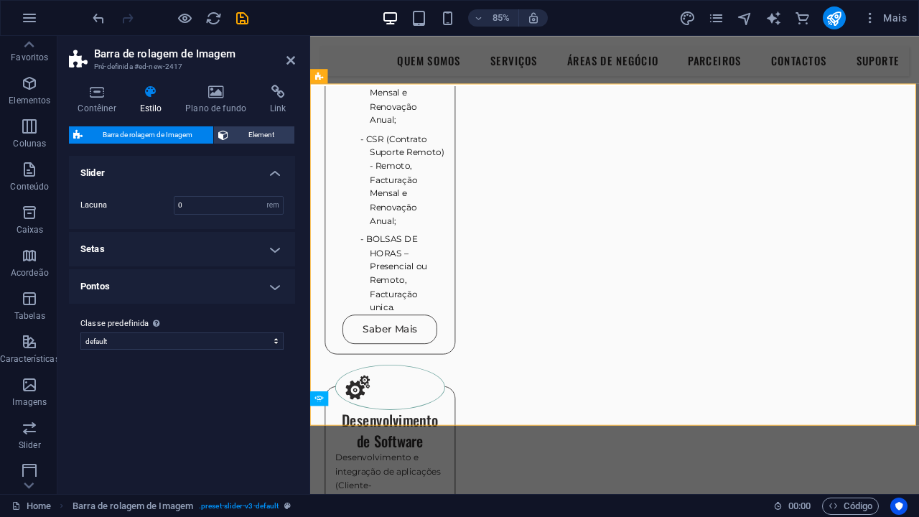
scroll to position [0, 0]
click at [219, 210] on input "0" at bounding box center [229, 205] width 108 height 17
type input "3"
click at [277, 177] on h4 "Slider" at bounding box center [182, 169] width 226 height 26
click at [269, 213] on h4 "Setas" at bounding box center [182, 210] width 226 height 34
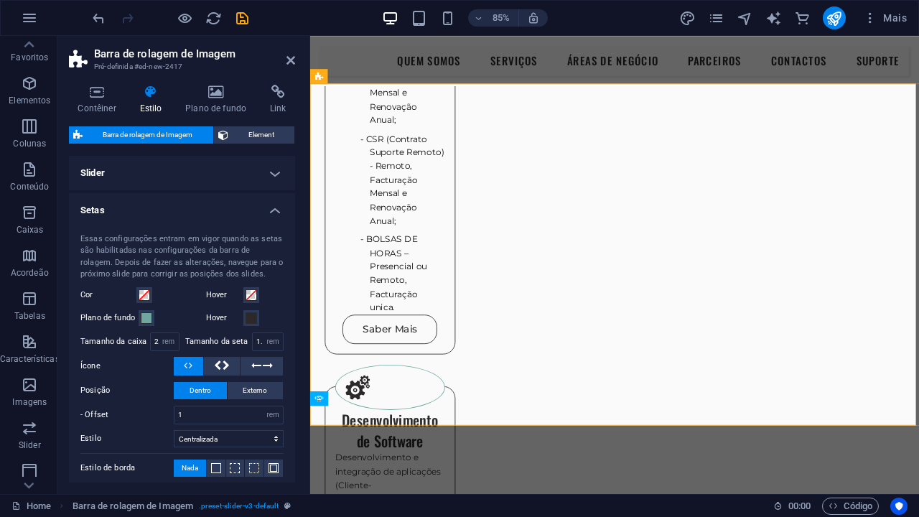
click at [271, 176] on h4 "Slider" at bounding box center [182, 173] width 226 height 34
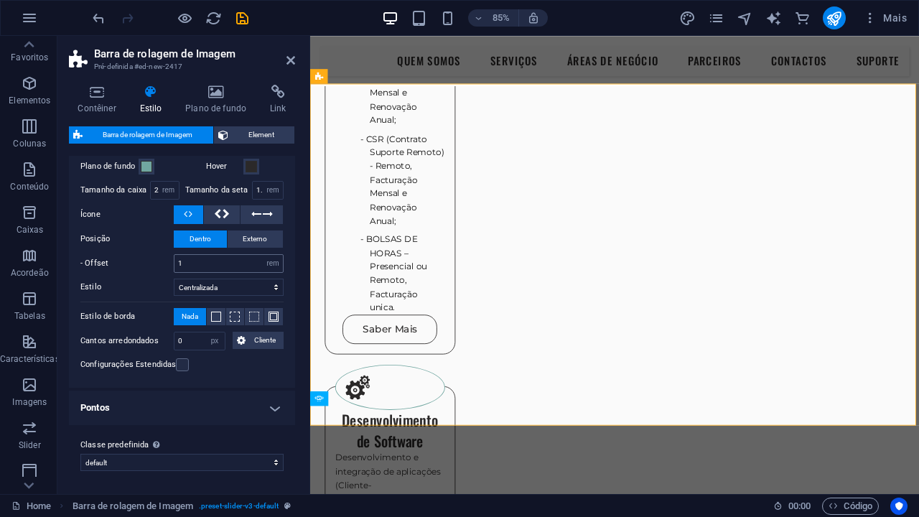
scroll to position [200, 0]
click at [290, 61] on icon at bounding box center [291, 60] width 9 height 11
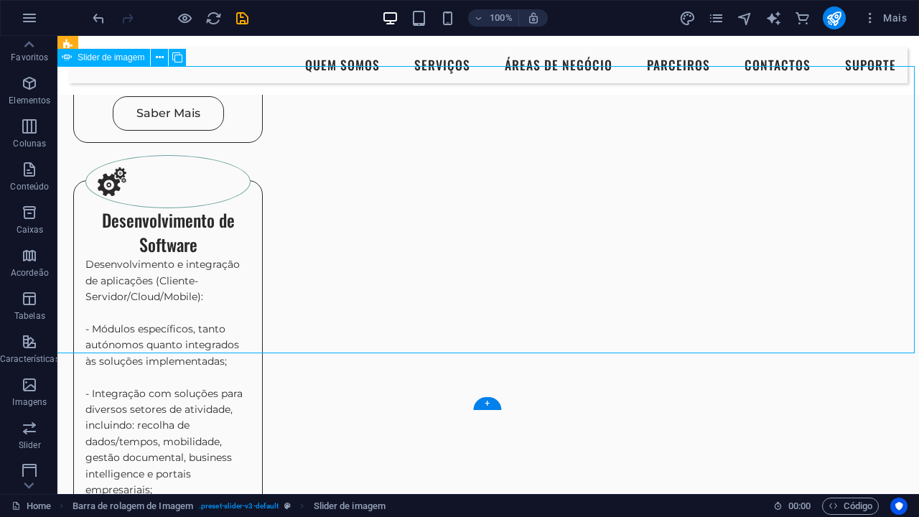
scroll to position [1727, 1]
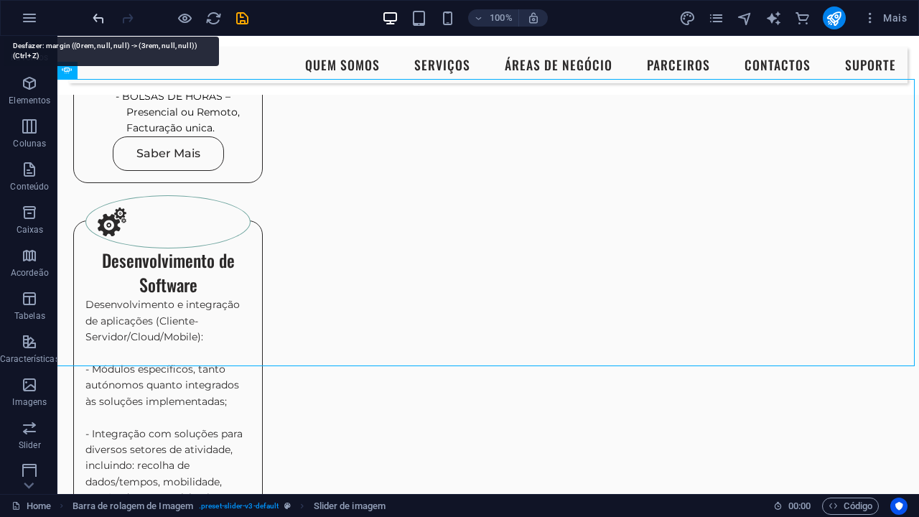
click at [105, 17] on icon "undo" at bounding box center [99, 18] width 17 height 17
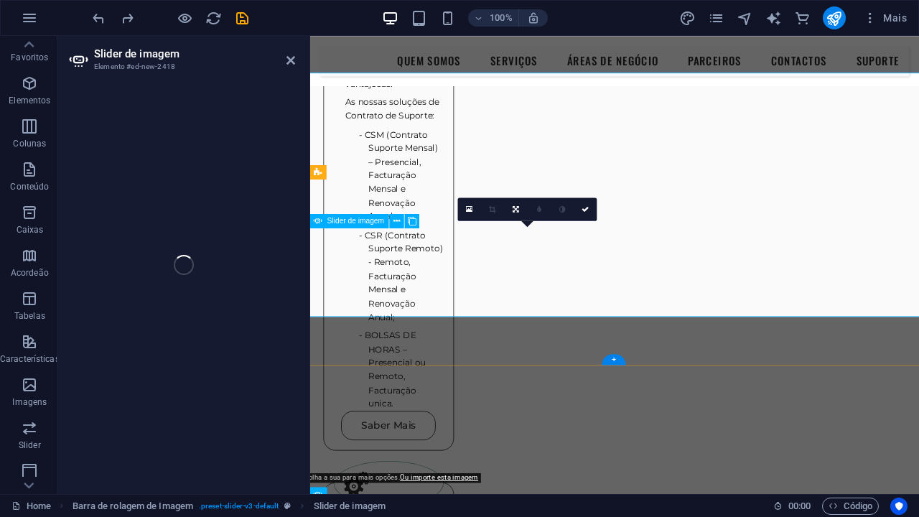
select select "px"
select select "ms"
select select "s"
select select "progressive"
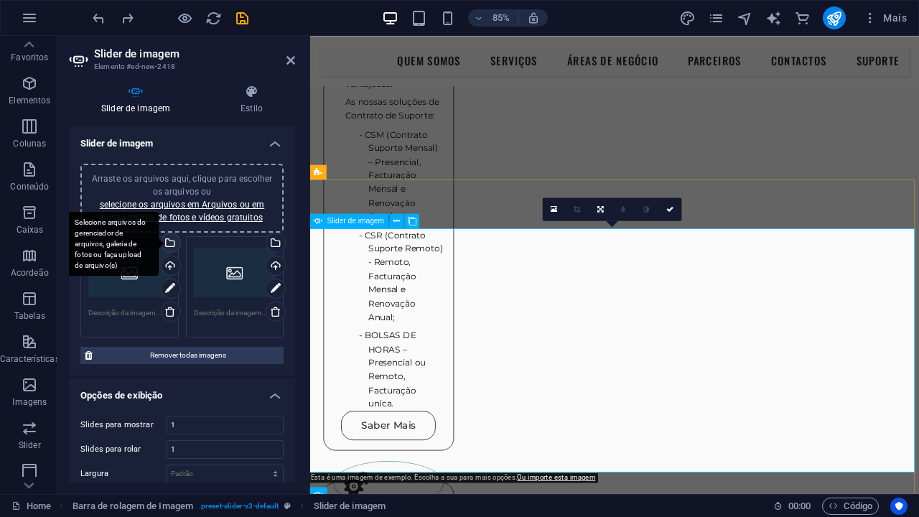
click at [170, 246] on div "Selecione arquivos do gerenciador de arquivos, galeria de fotos ou faça upload …" at bounding box center [170, 244] width 22 height 22
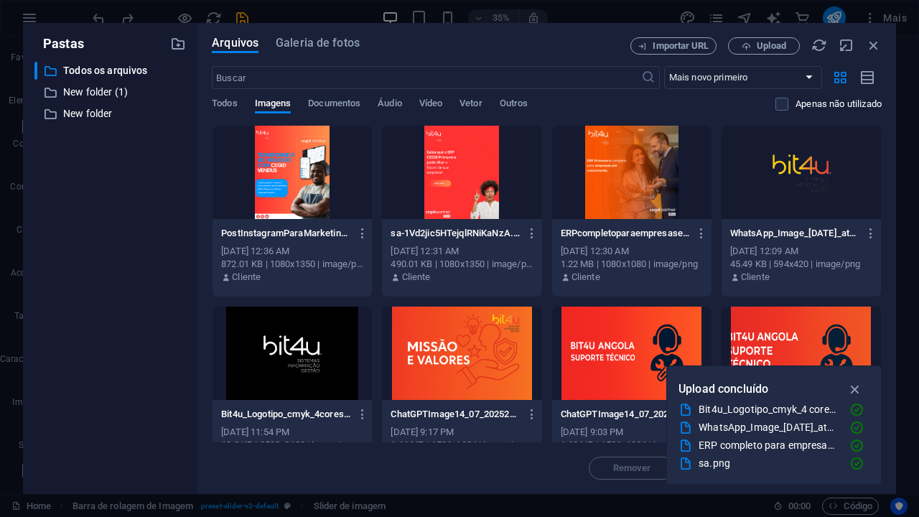
click at [484, 182] on div at bounding box center [461, 172] width 159 height 93
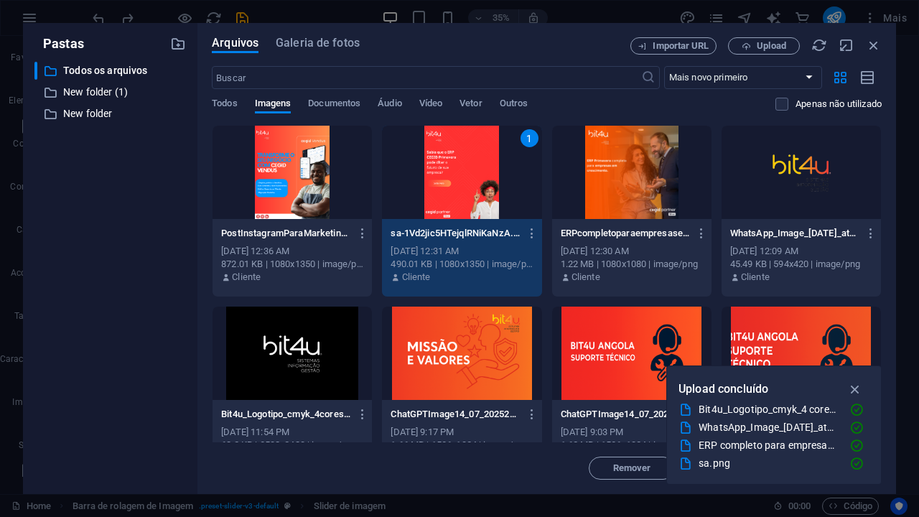
click at [825, 470] on span "Inserir" at bounding box center [839, 468] width 28 height 9
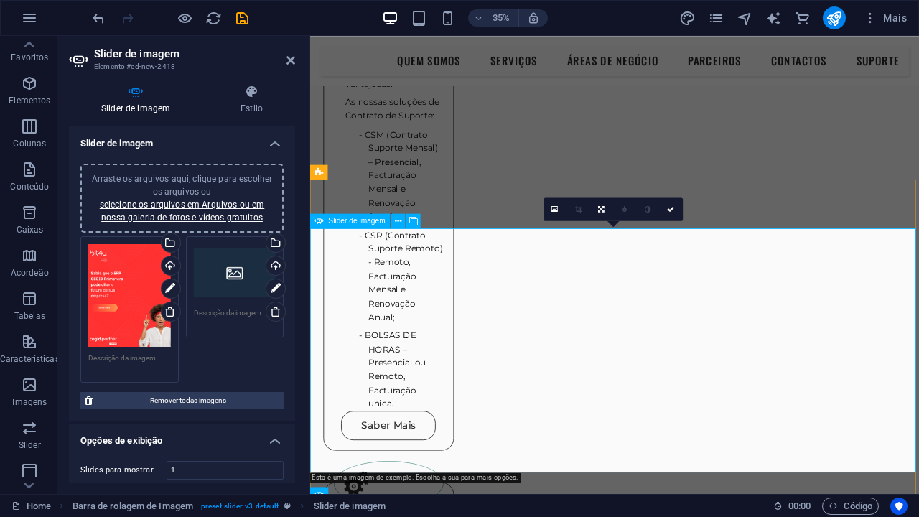
scroll to position [1727, 0]
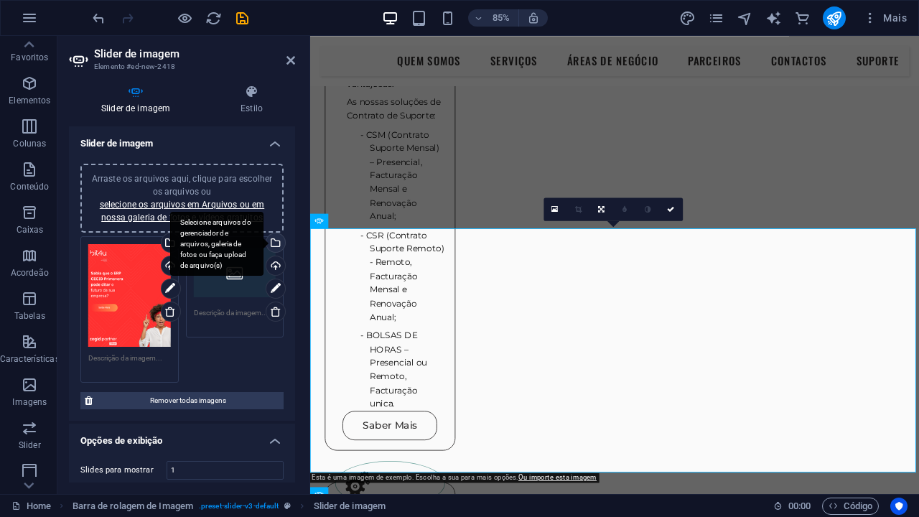
click at [272, 241] on div "Selecione arquivos do gerenciador de arquivos, galeria de fotos ou faça upload …" at bounding box center [275, 244] width 22 height 22
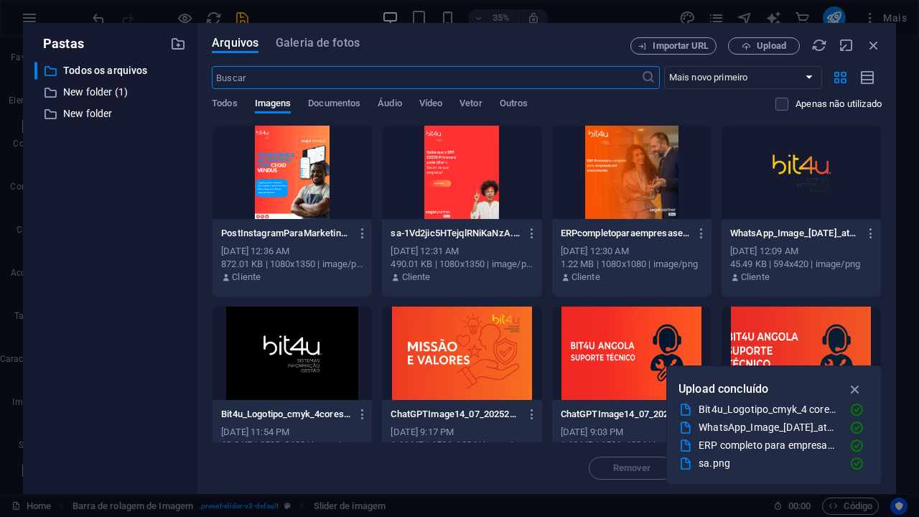
click at [658, 165] on div at bounding box center [631, 172] width 159 height 93
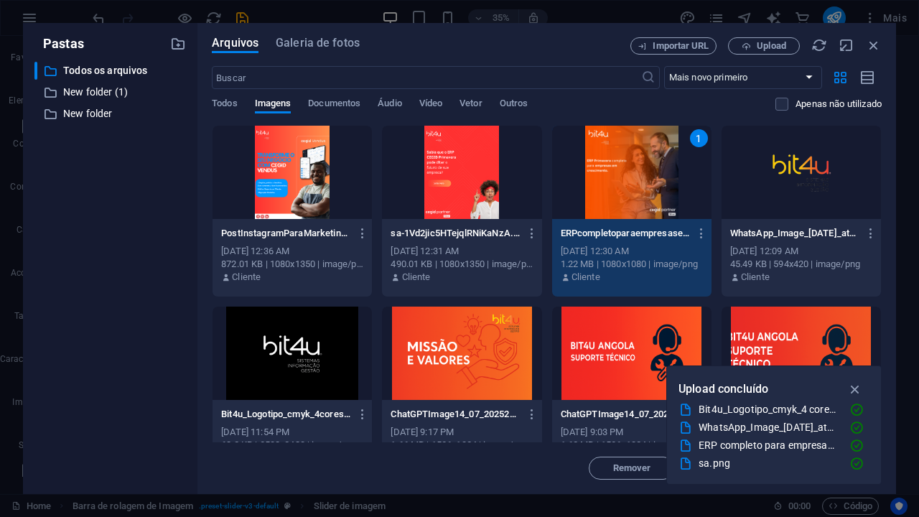
click at [796, 476] on button "Inserir" at bounding box center [839, 468] width 86 height 23
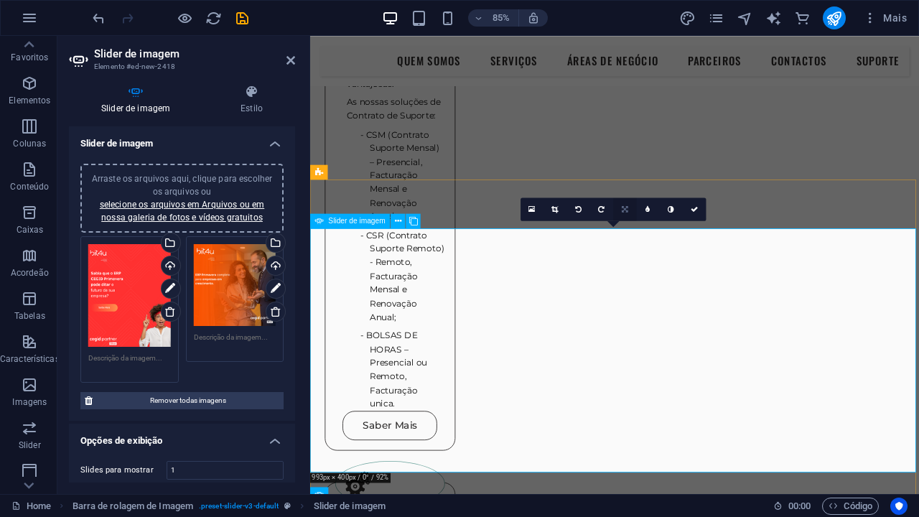
click at [631, 208] on link at bounding box center [624, 209] width 23 height 23
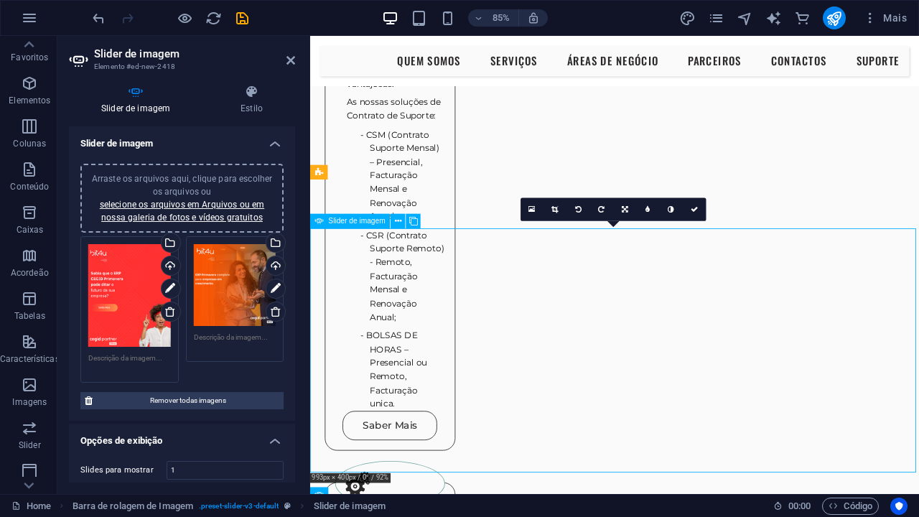
drag, startPoint x: 655, startPoint y: 331, endPoint x: 652, endPoint y: 368, distance: 36.7
drag, startPoint x: 652, startPoint y: 368, endPoint x: 659, endPoint y: 411, distance: 43.6
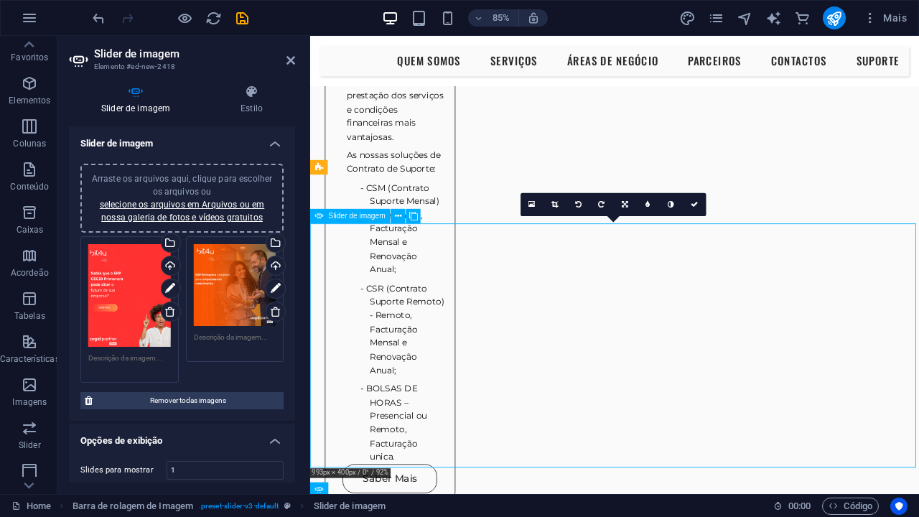
scroll to position [1740, 0]
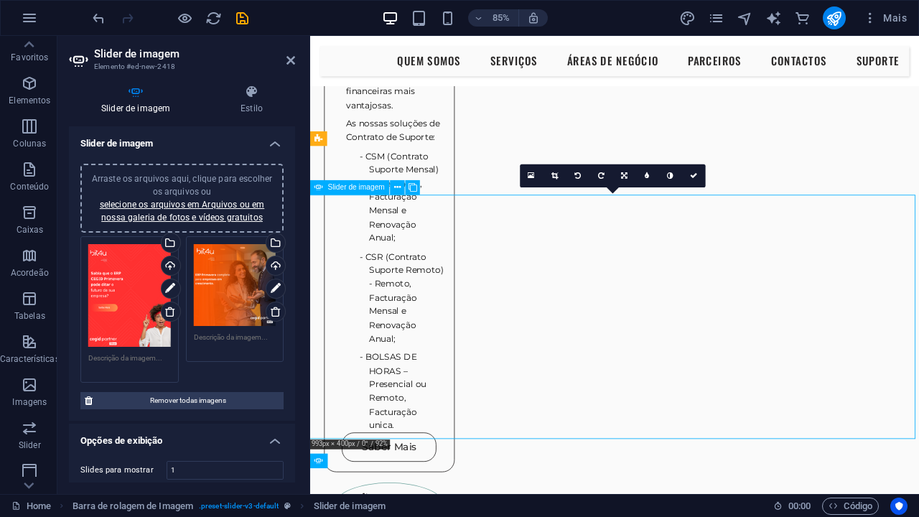
scroll to position [1778, 1]
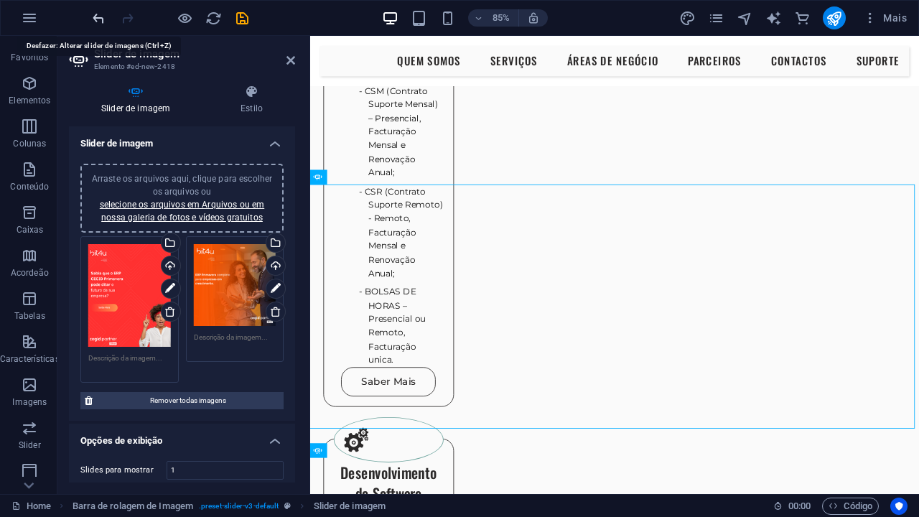
click at [98, 23] on icon "undo" at bounding box center [99, 18] width 17 height 17
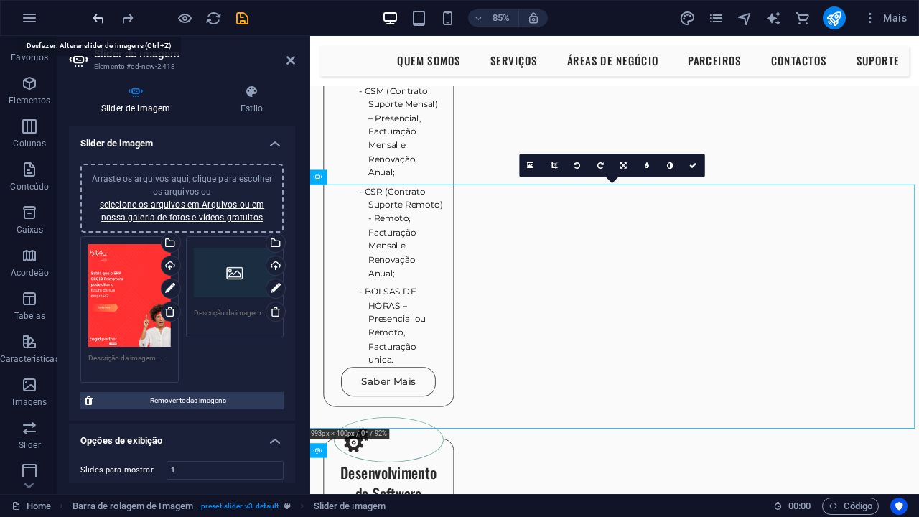
click at [98, 23] on icon "undo" at bounding box center [99, 18] width 17 height 17
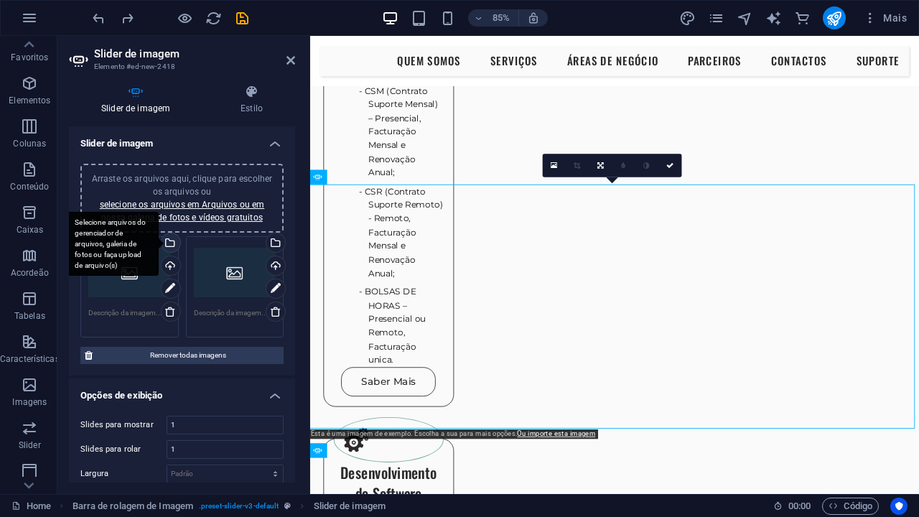
click at [170, 248] on div "Selecione arquivos do gerenciador de arquivos, galeria de fotos ou faça upload …" at bounding box center [170, 244] width 22 height 22
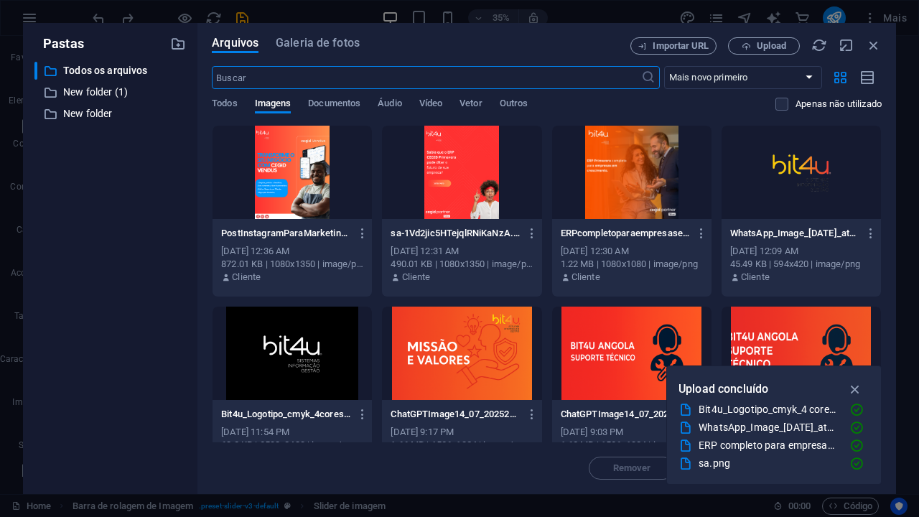
click at [419, 184] on div at bounding box center [461, 172] width 159 height 93
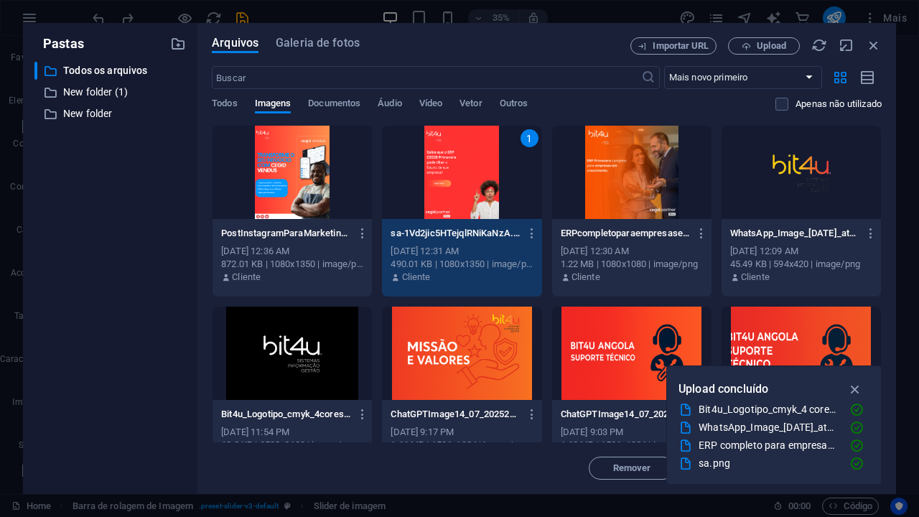
click at [825, 471] on span "Inserir" at bounding box center [839, 468] width 28 height 9
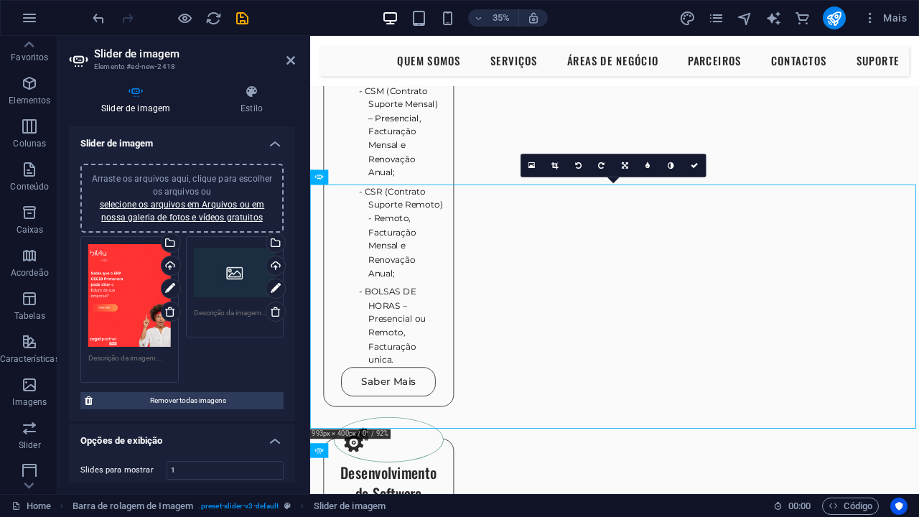
scroll to position [1778, 0]
click at [538, 168] on link at bounding box center [532, 165] width 23 height 23
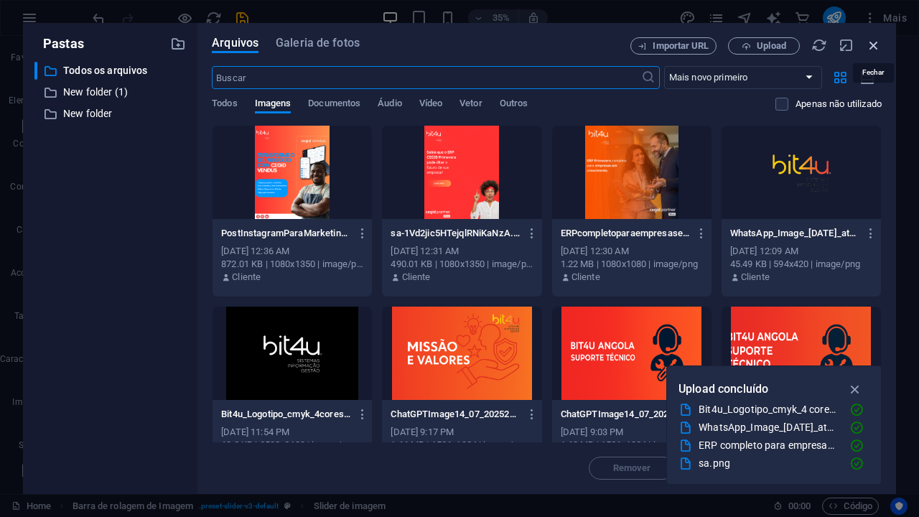
click at [873, 44] on icon "button" at bounding box center [874, 45] width 16 height 16
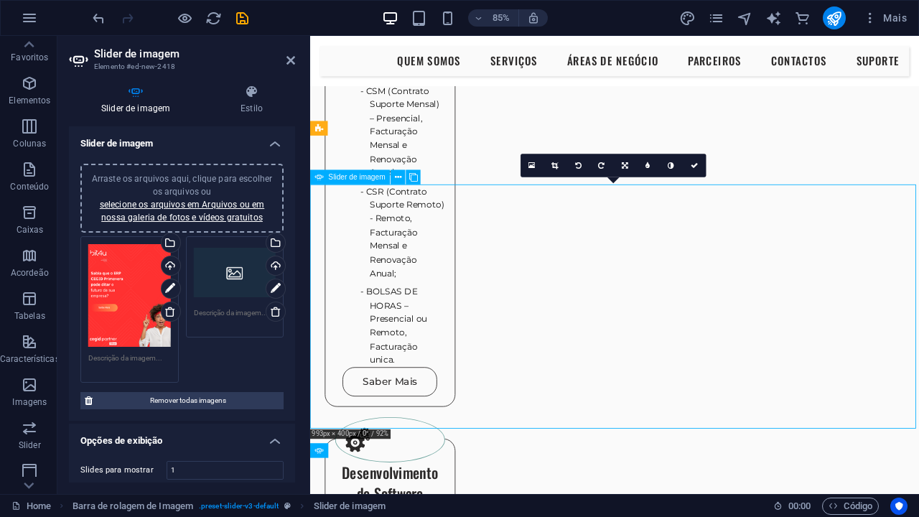
drag, startPoint x: 532, startPoint y: 368, endPoint x: 525, endPoint y: 421, distance: 53.6
click at [380, 173] on div "Slider de imagem" at bounding box center [350, 177] width 80 height 14
click at [626, 162] on icon at bounding box center [625, 165] width 6 height 7
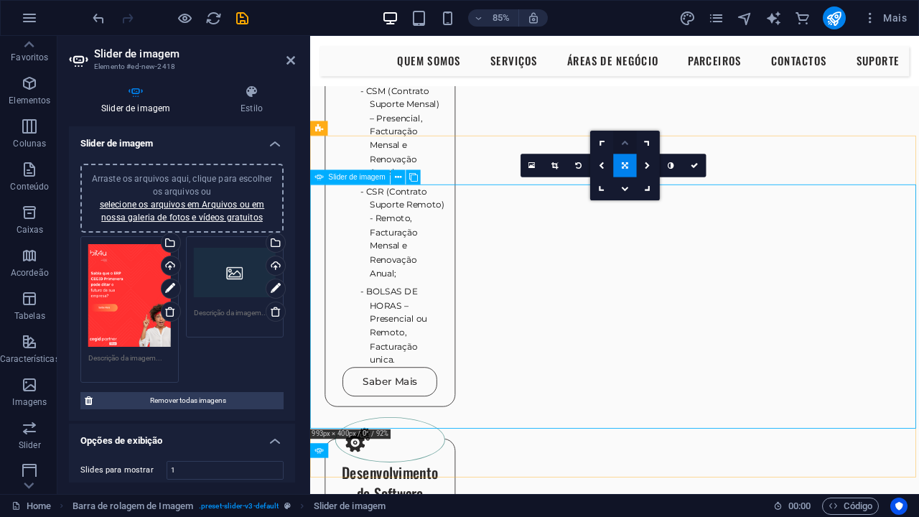
click at [625, 140] on icon at bounding box center [624, 142] width 7 height 7
select select "rem"
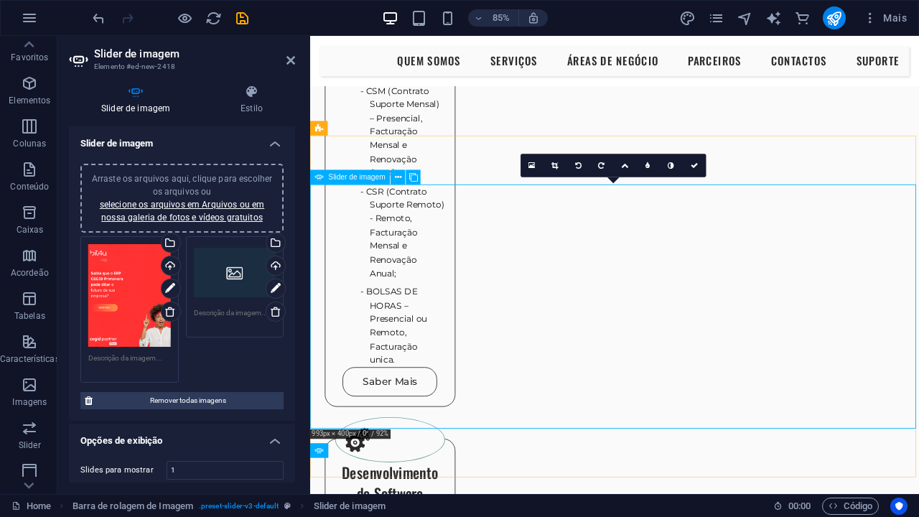
select select "rem"
select select "px"
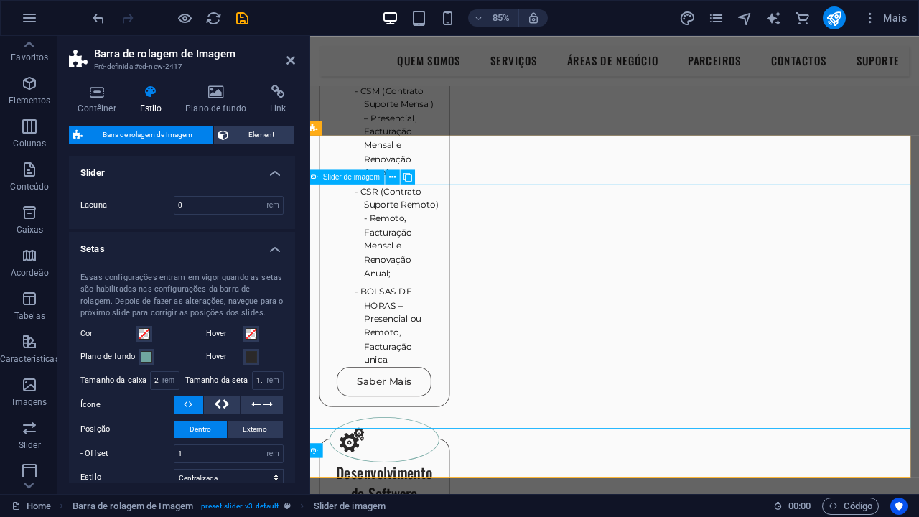
scroll to position [1778, 6]
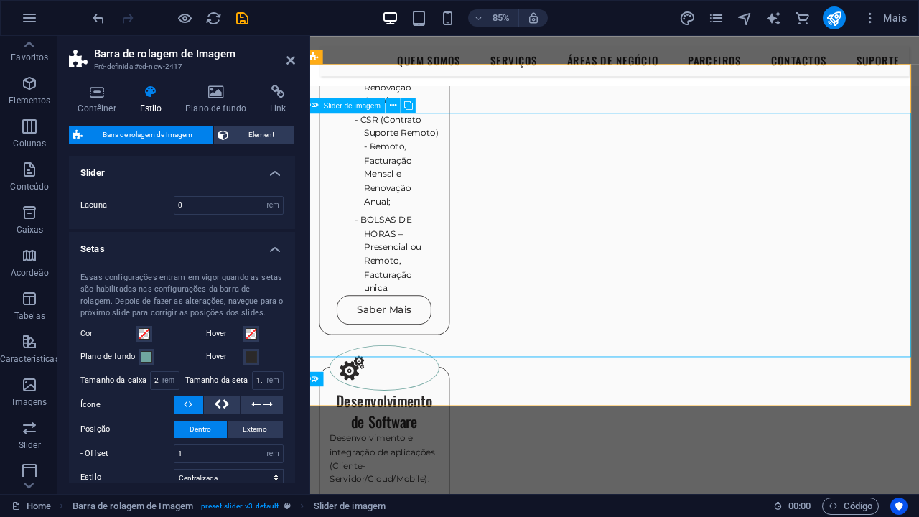
scroll to position [1862, 6]
click at [171, 372] on select "px rem vh vw" at bounding box center [169, 380] width 20 height 17
select select "px"
type input "40"
click at [263, 374] on select "px rem vh vw" at bounding box center [273, 380] width 20 height 17
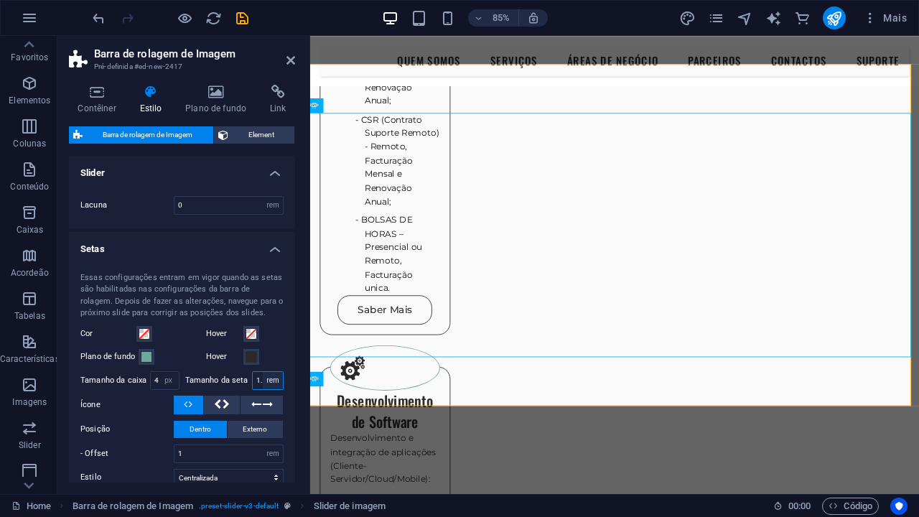
select select "px"
type input "20"
click at [138, 421] on label "Posição" at bounding box center [126, 429] width 93 height 17
click at [160, 372] on select "px rem vh vw" at bounding box center [169, 380] width 20 height 17
click at [167, 372] on select "px rem vh vw" at bounding box center [169, 380] width 20 height 17
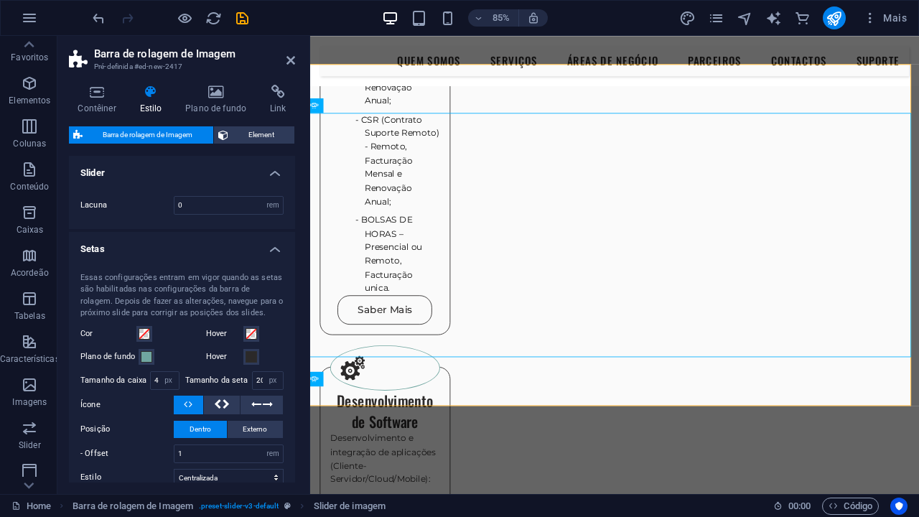
click at [116, 376] on label "Tamanho da caixa" at bounding box center [115, 380] width 70 height 8
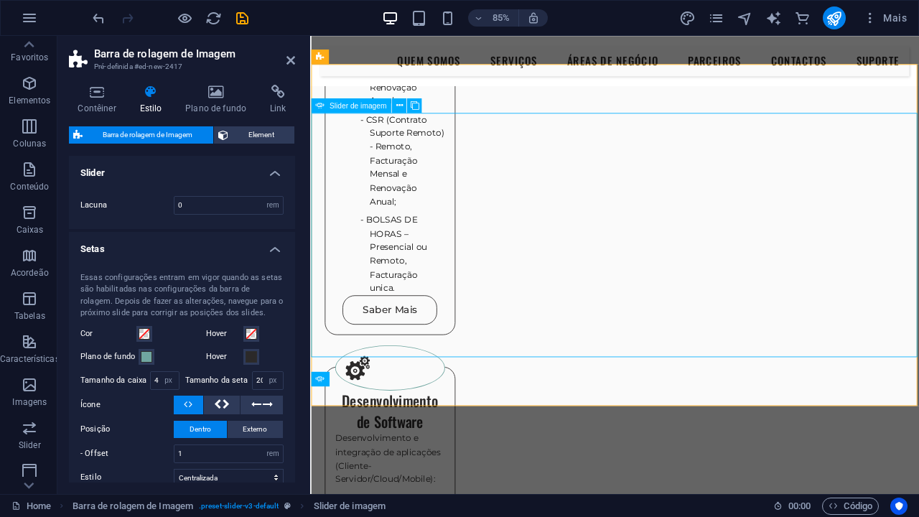
scroll to position [1862, 0]
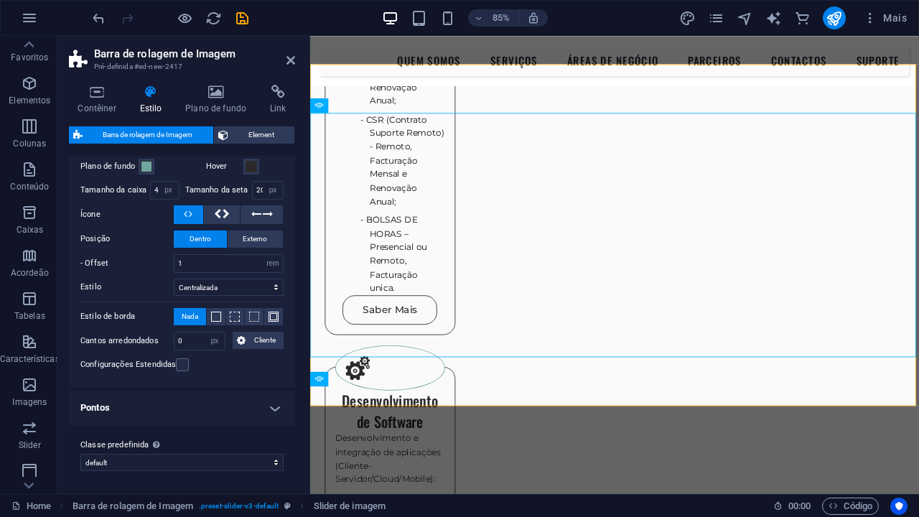
scroll to position [200, 0]
click at [183, 394] on h4 "Pontos" at bounding box center [182, 408] width 226 height 34
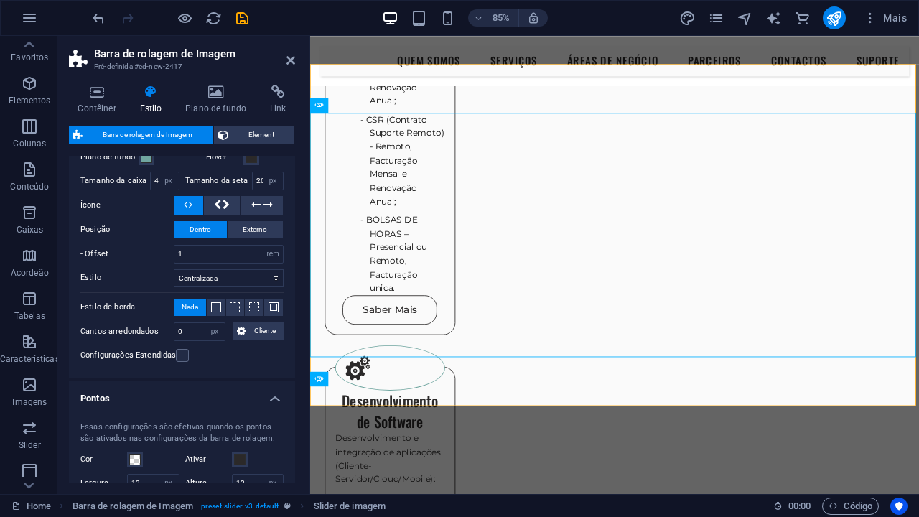
click at [183, 394] on h4 "Pontos" at bounding box center [182, 394] width 226 height 26
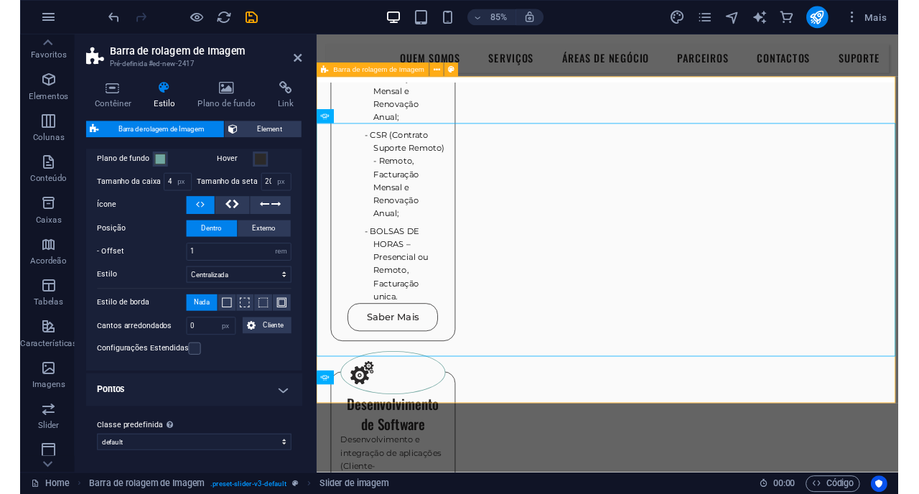
scroll to position [1844, 0]
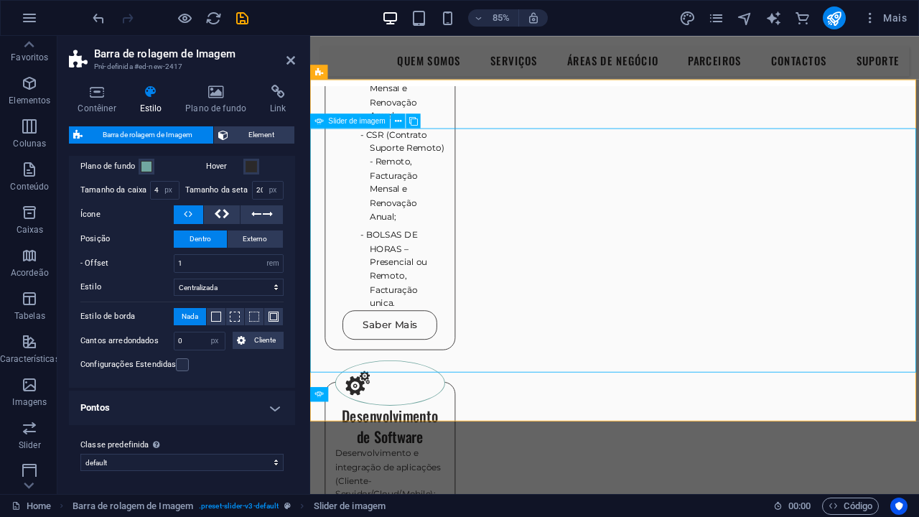
click at [14, 426] on span "Slider" at bounding box center [30, 436] width 60 height 34
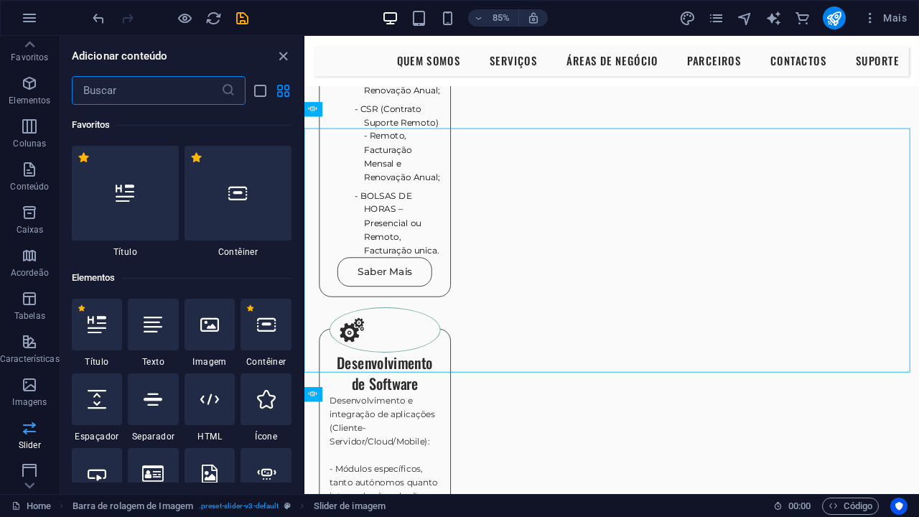
click at [14, 426] on span "Slider" at bounding box center [30, 436] width 60 height 34
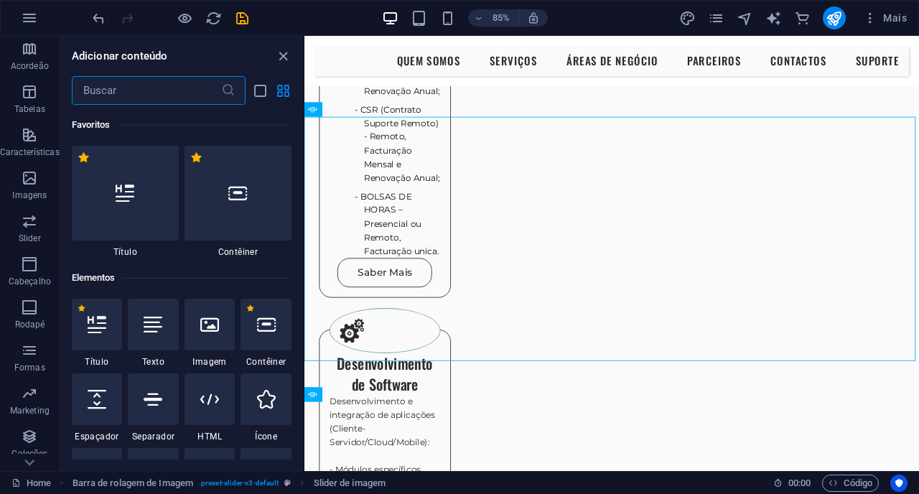
scroll to position [219, 0]
click at [27, 219] on icon "button" at bounding box center [29, 218] width 17 height 17
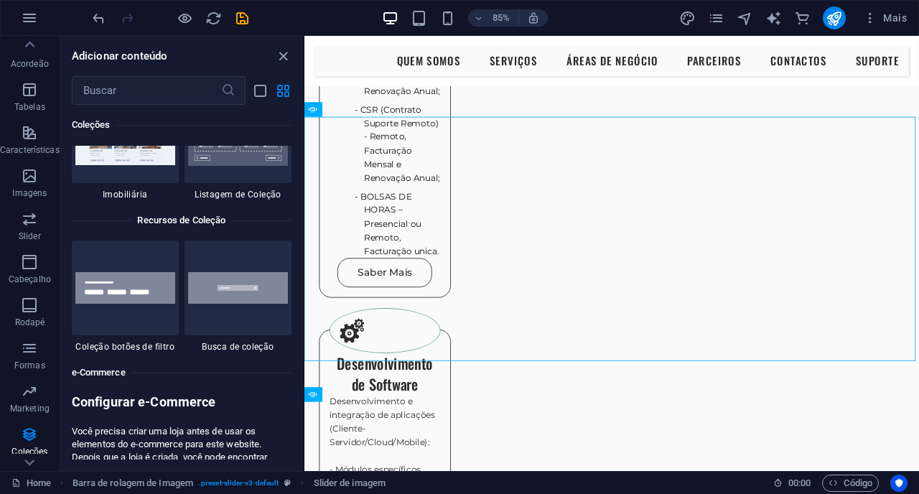
scroll to position [13624, 0]
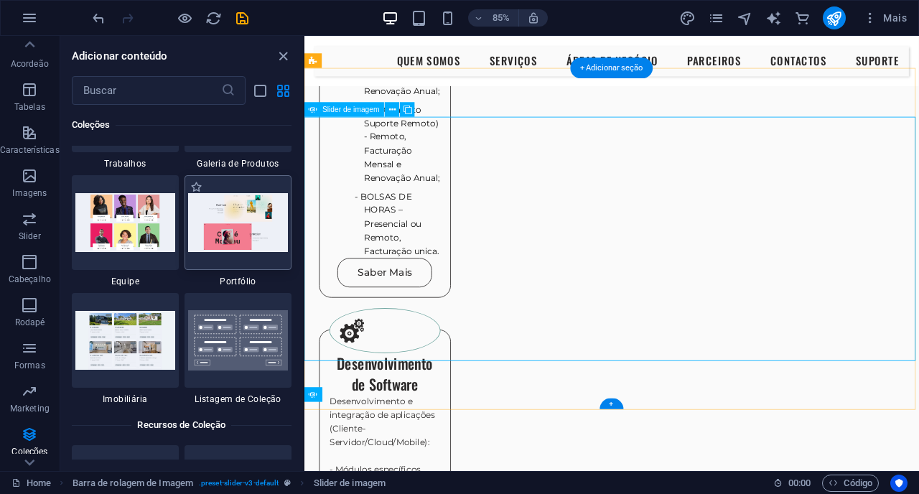
scroll to position [13389, 0]
click at [339, 111] on span "Slider de imagem" at bounding box center [351, 109] width 57 height 7
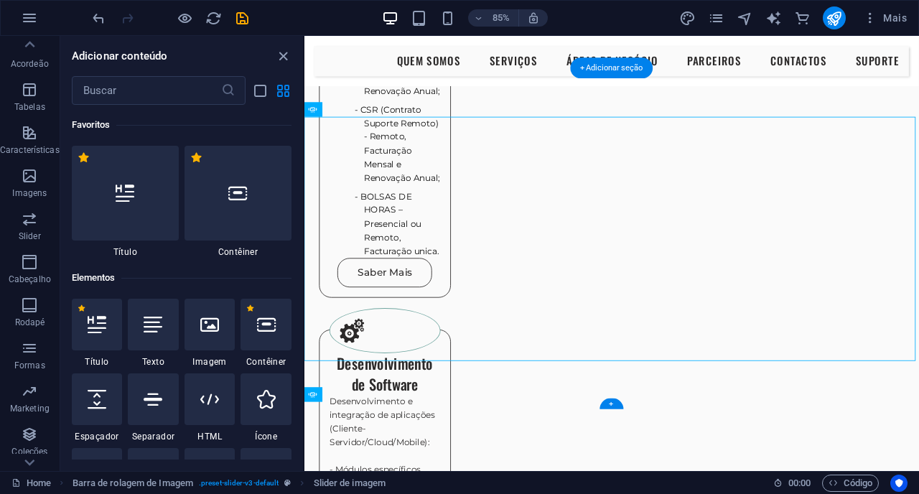
scroll to position [0, 0]
click at [30, 226] on icon "button" at bounding box center [29, 218] width 17 height 17
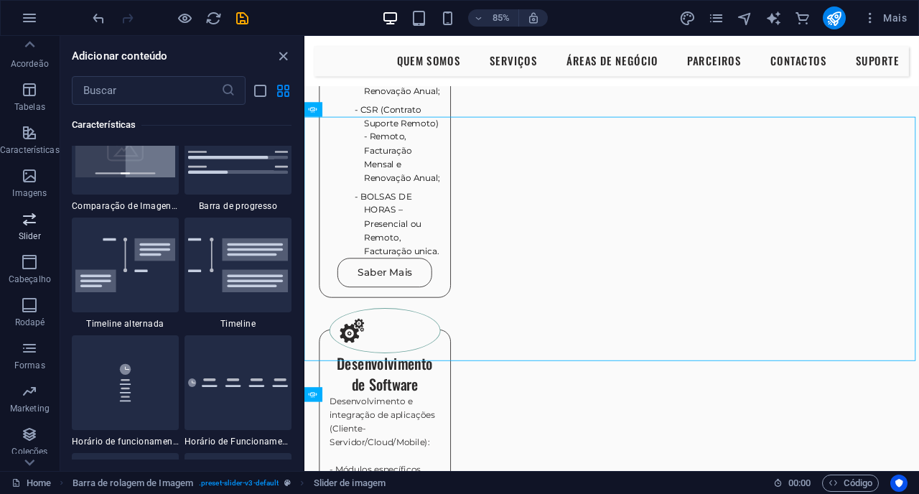
scroll to position [8143, 0]
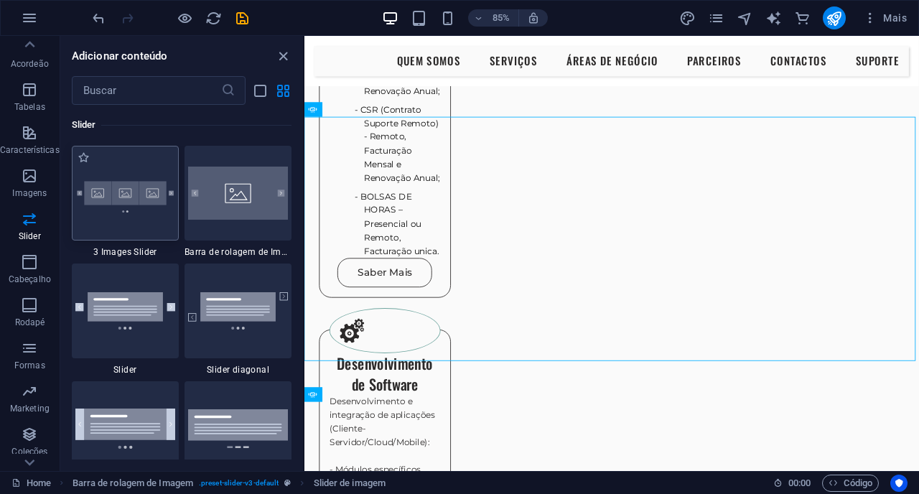
click at [101, 230] on div at bounding box center [125, 193] width 107 height 95
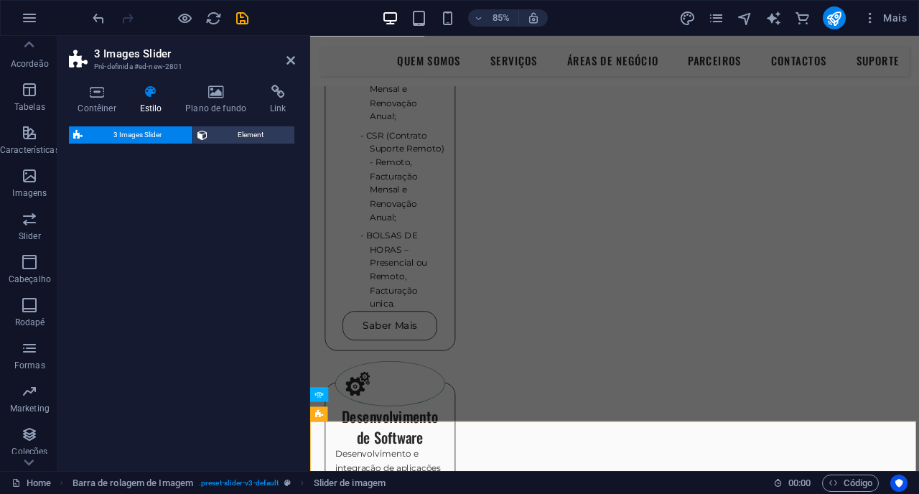
select select "rem"
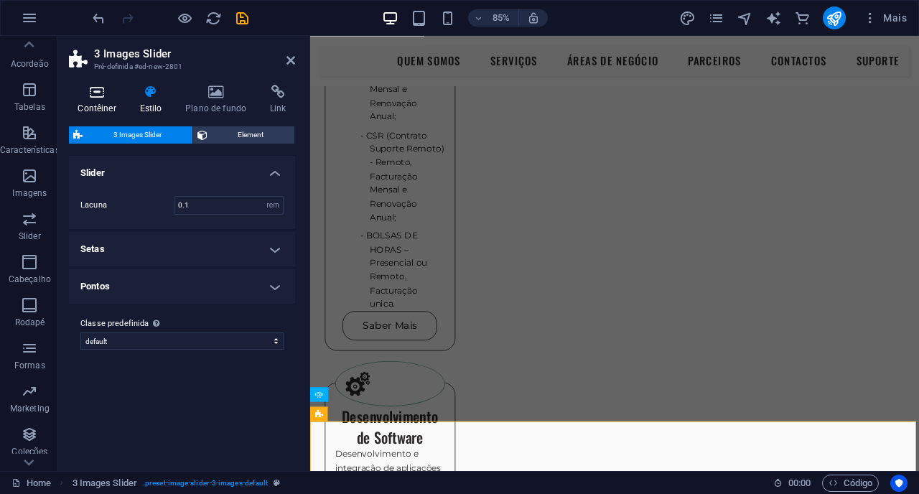
click at [93, 89] on icon at bounding box center [97, 92] width 56 height 14
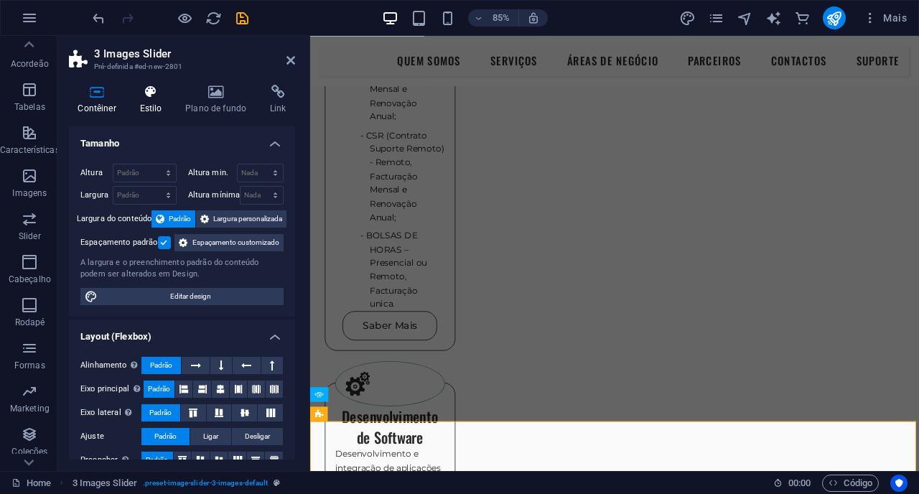
click at [161, 101] on h4 "Estilo" at bounding box center [154, 100] width 46 height 30
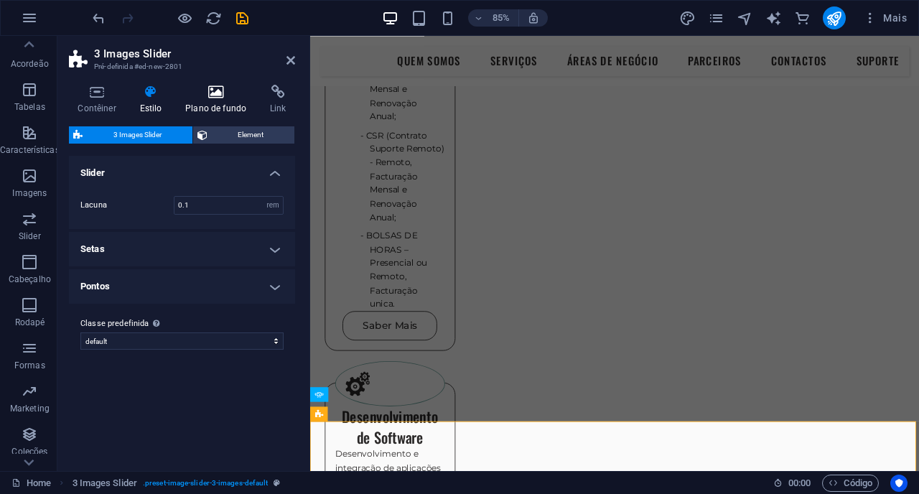
click at [205, 101] on h4 "Plano de fundo" at bounding box center [219, 100] width 85 height 30
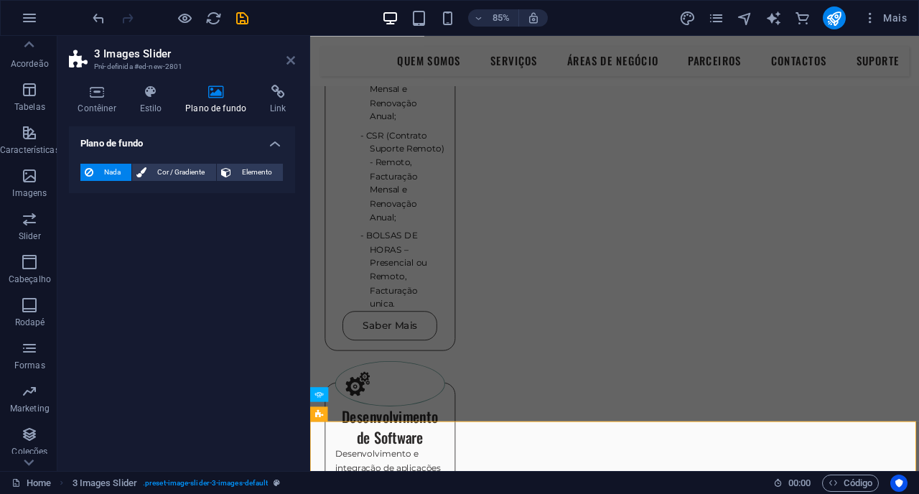
click at [292, 55] on icon at bounding box center [291, 60] width 9 height 11
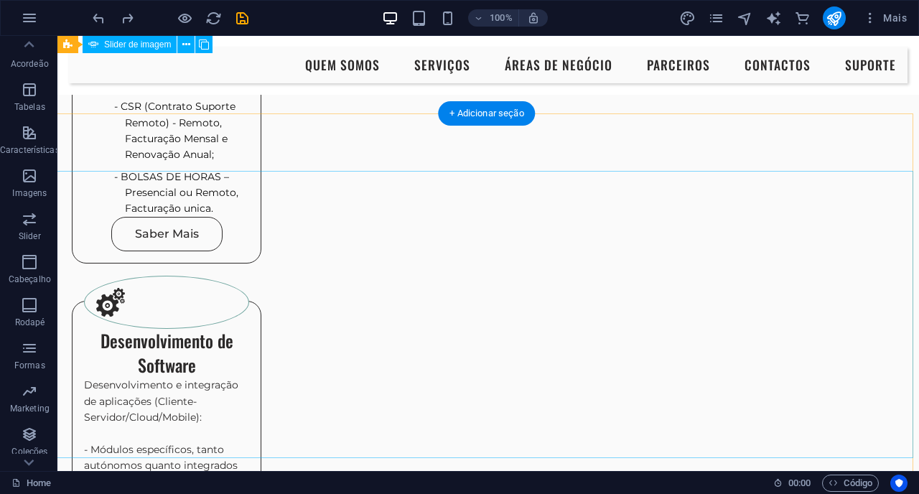
scroll to position [1625, 3]
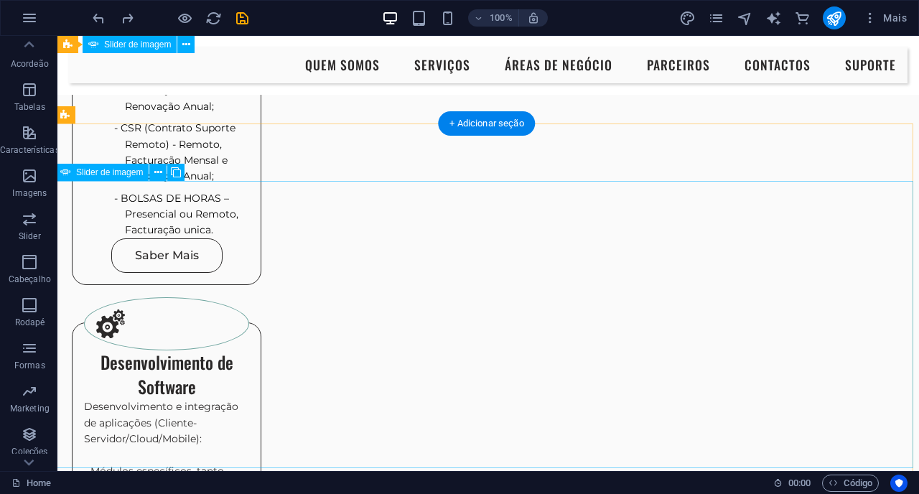
click at [157, 177] on icon at bounding box center [158, 172] width 8 height 15
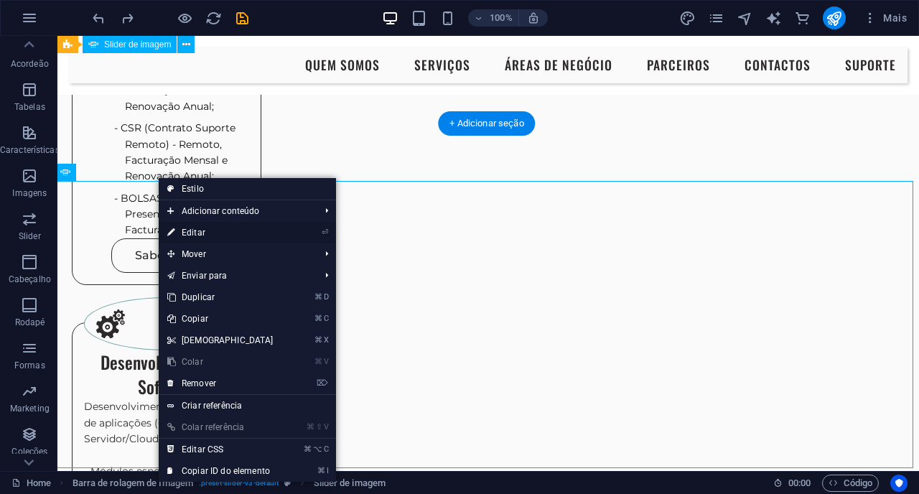
click at [193, 236] on link "⏎ Editar" at bounding box center [221, 233] width 124 height 22
select select "px"
select select "ms"
select select "s"
select select "progressive"
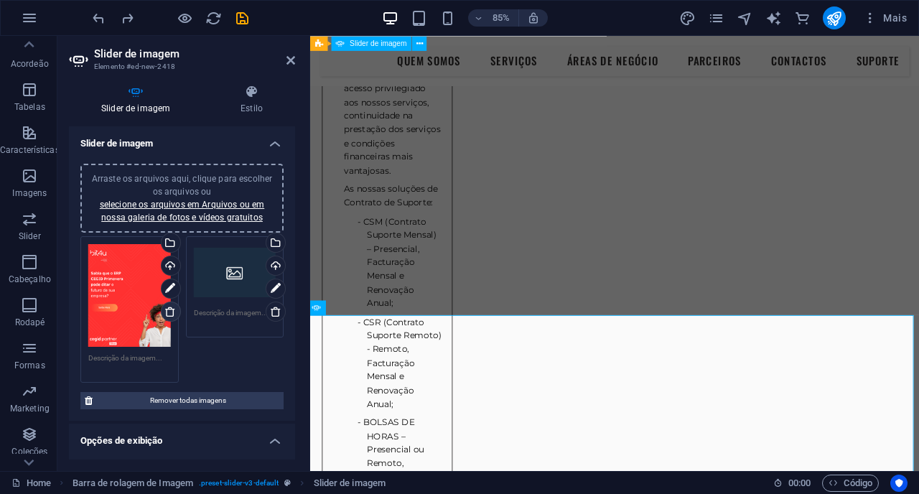
click at [166, 315] on icon at bounding box center [169, 311] width 11 height 11
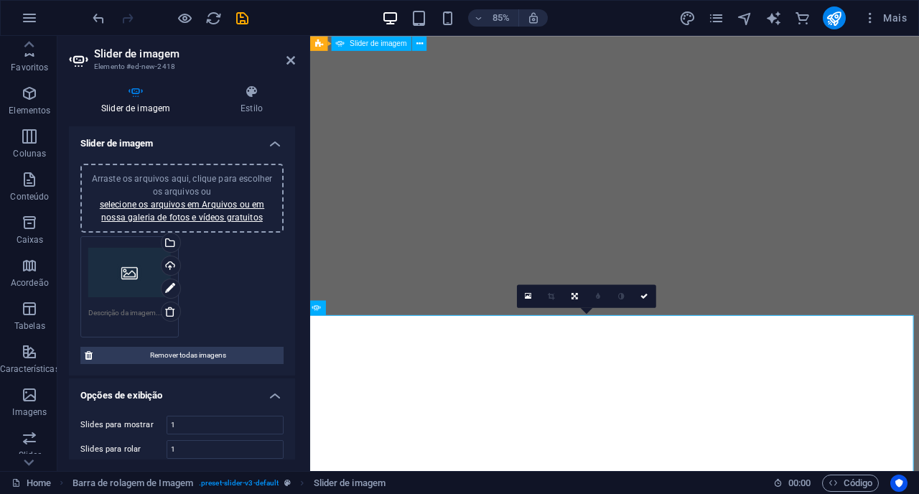
select select "px"
select select "ms"
select select "s"
select select "progressive"
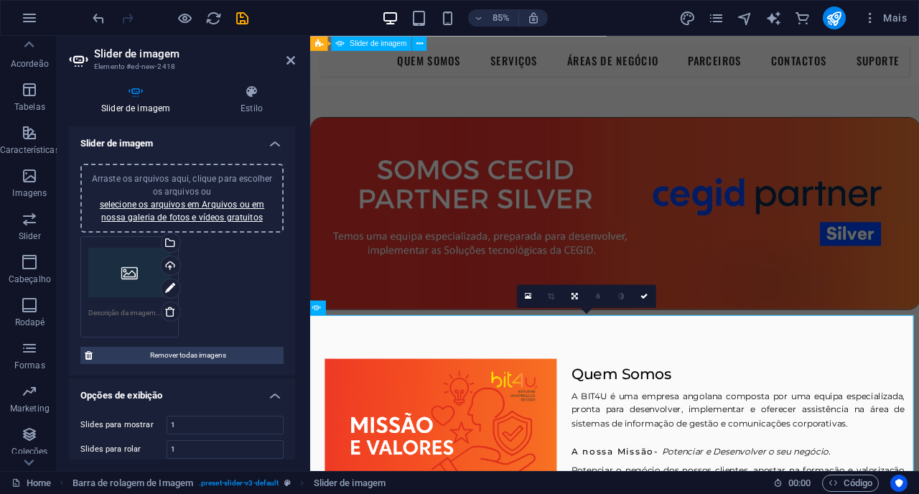
scroll to position [1625, 3]
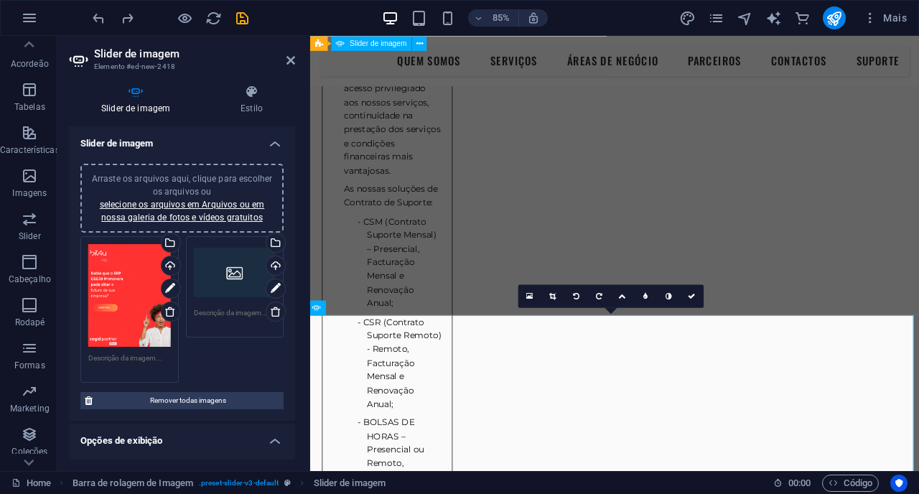
click at [145, 305] on div "Arraste os arquivos aqui, clique para escolher os arquivos ou selecione os arqu…" at bounding box center [129, 295] width 83 height 103
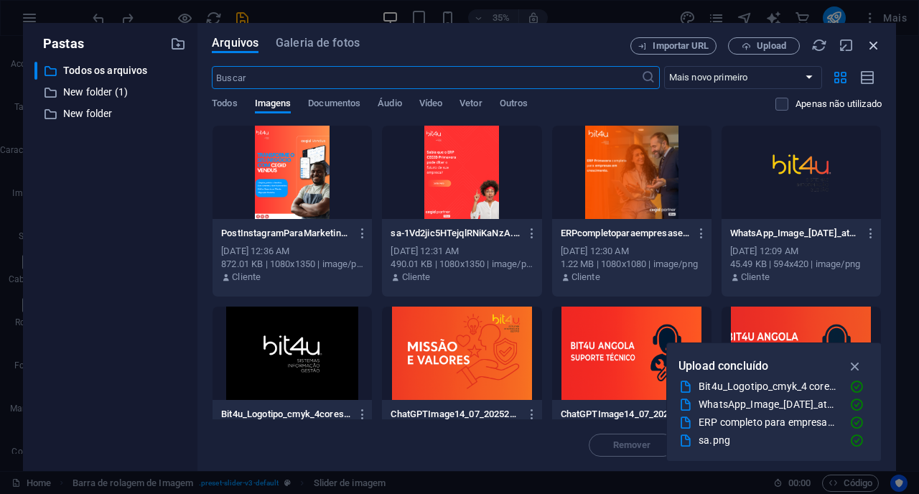
click at [873, 52] on icon "button" at bounding box center [874, 45] width 16 height 16
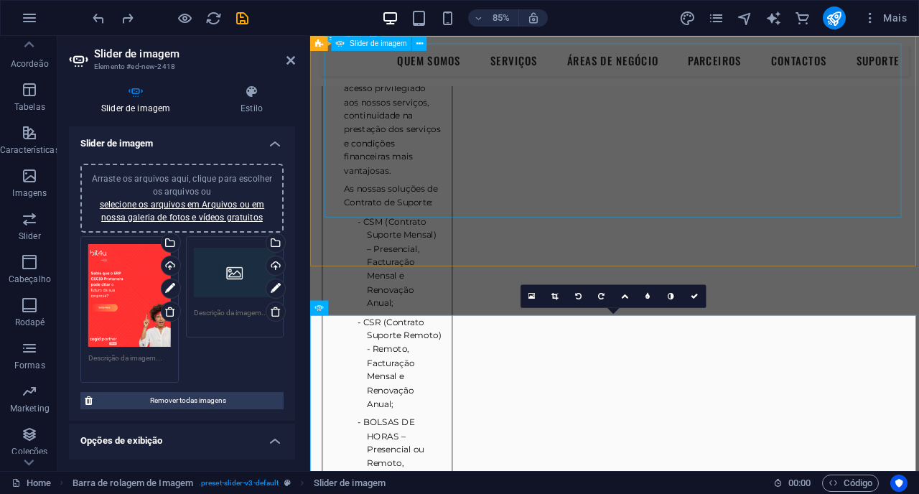
scroll to position [1625, 0]
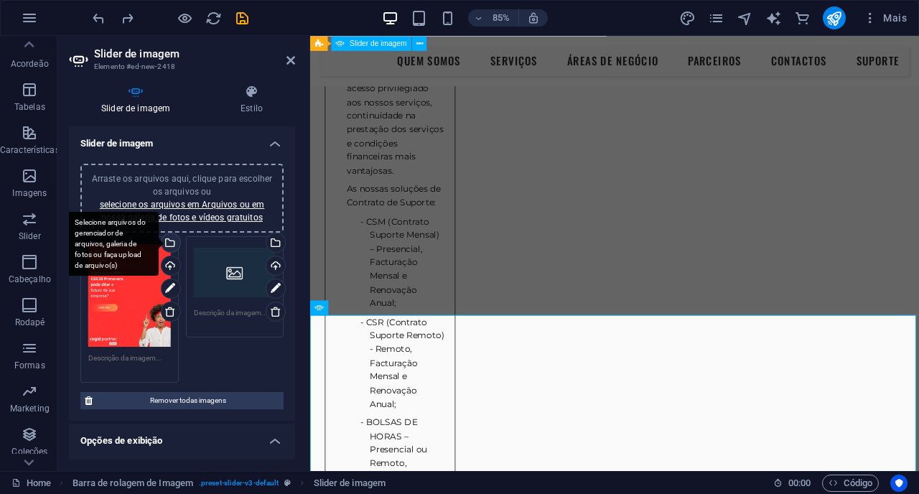
click at [175, 243] on div "Selecione arquivos do gerenciador de arquivos, galeria de fotos ou faça upload …" at bounding box center [170, 244] width 22 height 22
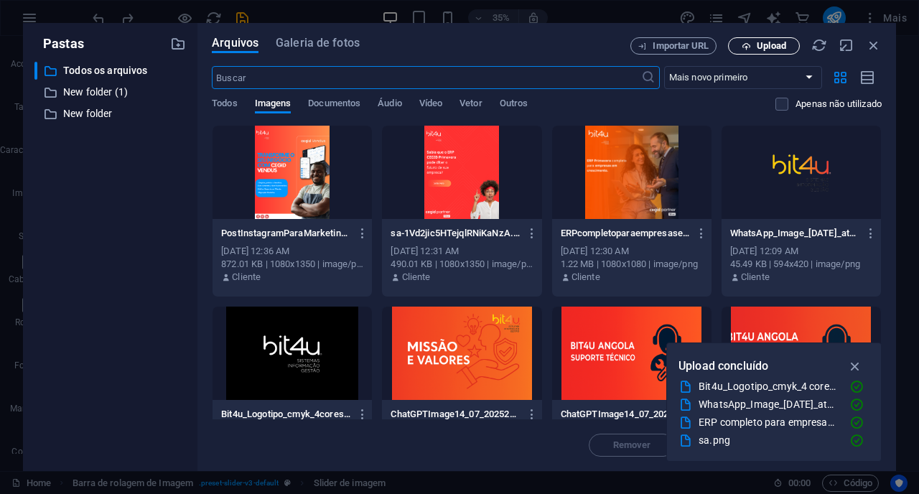
click at [769, 47] on span "Upload" at bounding box center [771, 46] width 29 height 9
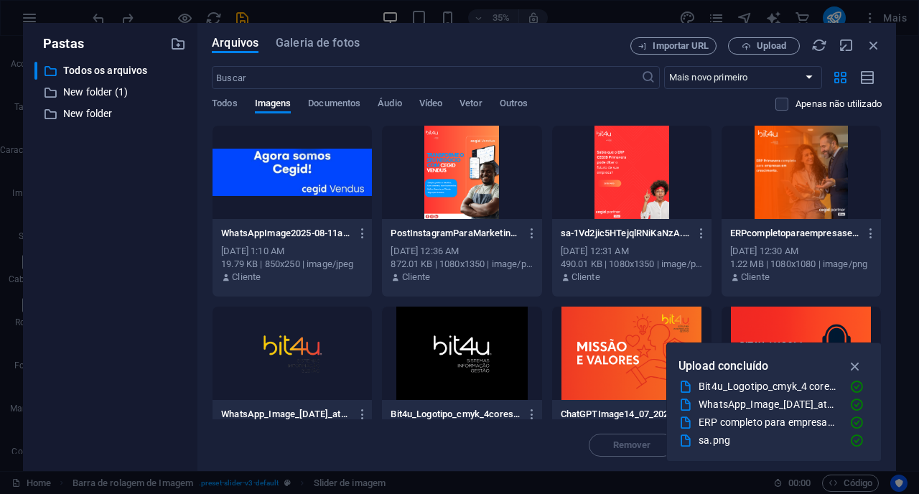
click at [319, 190] on div at bounding box center [292, 172] width 159 height 93
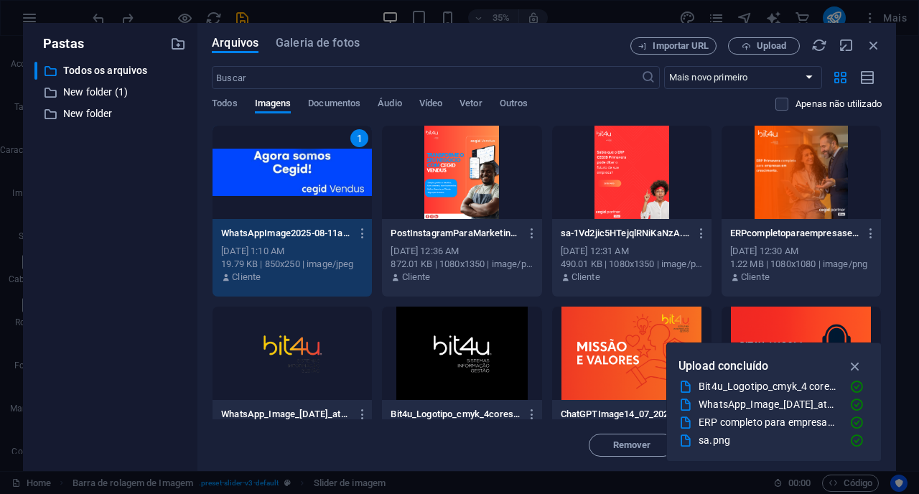
click at [802, 444] on span "Inserir" at bounding box center [839, 445] width 75 height 9
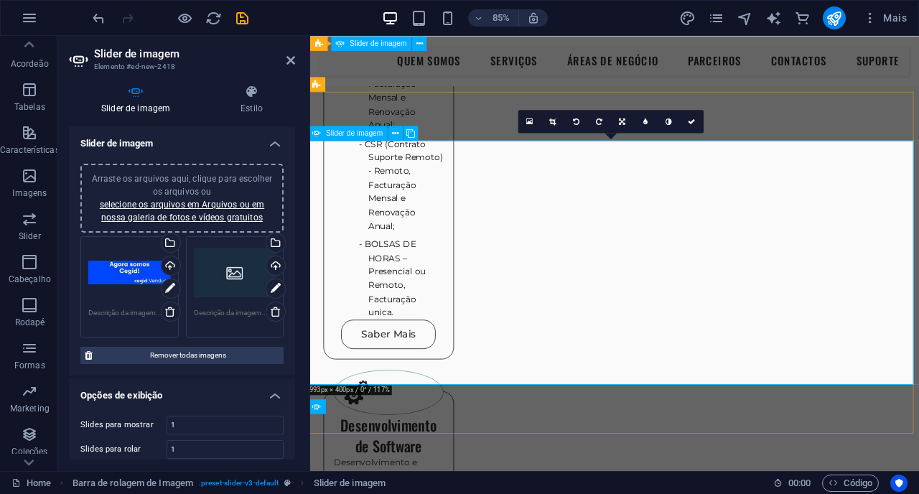
scroll to position [1827, 3]
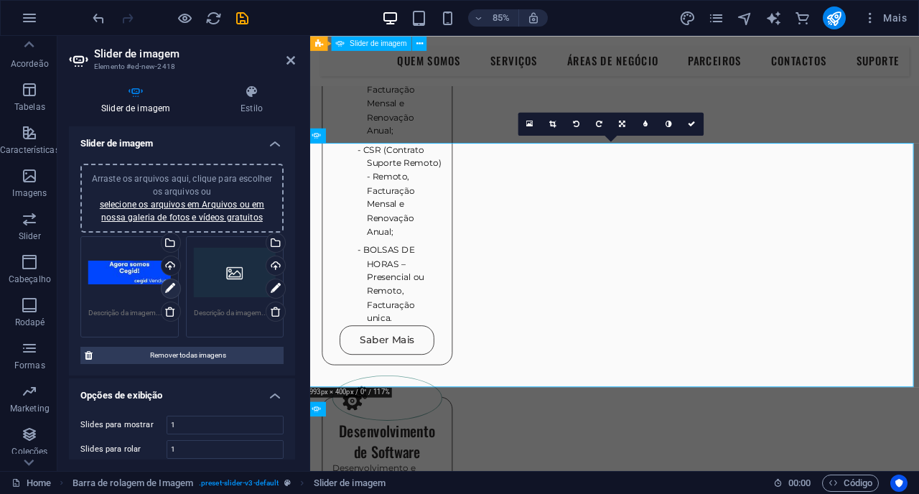
click at [167, 291] on icon at bounding box center [170, 288] width 10 height 17
click at [159, 247] on div "Selecione arquivos do gerenciador de arquivos, galeria de fotos ou faça upload …" at bounding box center [111, 244] width 93 height 65
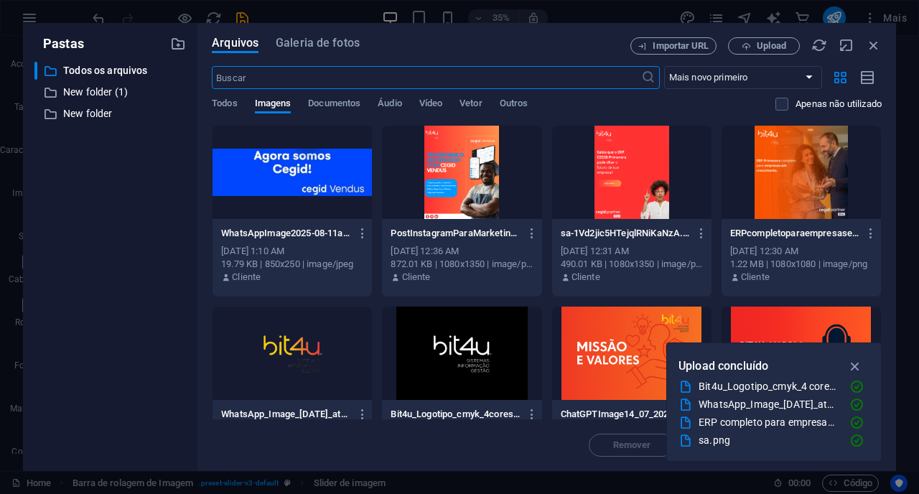
scroll to position [0, 0]
click at [775, 51] on button "Upload" at bounding box center [764, 45] width 72 height 17
click at [757, 47] on span "Upload" at bounding box center [771, 46] width 29 height 9
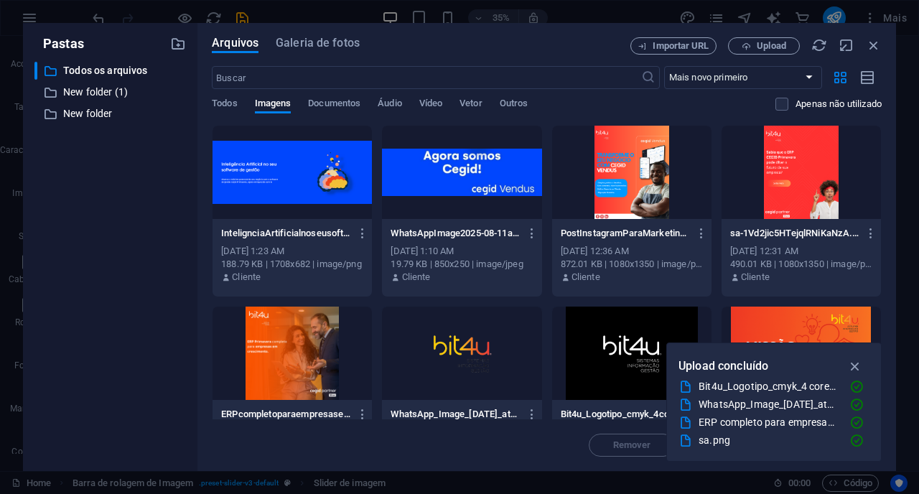
click at [241, 162] on div at bounding box center [292, 172] width 159 height 93
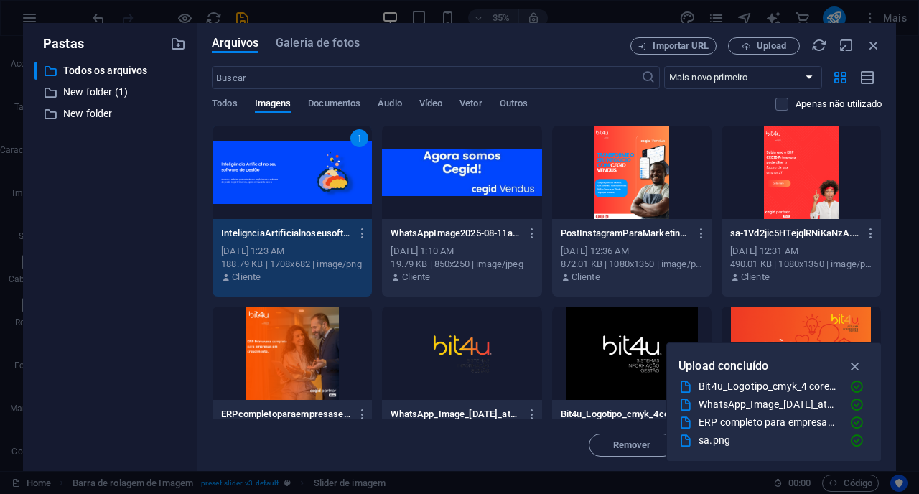
click at [825, 445] on span "Inserir" at bounding box center [839, 445] width 28 height 9
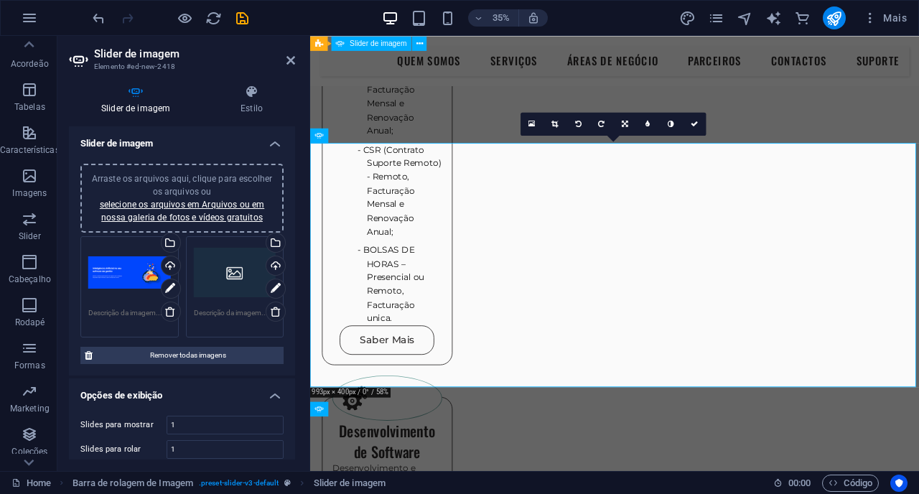
scroll to position [1827, 0]
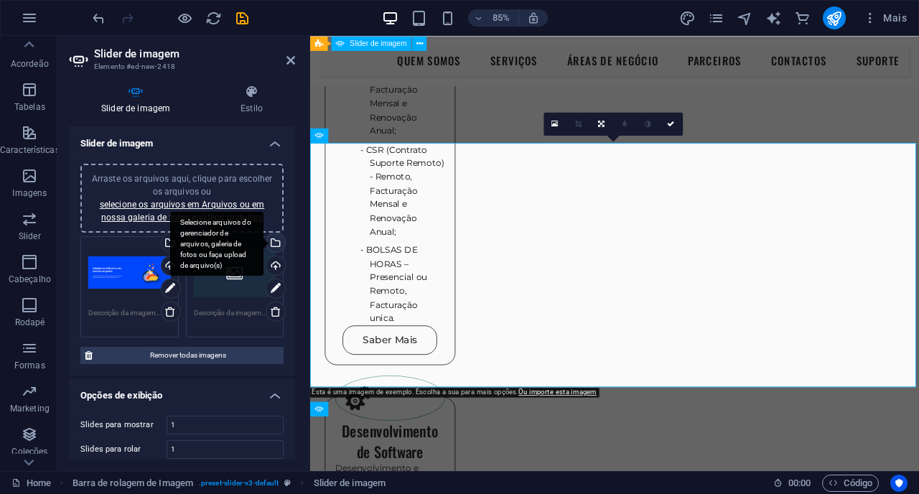
click at [264, 246] on div "Selecione arquivos do gerenciador de arquivos, galeria de fotos ou faça upload …" at bounding box center [216, 244] width 93 height 65
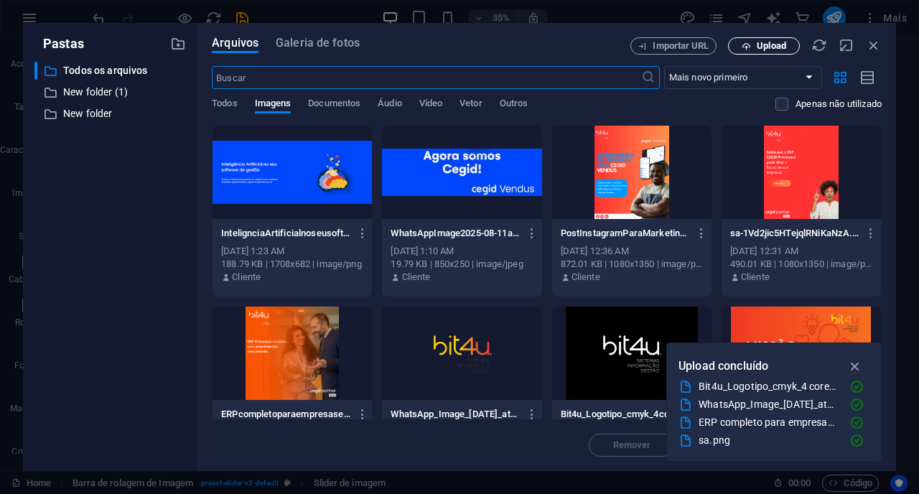
click at [748, 50] on icon "button" at bounding box center [746, 46] width 9 height 9
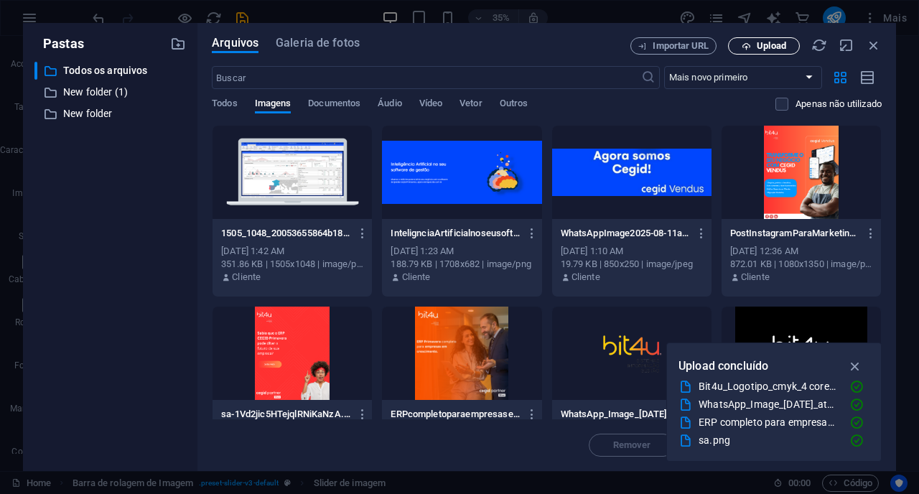
click at [757, 52] on button "Upload" at bounding box center [764, 45] width 72 height 17
click at [871, 48] on icon "button" at bounding box center [874, 45] width 16 height 16
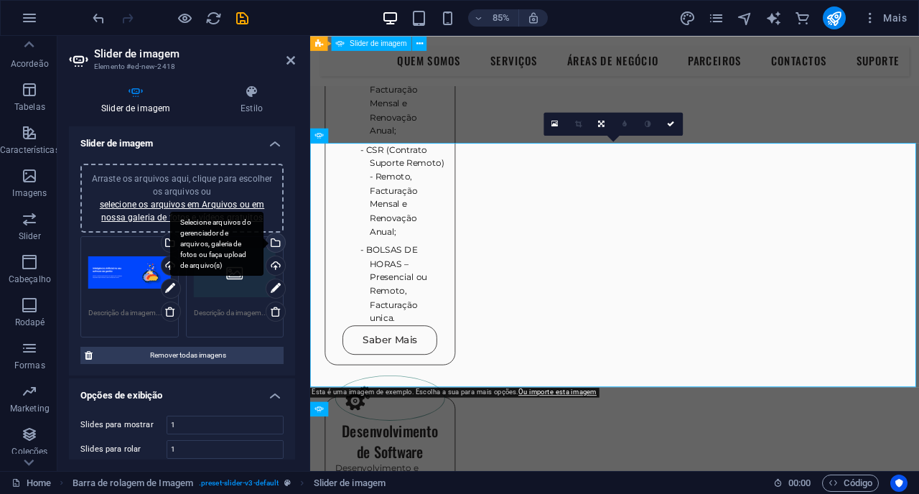
click at [273, 243] on div "Selecione arquivos do gerenciador de arquivos, galeria de fotos ou faça upload …" at bounding box center [275, 244] width 22 height 22
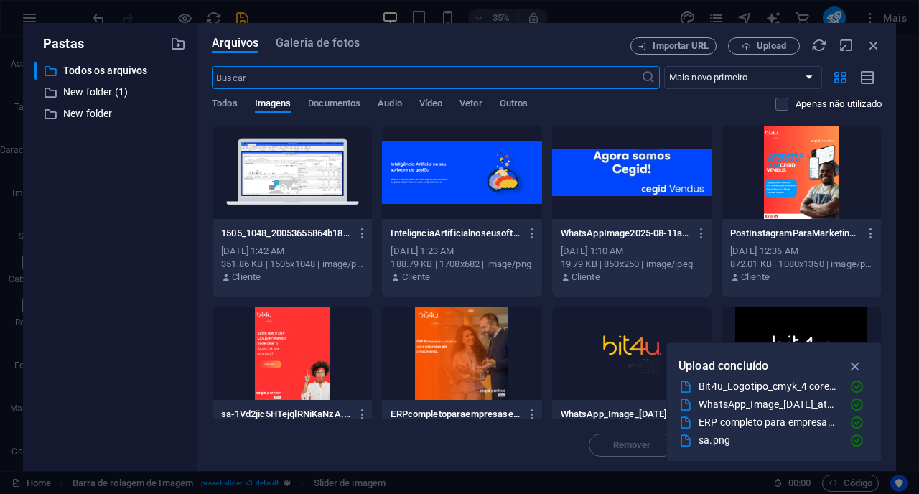
click at [307, 183] on div at bounding box center [292, 172] width 159 height 93
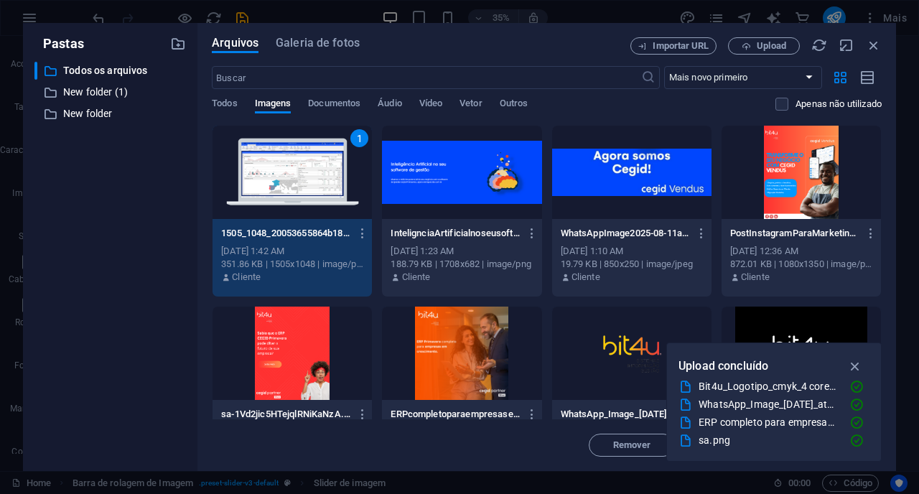
click at [796, 451] on button "Inserir" at bounding box center [839, 445] width 86 height 23
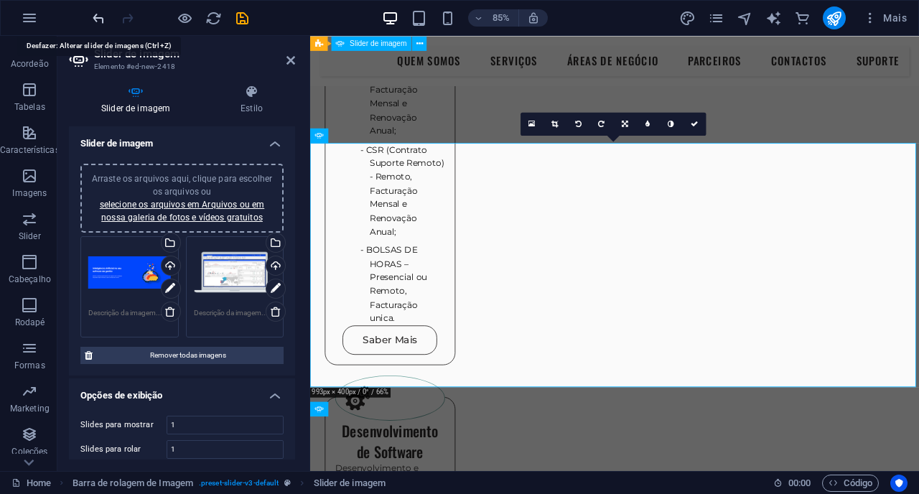
click at [93, 22] on icon "undo" at bounding box center [99, 18] width 17 height 17
